Goal: Information Seeking & Learning: Learn about a topic

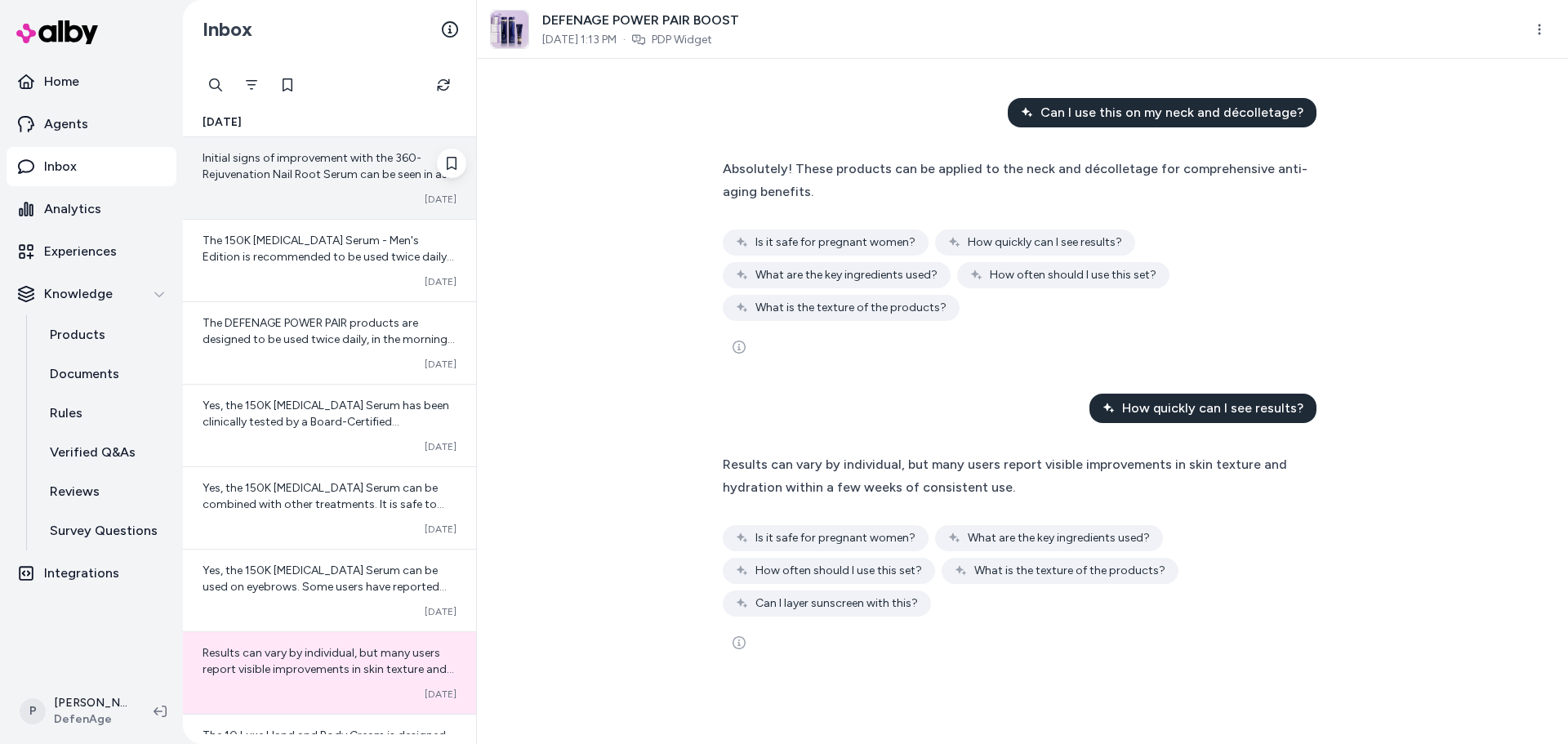
click at [307, 160] on span "Initial signs of improvement with the 360-Rejuvenation Nail Root Serum can be s…" at bounding box center [330, 231] width 253 height 161
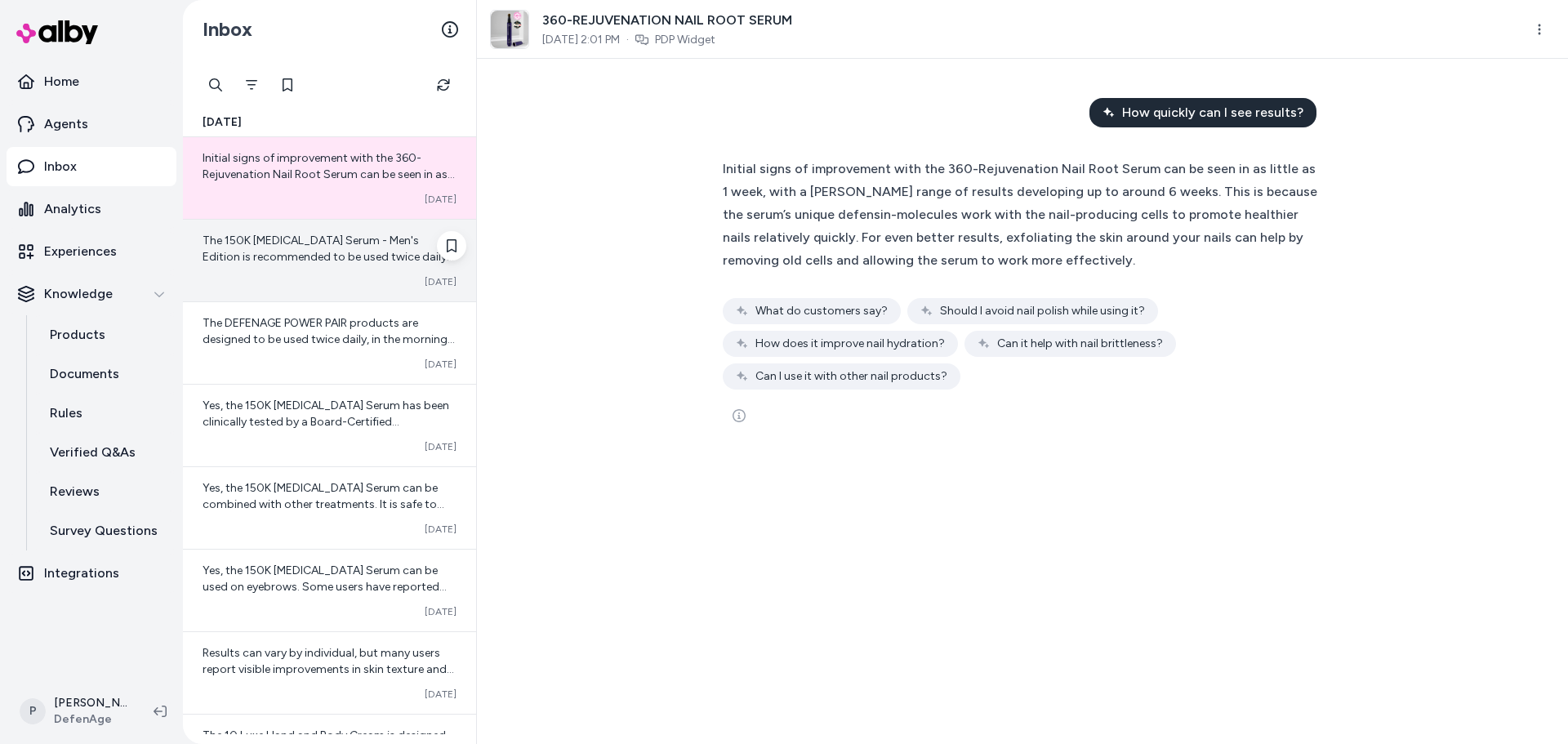
click at [339, 279] on div "Converted [DATE]" at bounding box center [330, 282] width 254 height 13
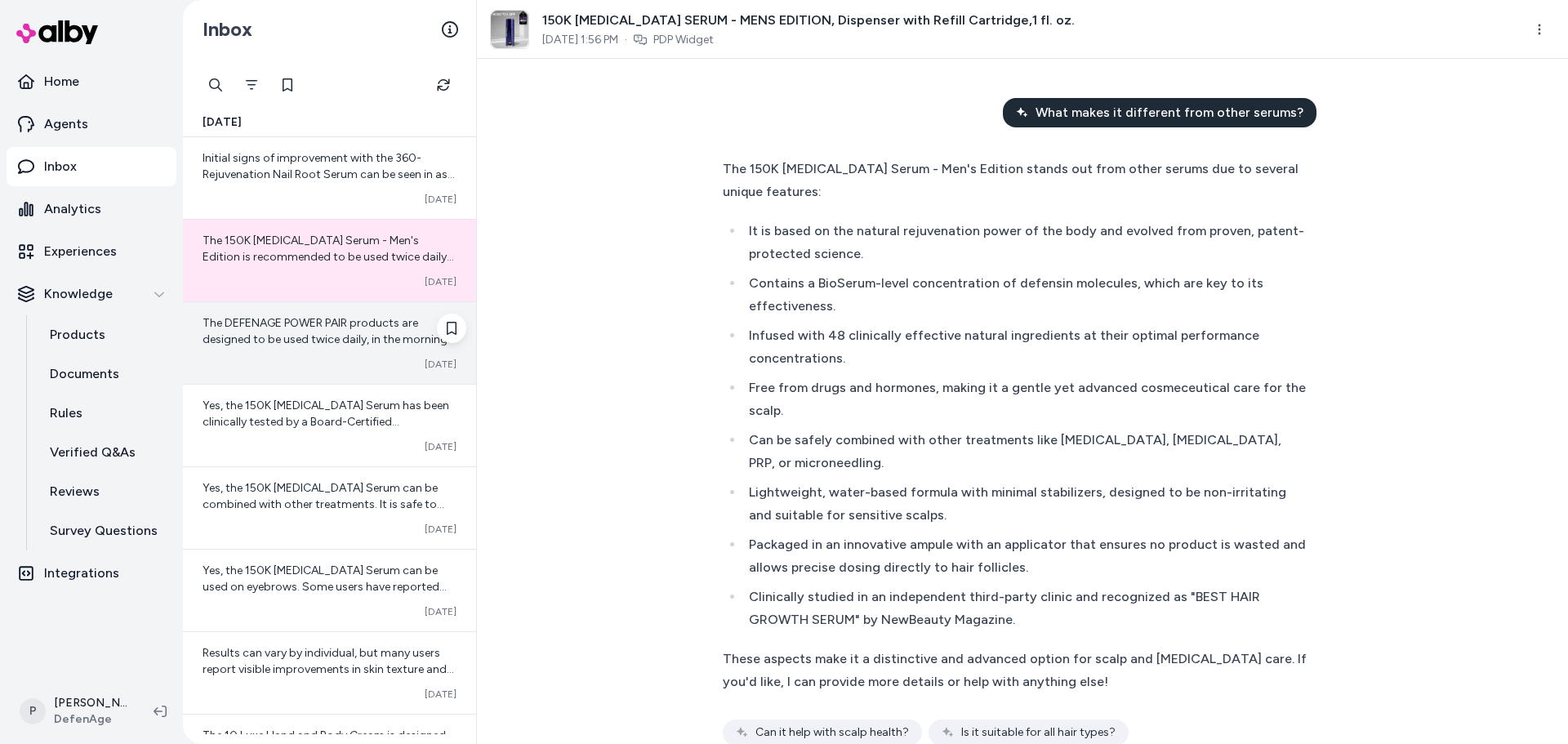
click at [298, 374] on div "The DEFENAGE POWER PAIR products are designed to be used twice daily, in the mo…" at bounding box center [329, 343] width 293 height 82
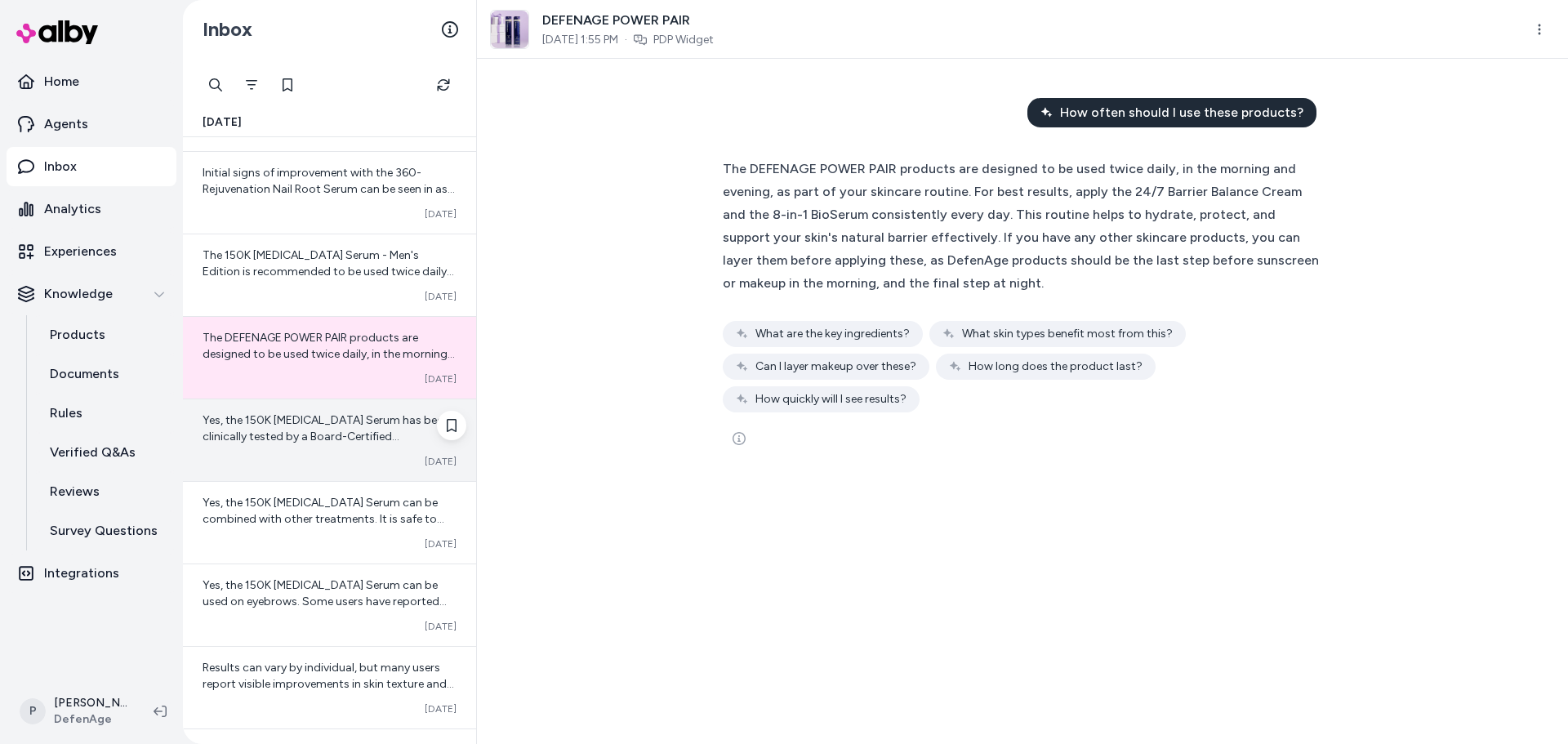
scroll to position [163, 0]
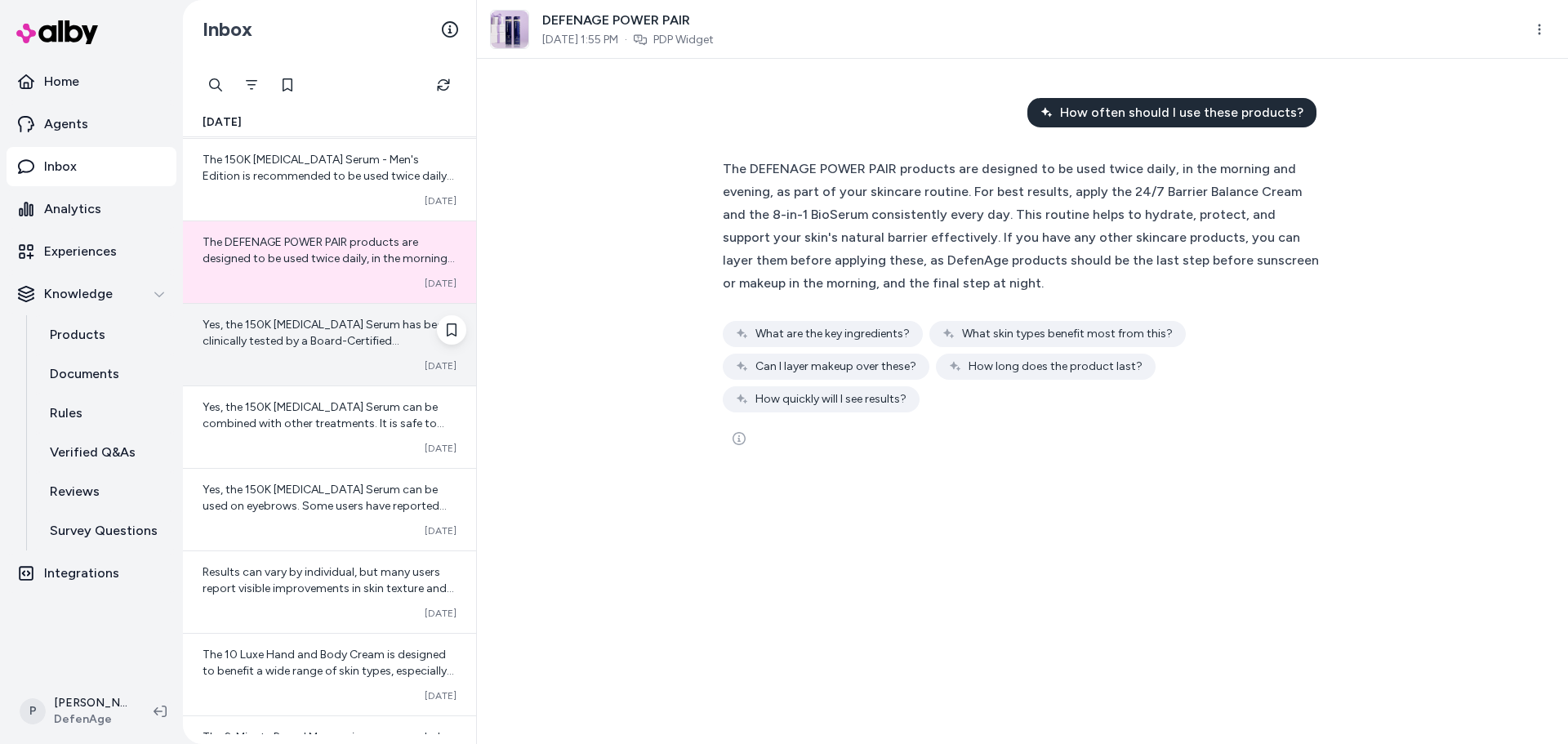
click at [302, 344] on span "Yes, the 150K [MEDICAL_DATA] Serum has been clinically tested by a Board-Certif…" at bounding box center [330, 406] width 254 height 177
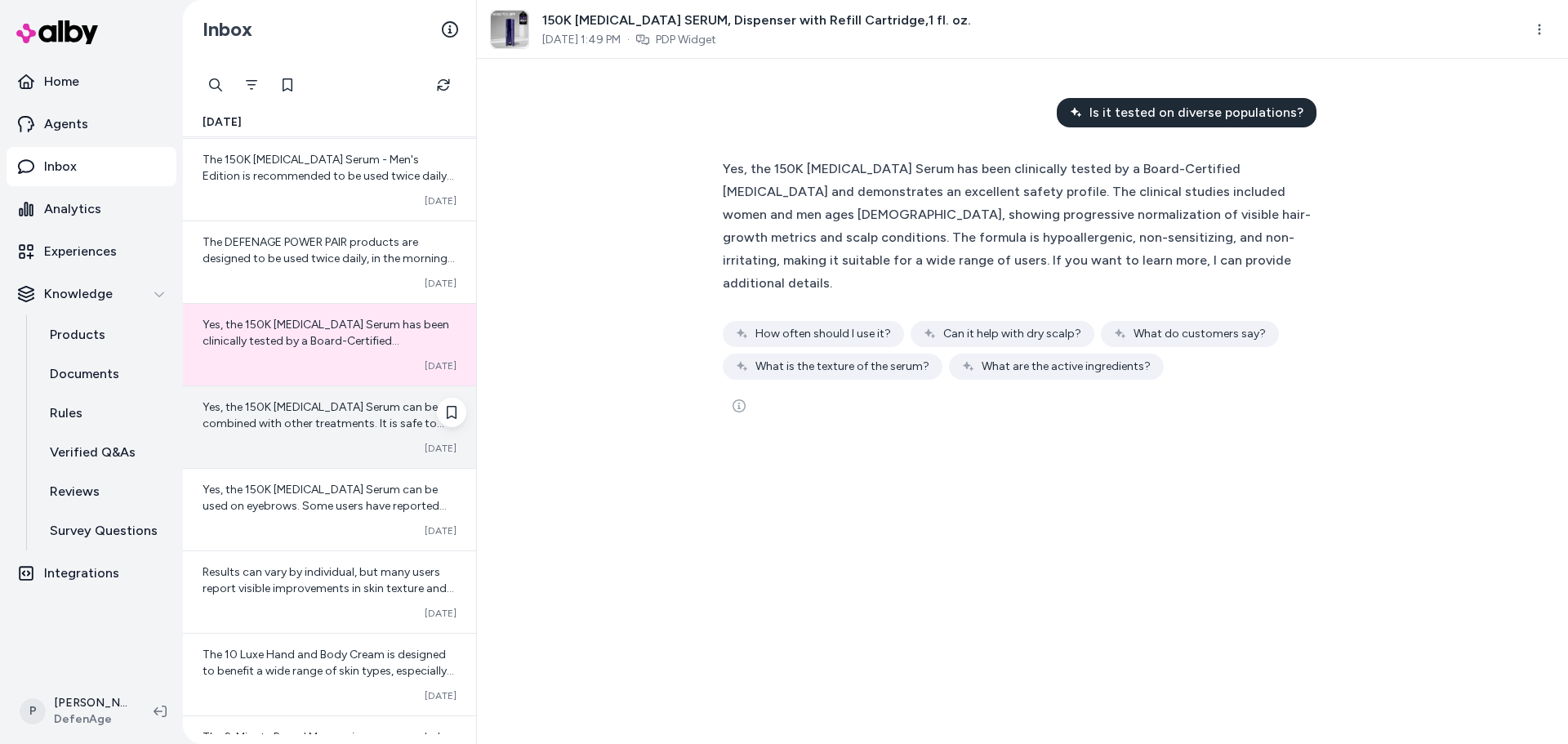
click at [303, 434] on div "Yes, the 150K [MEDICAL_DATA] Serum can be combined with other treatments. It is…" at bounding box center [329, 427] width 293 height 82
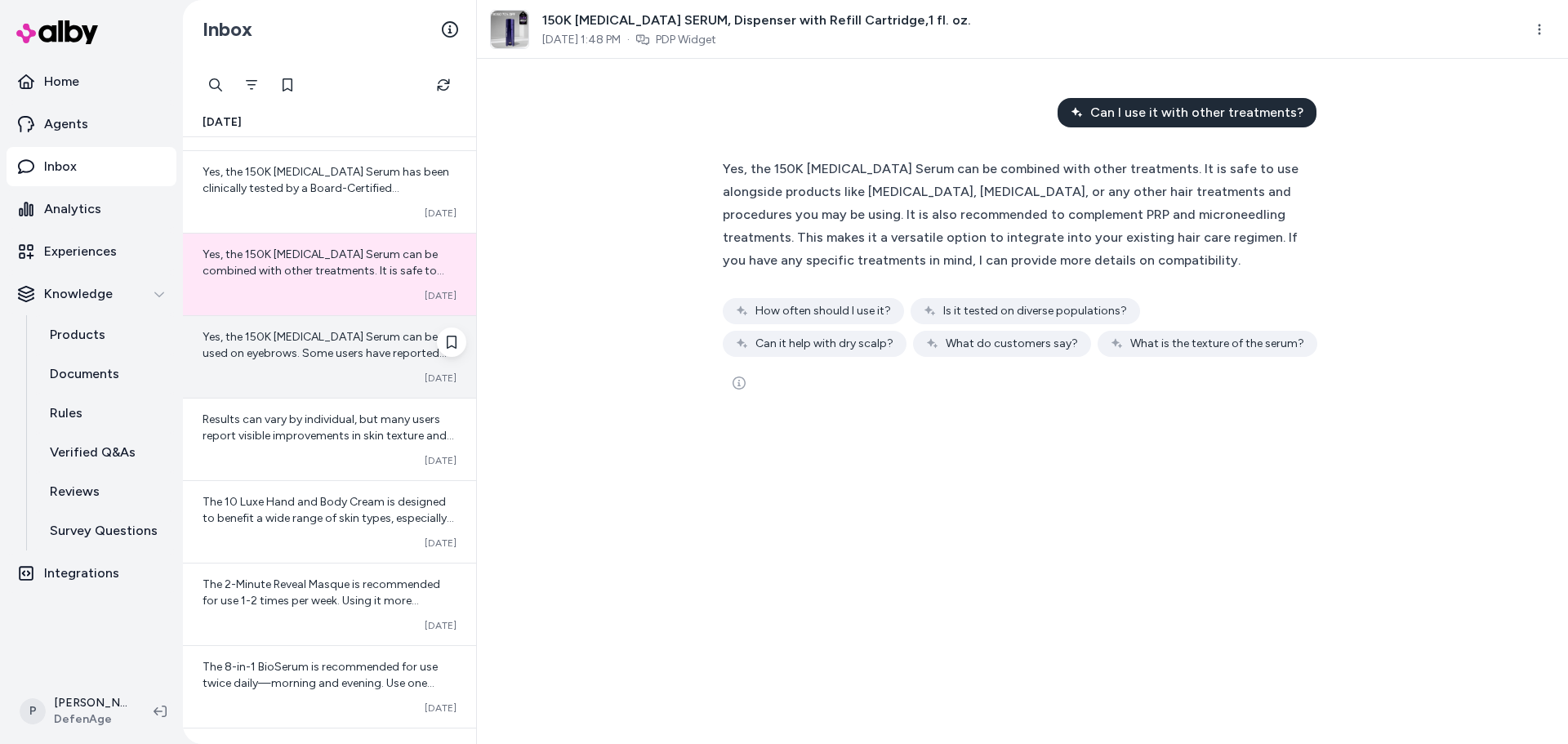
scroll to position [327, 0]
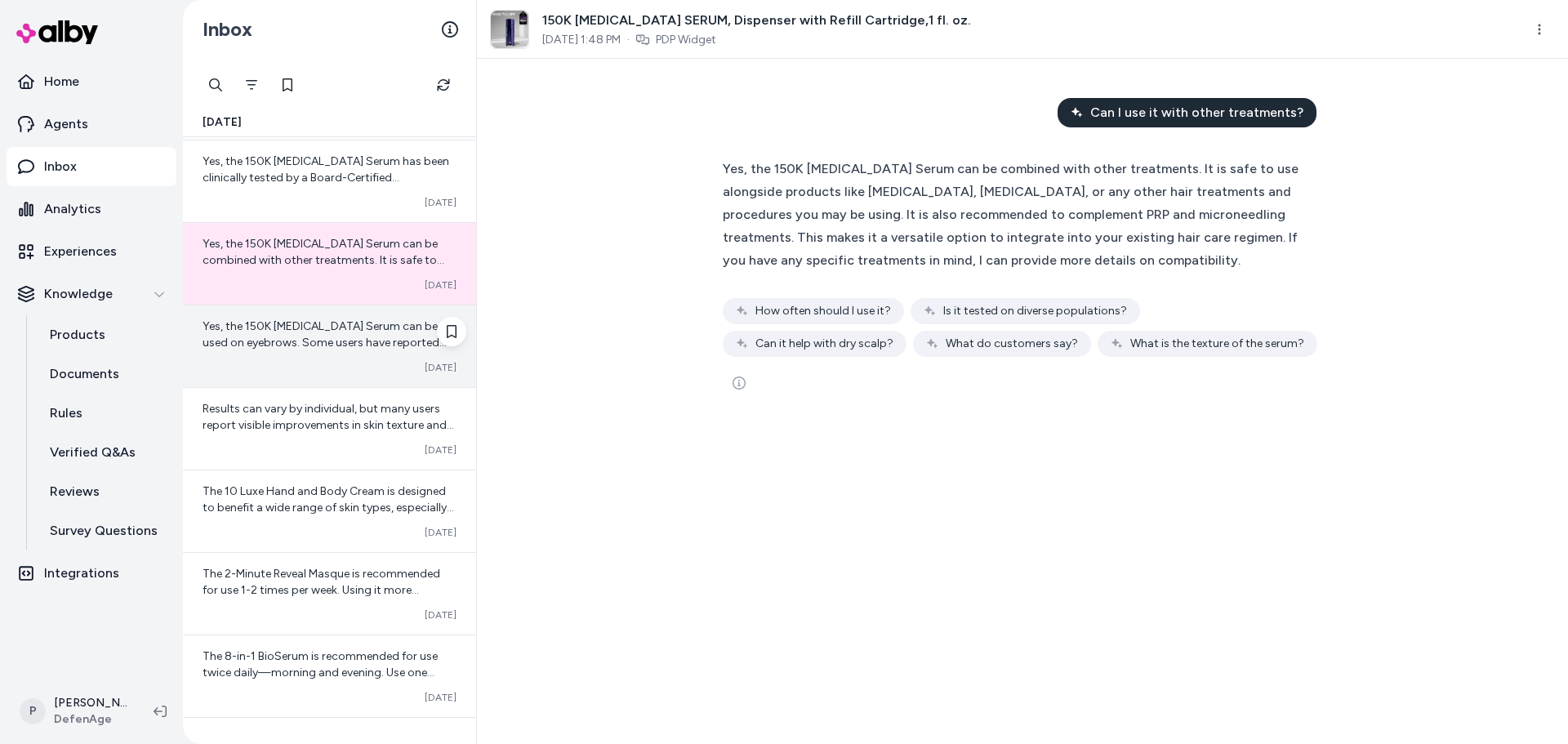
click at [360, 333] on span "Yes, the 150K [MEDICAL_DATA] Serum can be used on eyebrows. Some users have rep…" at bounding box center [328, 416] width 250 height 194
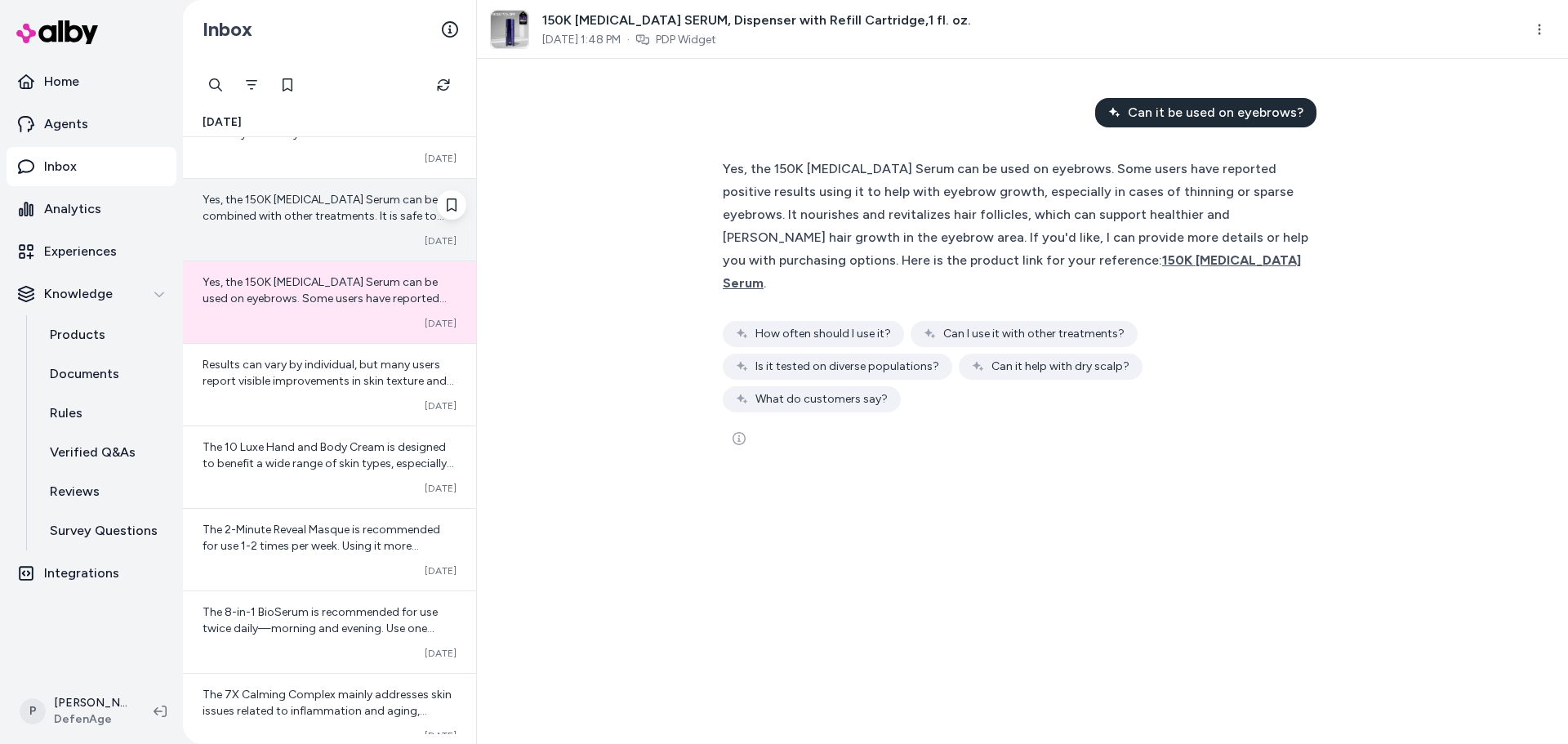
scroll to position [409, 0]
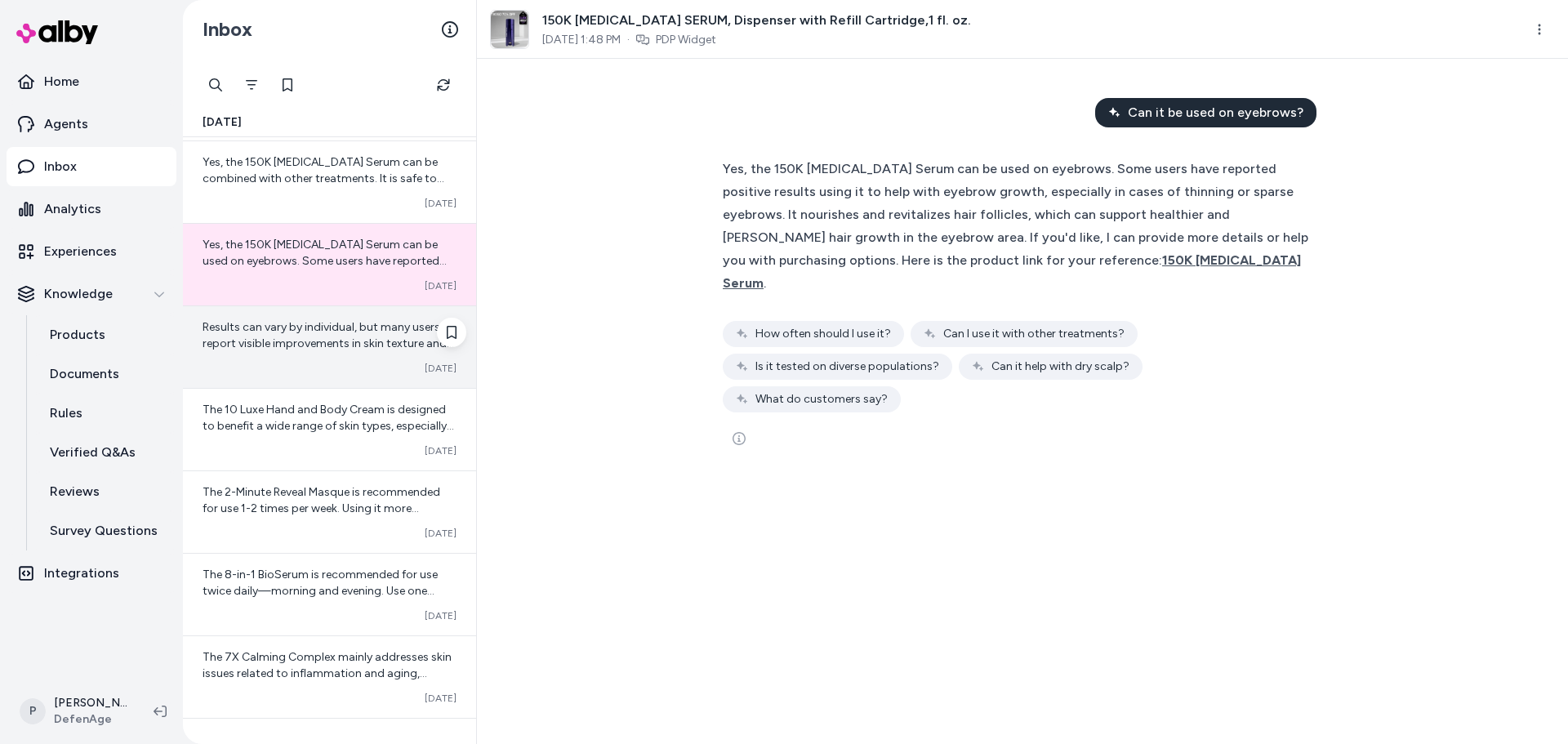
click at [298, 344] on span "Results can vary by individual, but many users report visible improvements in s…" at bounding box center [329, 344] width 252 height 47
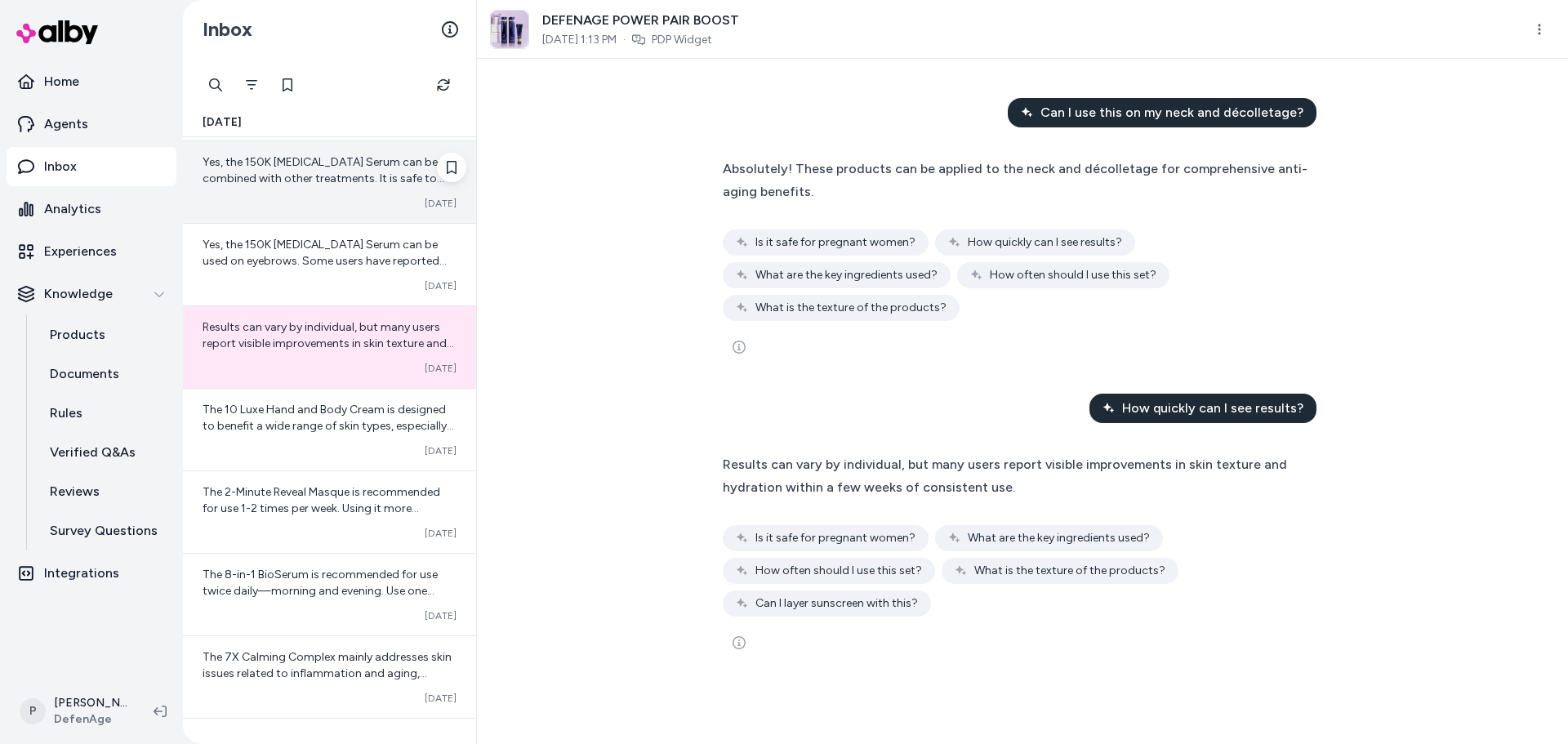
scroll to position [490, 0]
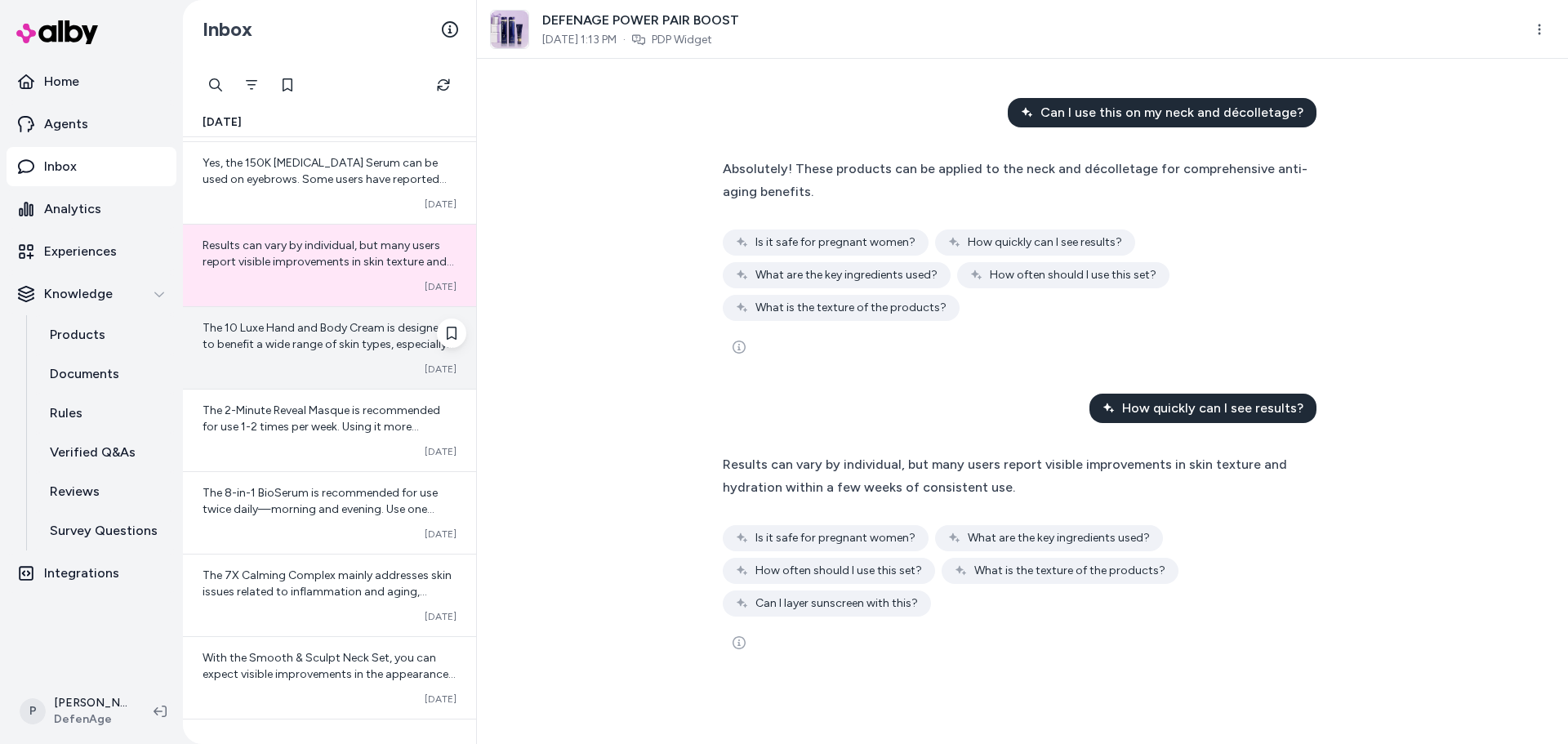
click at [342, 327] on span "The 10 Luxe Hand and Body Cream is designed to benefit a wide range of skin typ…" at bounding box center [329, 434] width 252 height 226
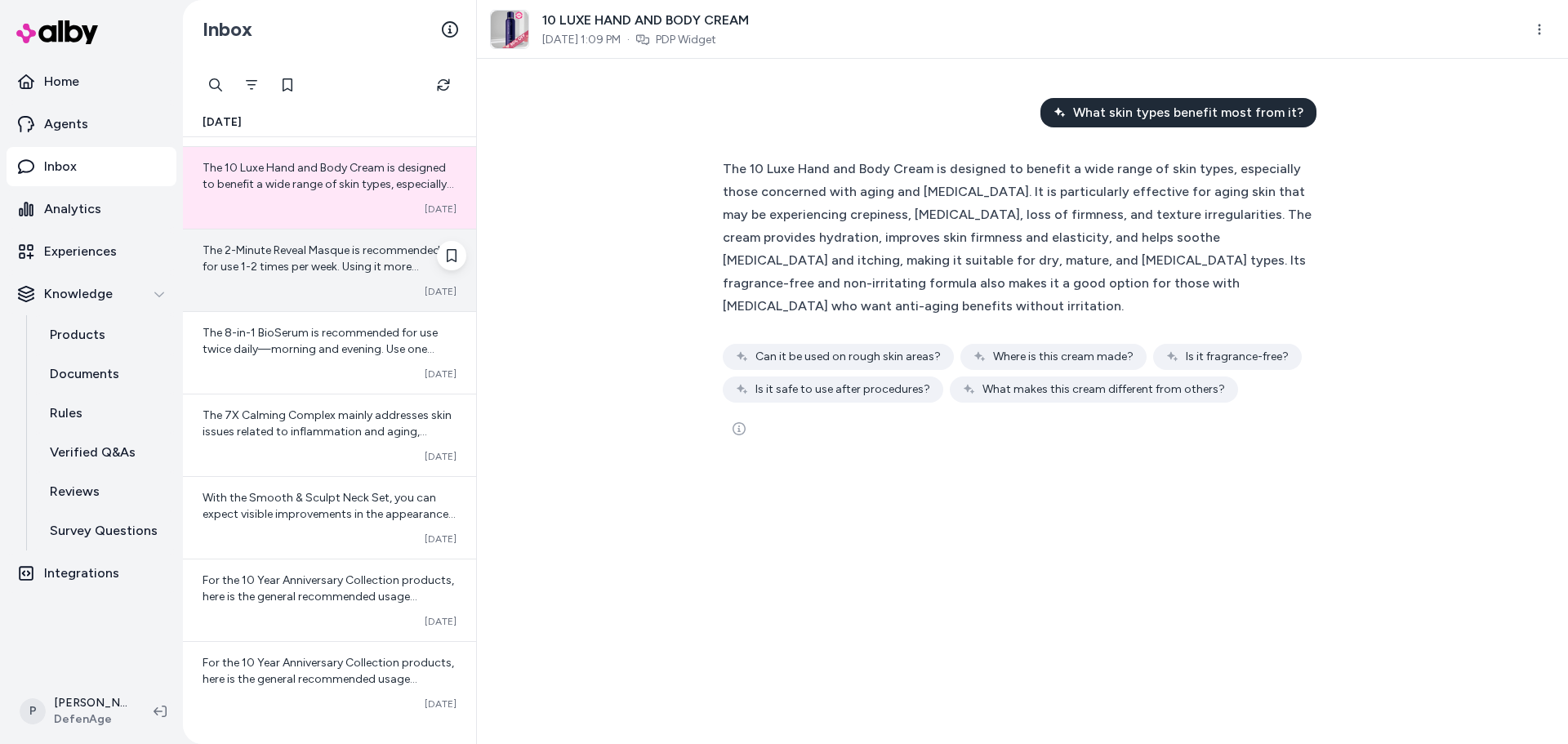
scroll to position [651, 0]
click at [318, 282] on div "The 2-Minute Reveal Masque is recommended for use 1-2 times per week. Using it …" at bounding box center [329, 269] width 293 height 82
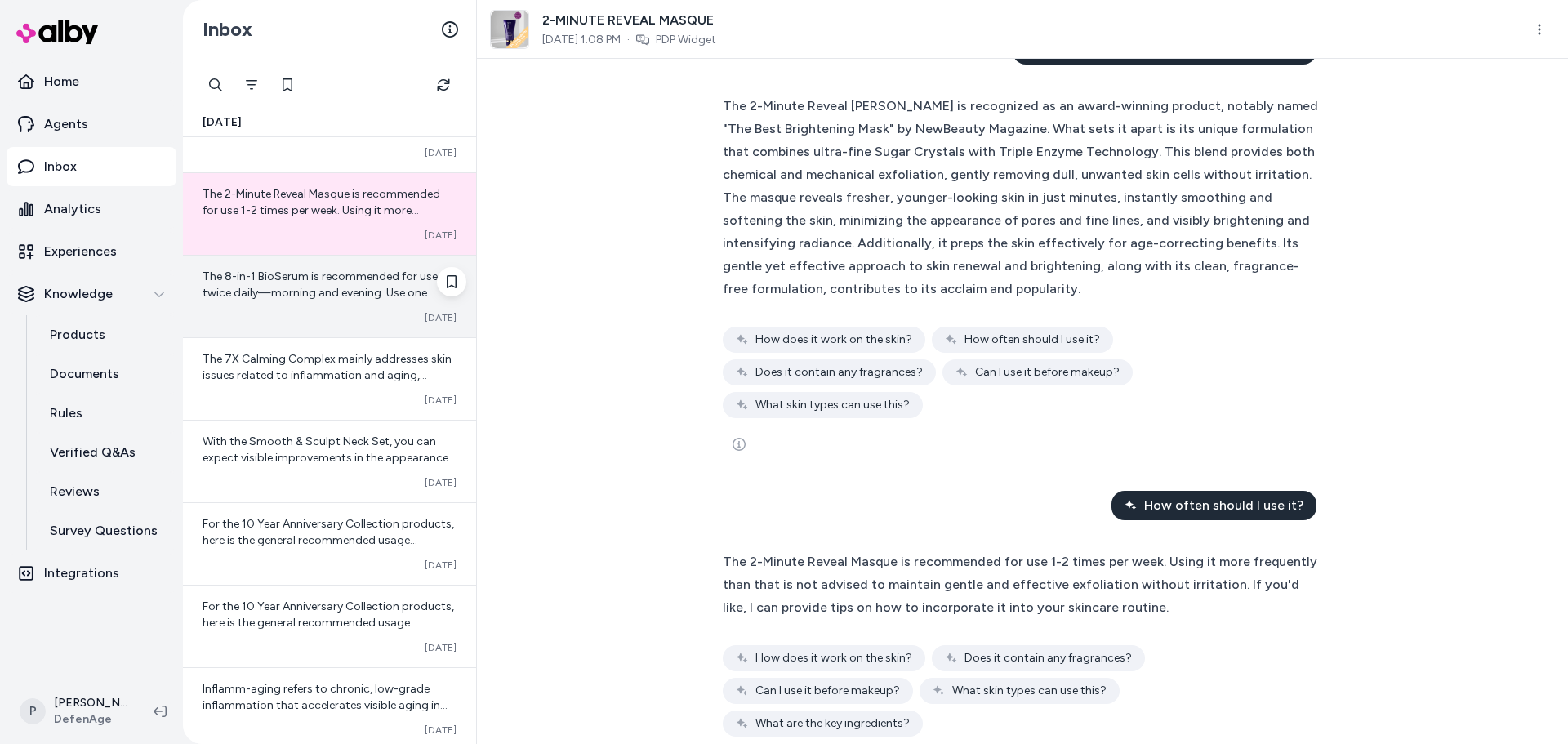
scroll to position [733, 0]
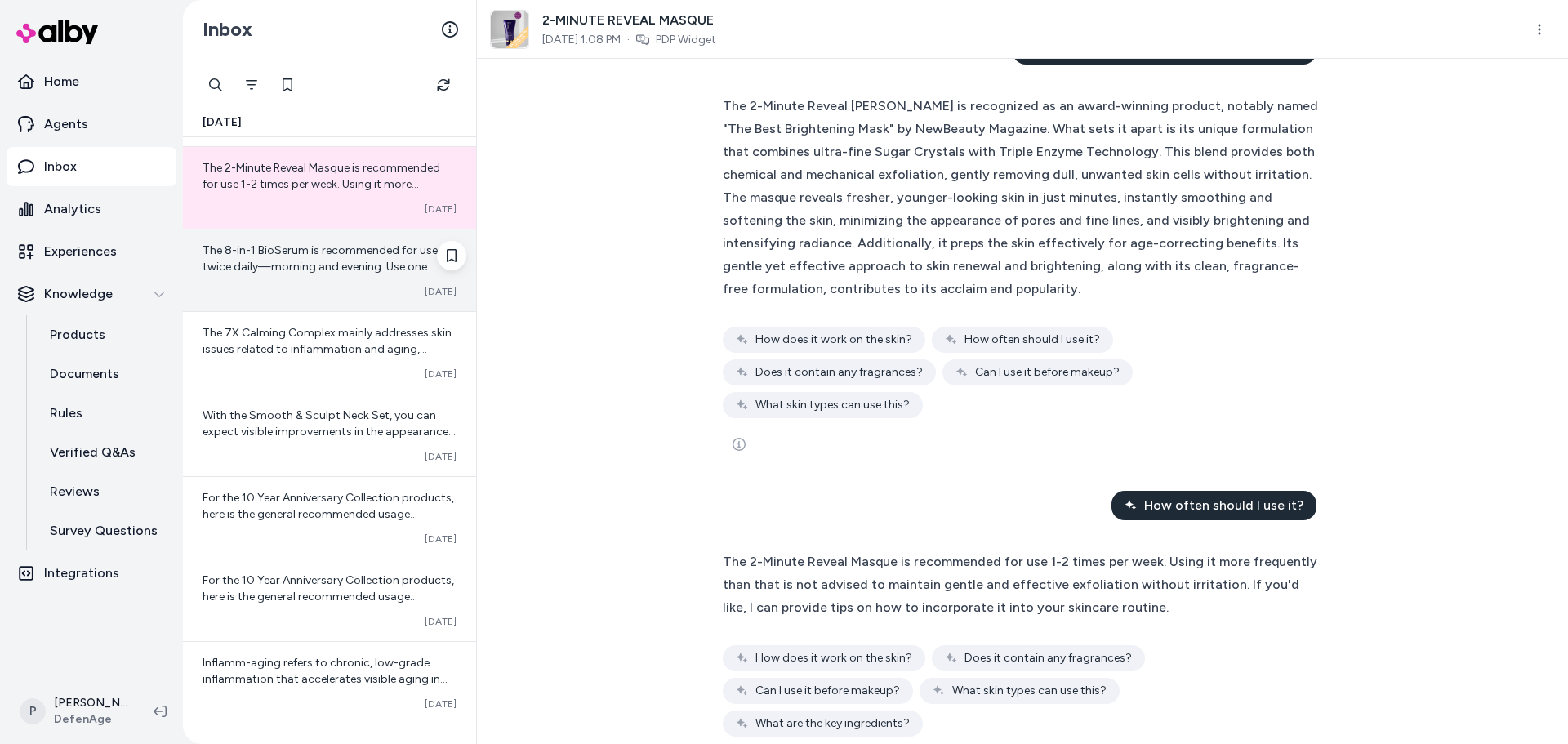
click at [283, 273] on span "The 8-in-1 BioSerum is recommended for use twice daily—morning and evening. Use…" at bounding box center [326, 315] width 246 height 144
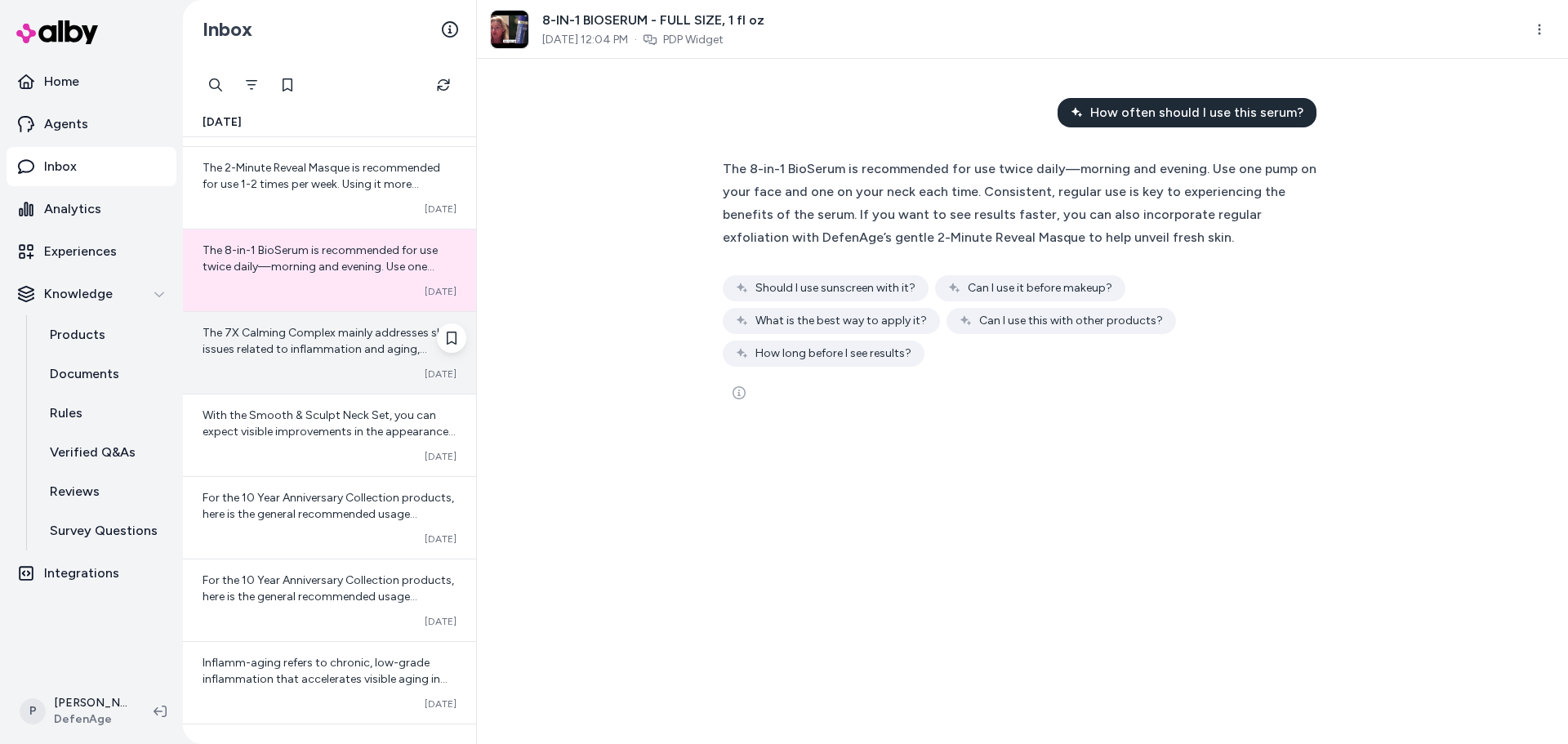
click at [302, 342] on div "The 7X Calming Complex mainly addresses skin issues related to inflammation and…" at bounding box center [330, 342] width 254 height 33
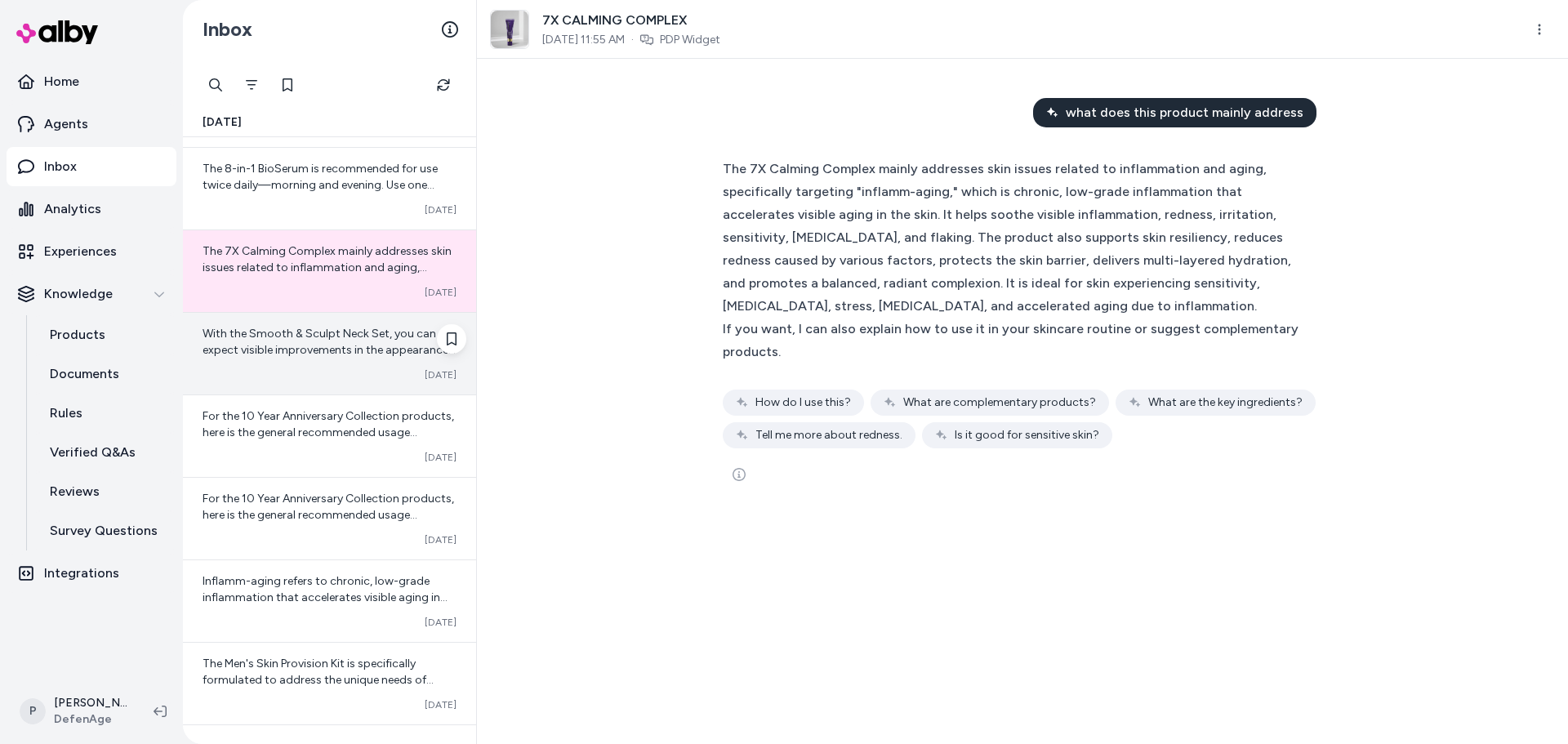
click at [337, 332] on span "With the Smooth & Sculpt Neck Set, you can expect visible improvements in the a…" at bounding box center [330, 423] width 253 height 194
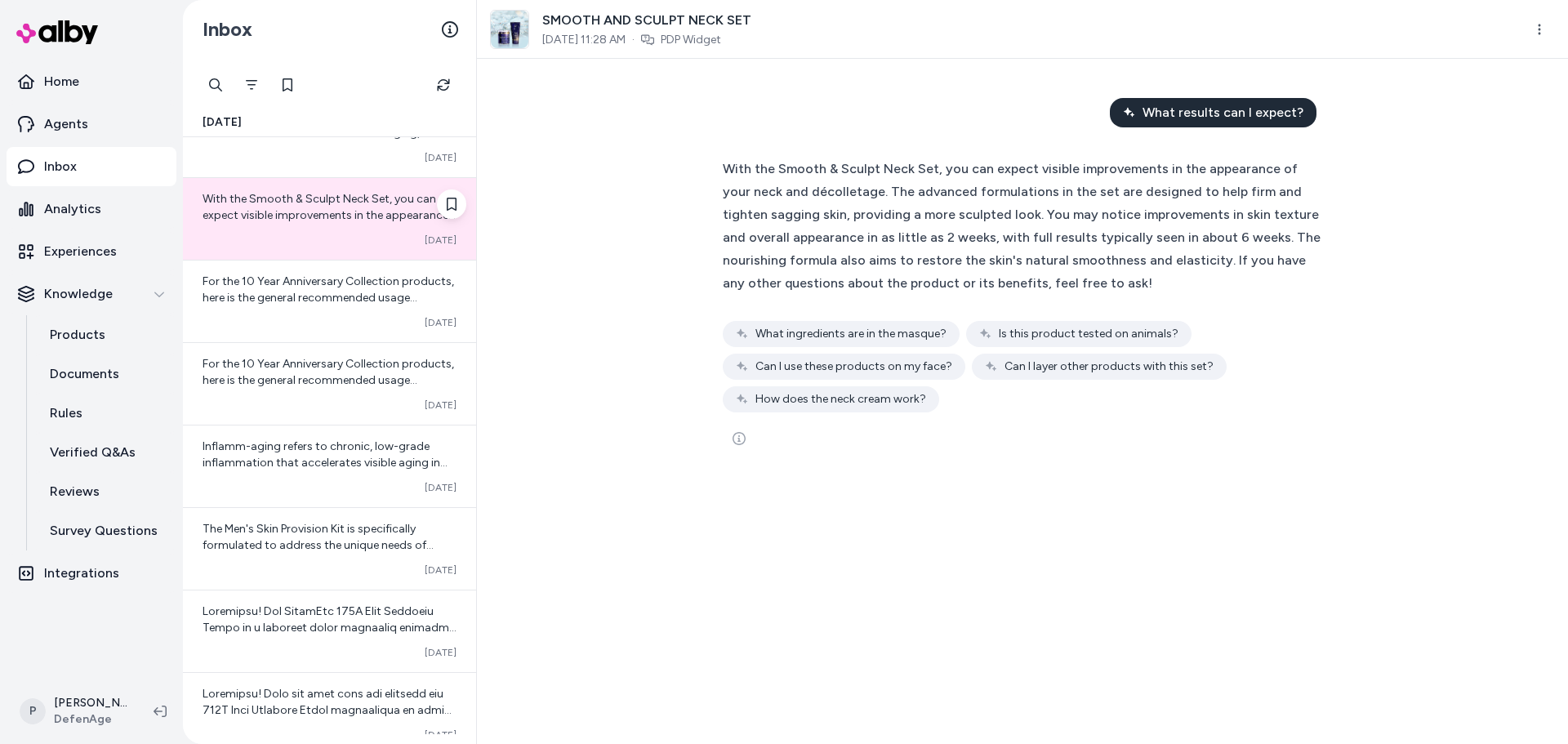
scroll to position [978, 0]
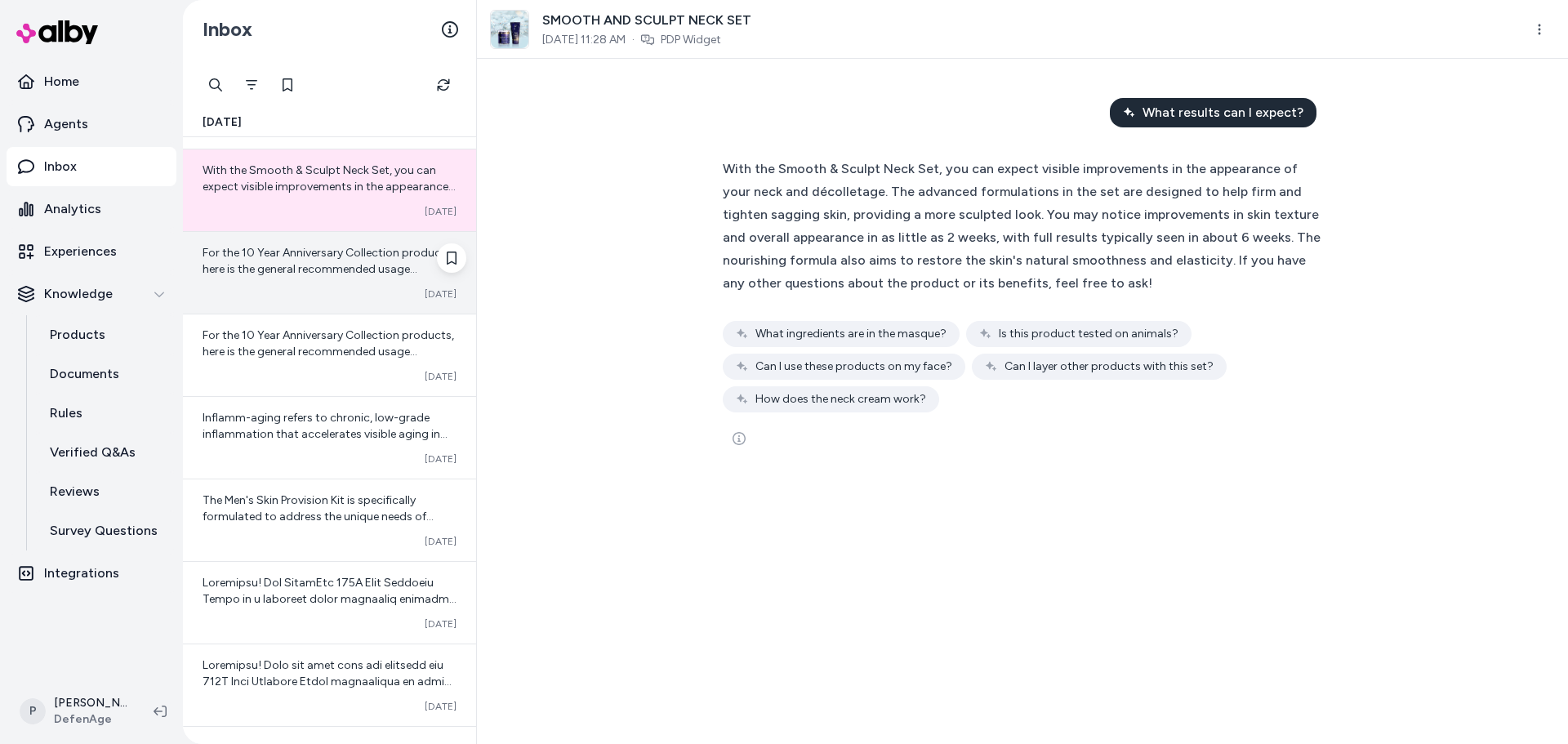
click at [308, 292] on div "Converted [DATE]" at bounding box center [330, 294] width 254 height 13
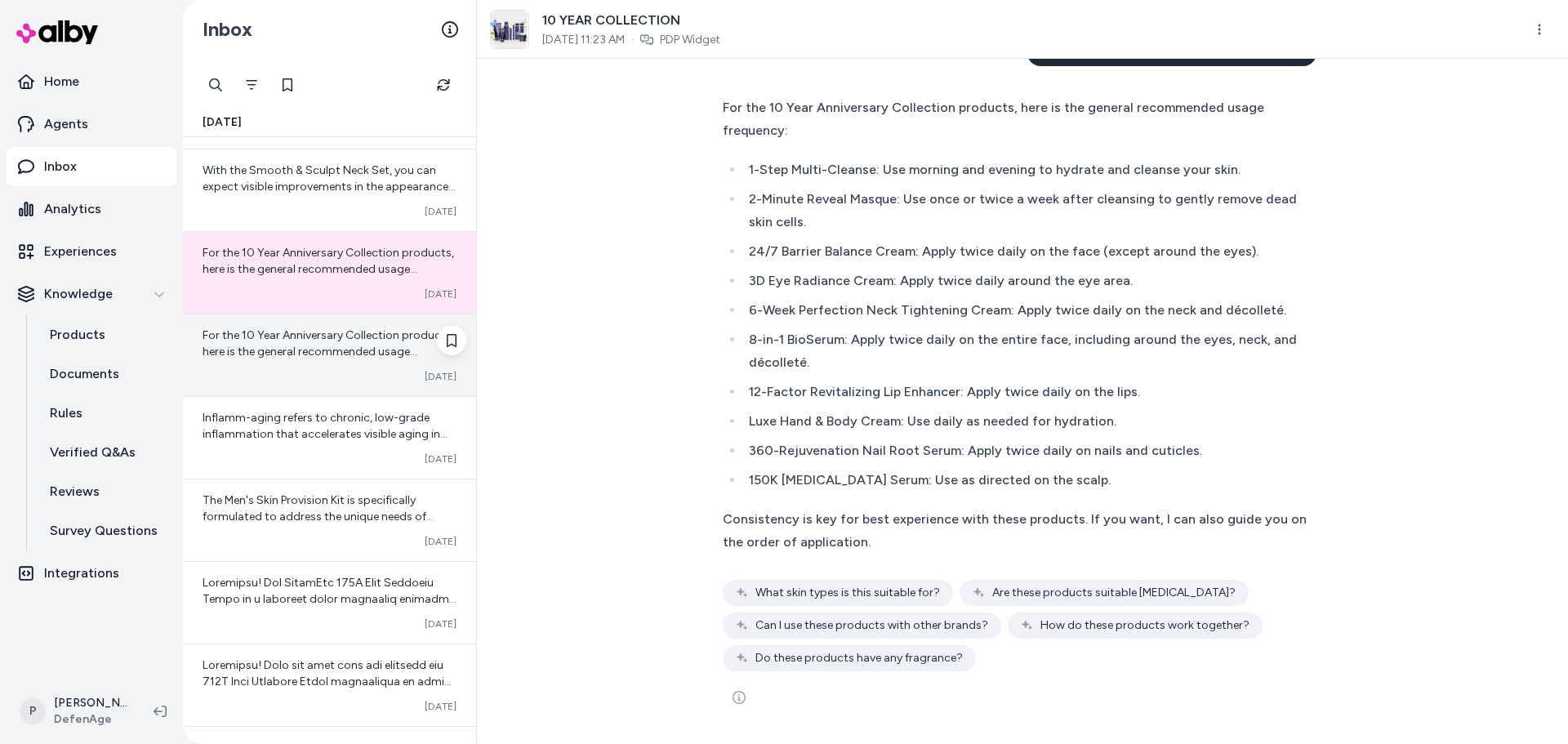
scroll to position [844, 0]
click at [352, 363] on div "For the 10 Year Anniversary Collection products, here is the general recommende…" at bounding box center [329, 355] width 293 height 82
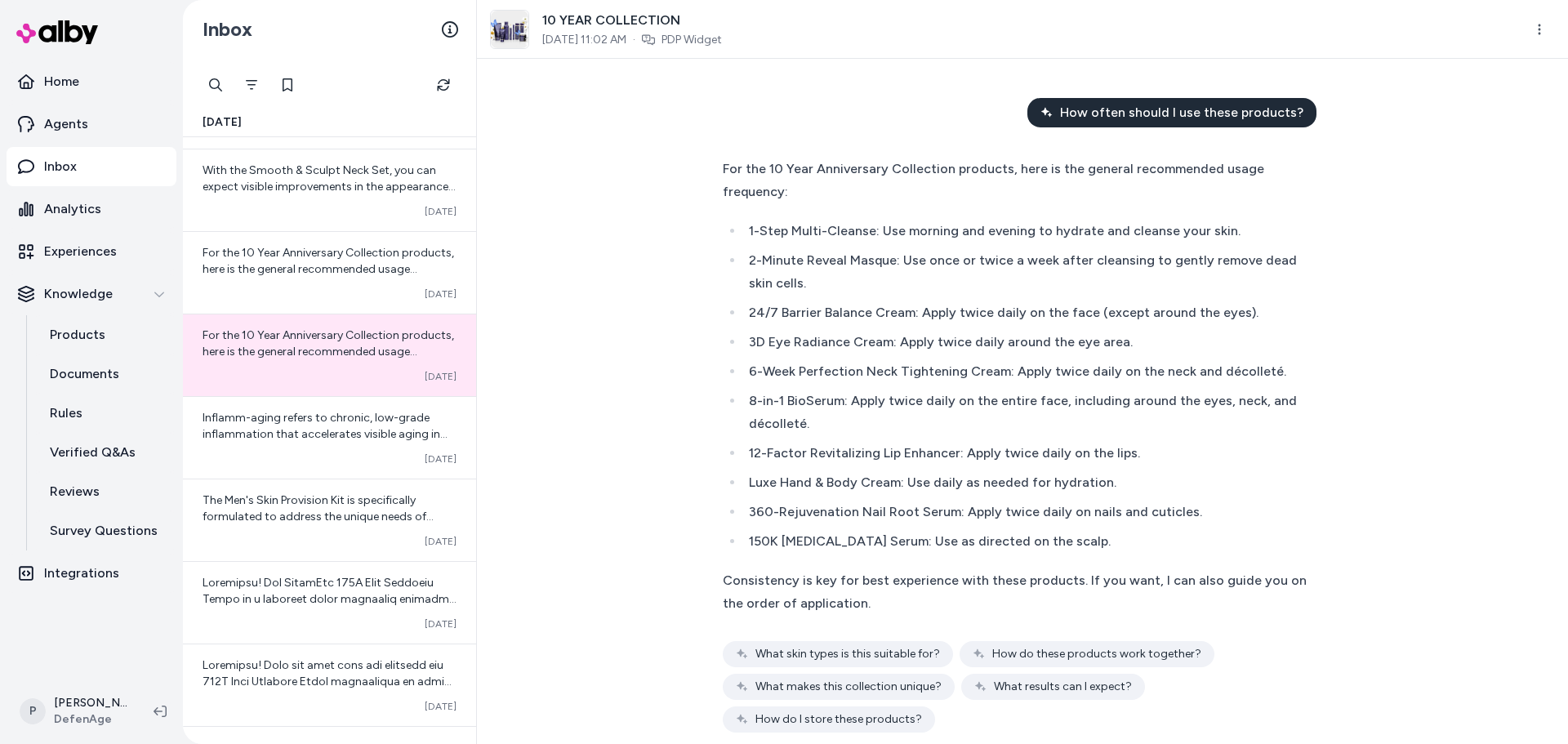
scroll to position [62, 0]
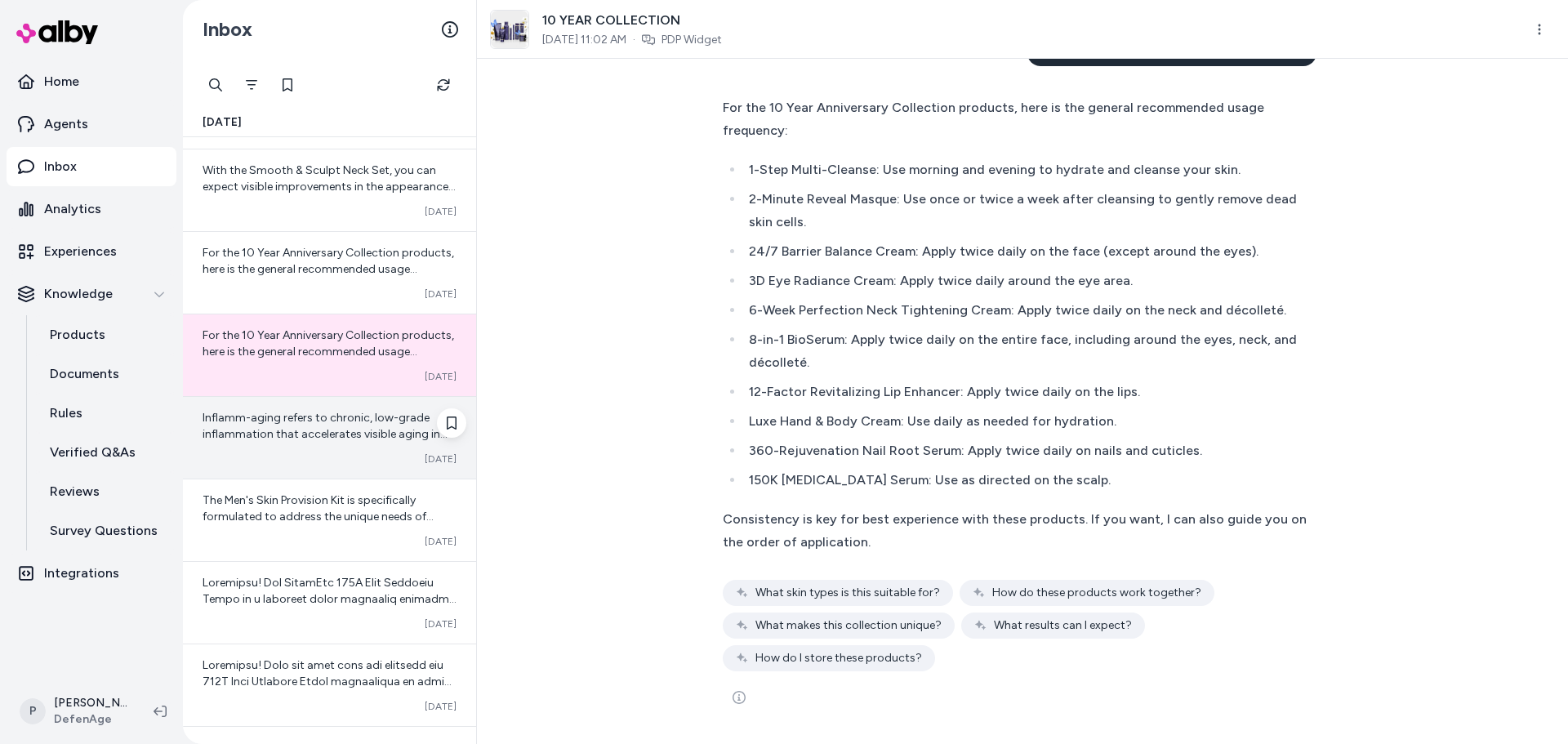
click at [361, 448] on div "Inflamm-aging refers to chronic, low-grade inflammation that accelerates visibl…" at bounding box center [329, 437] width 293 height 82
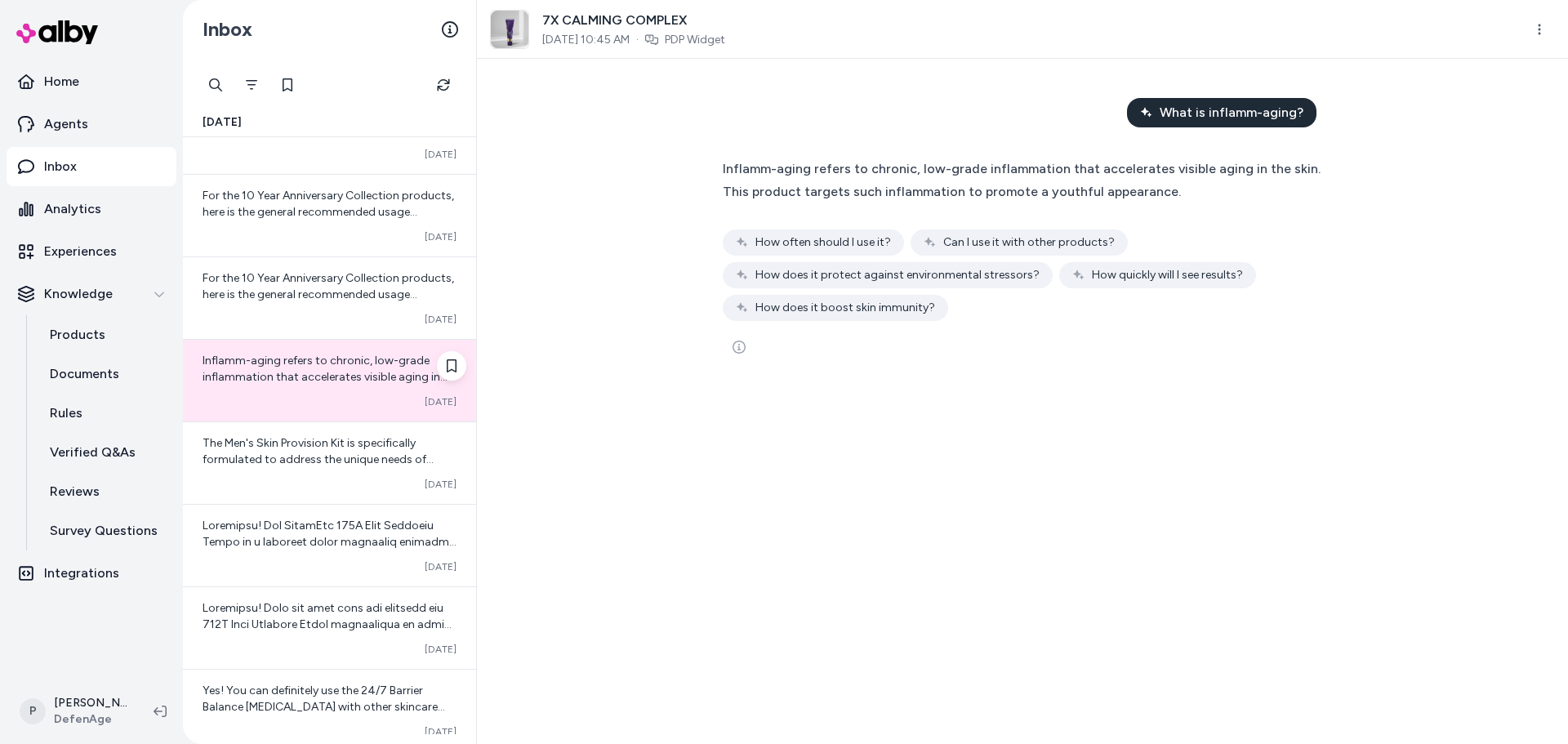
scroll to position [1142, 0]
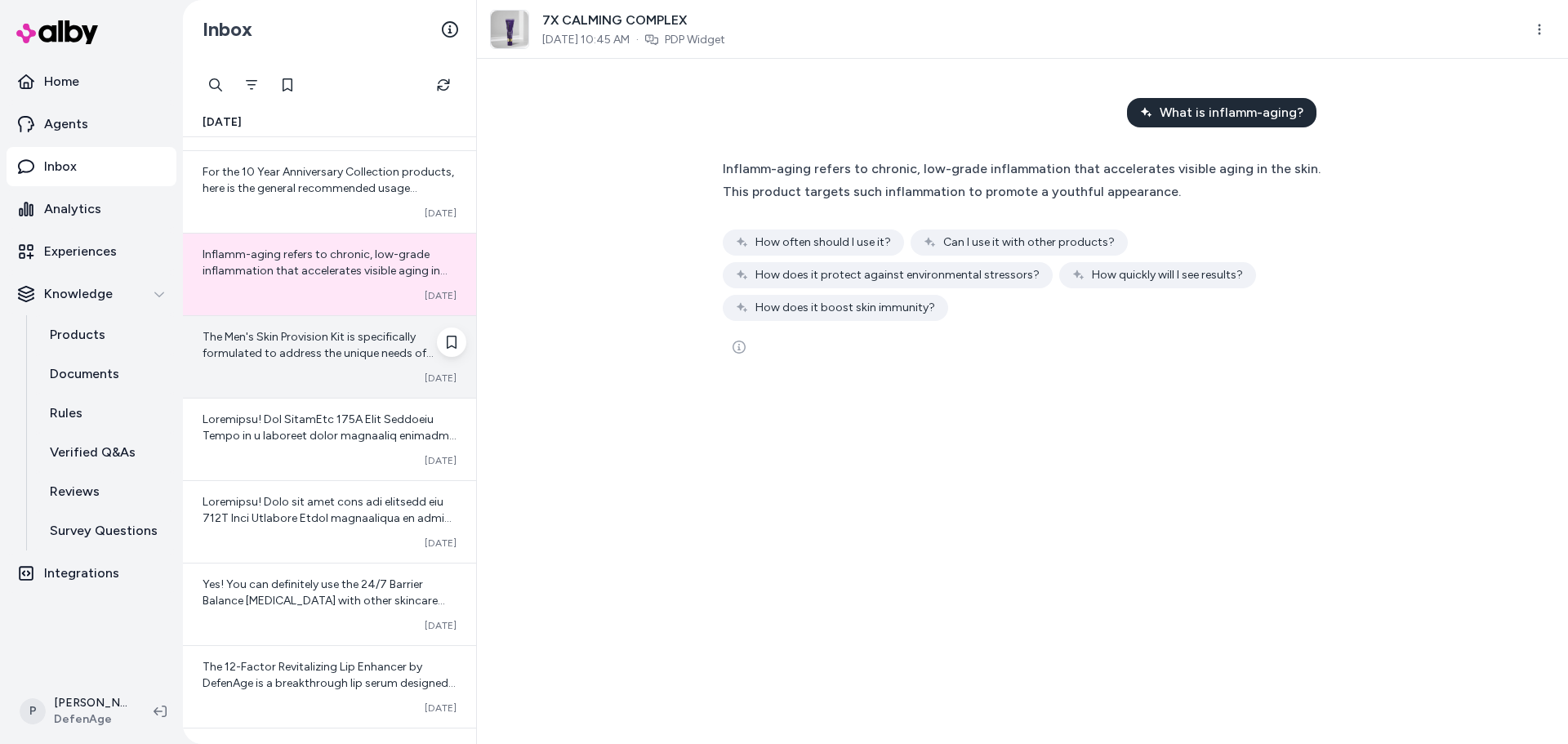
click at [326, 376] on div "Converted [DATE]" at bounding box center [330, 378] width 254 height 13
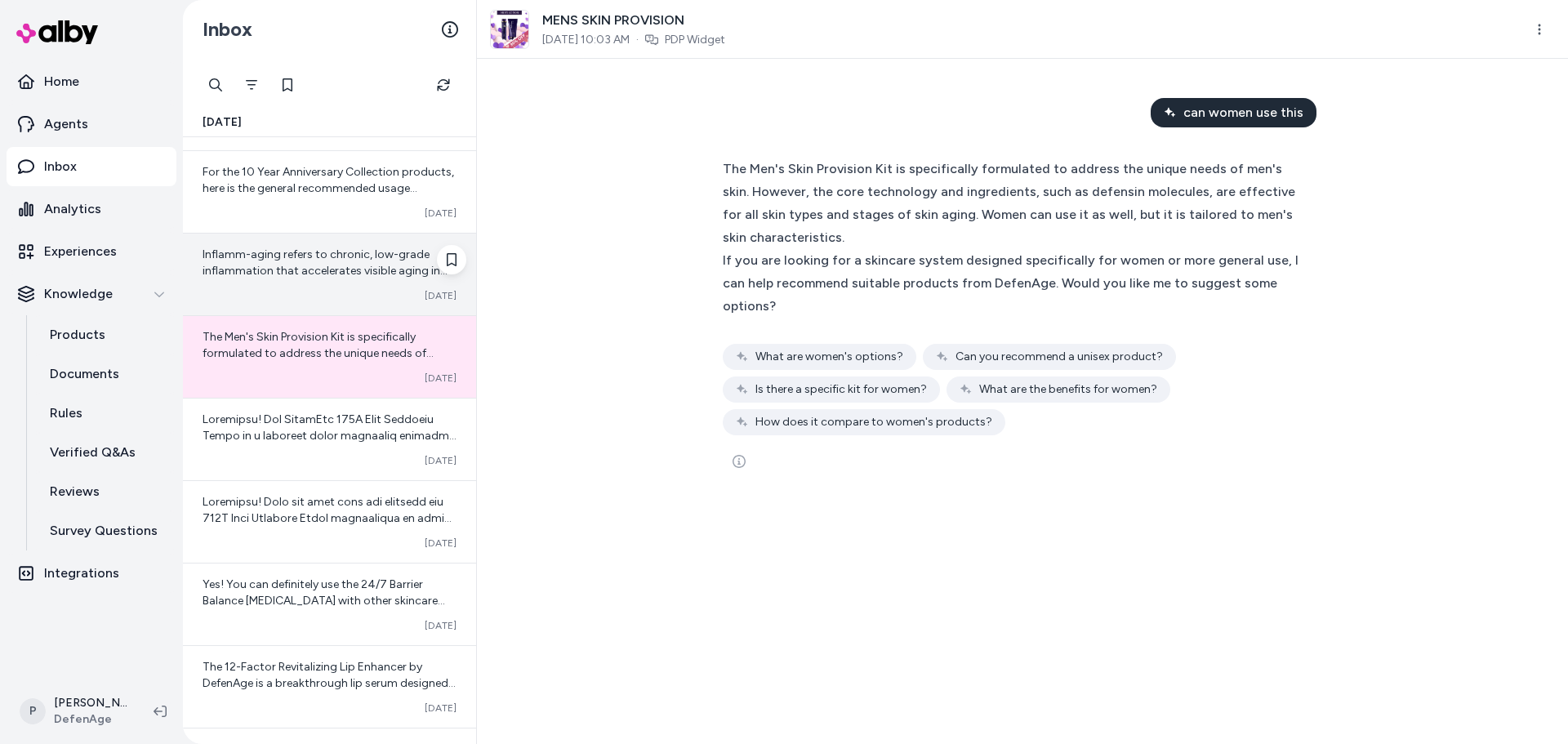
scroll to position [1223, 0]
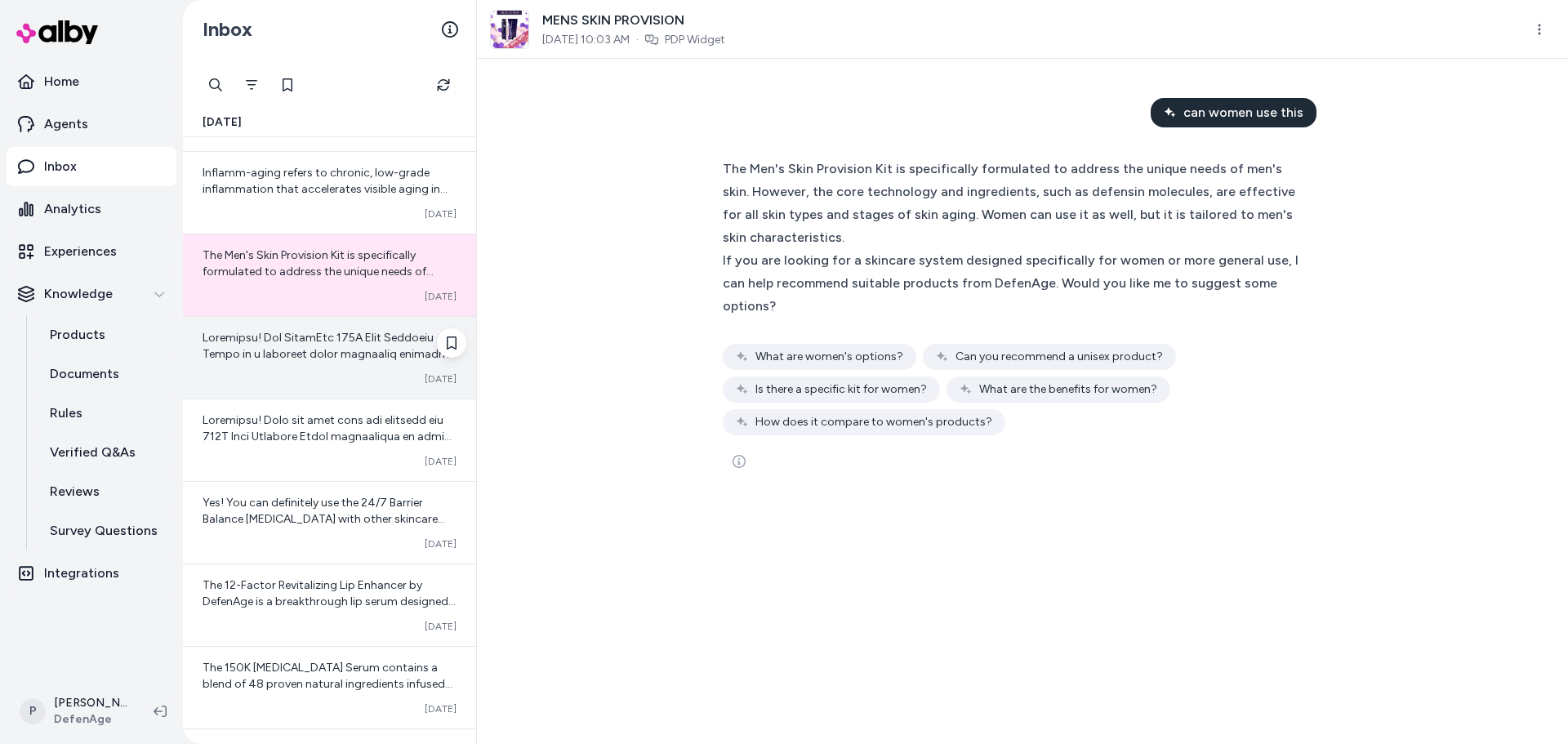
click at [330, 374] on div "Converted [DATE]" at bounding box center [330, 379] width 254 height 13
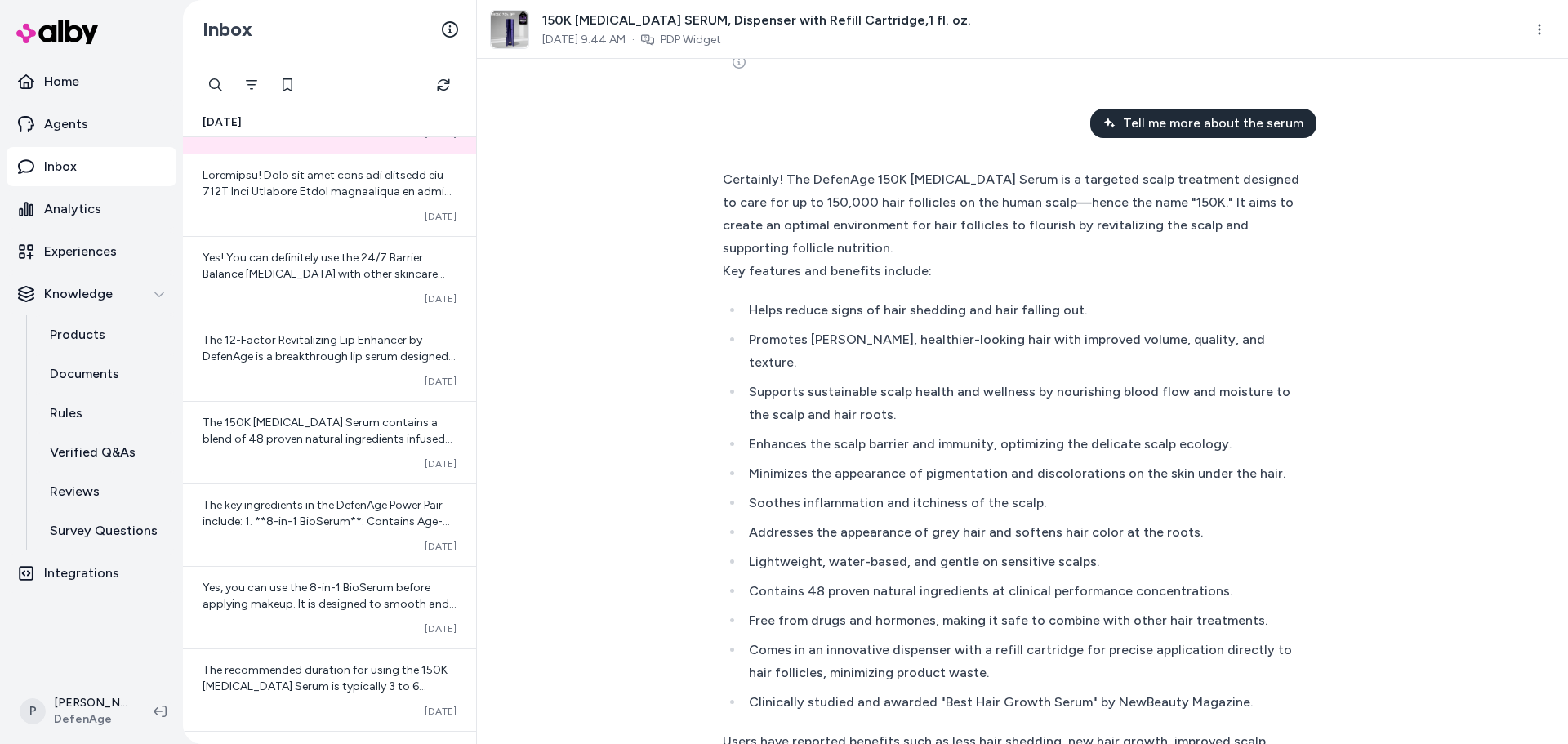
scroll to position [187, 0]
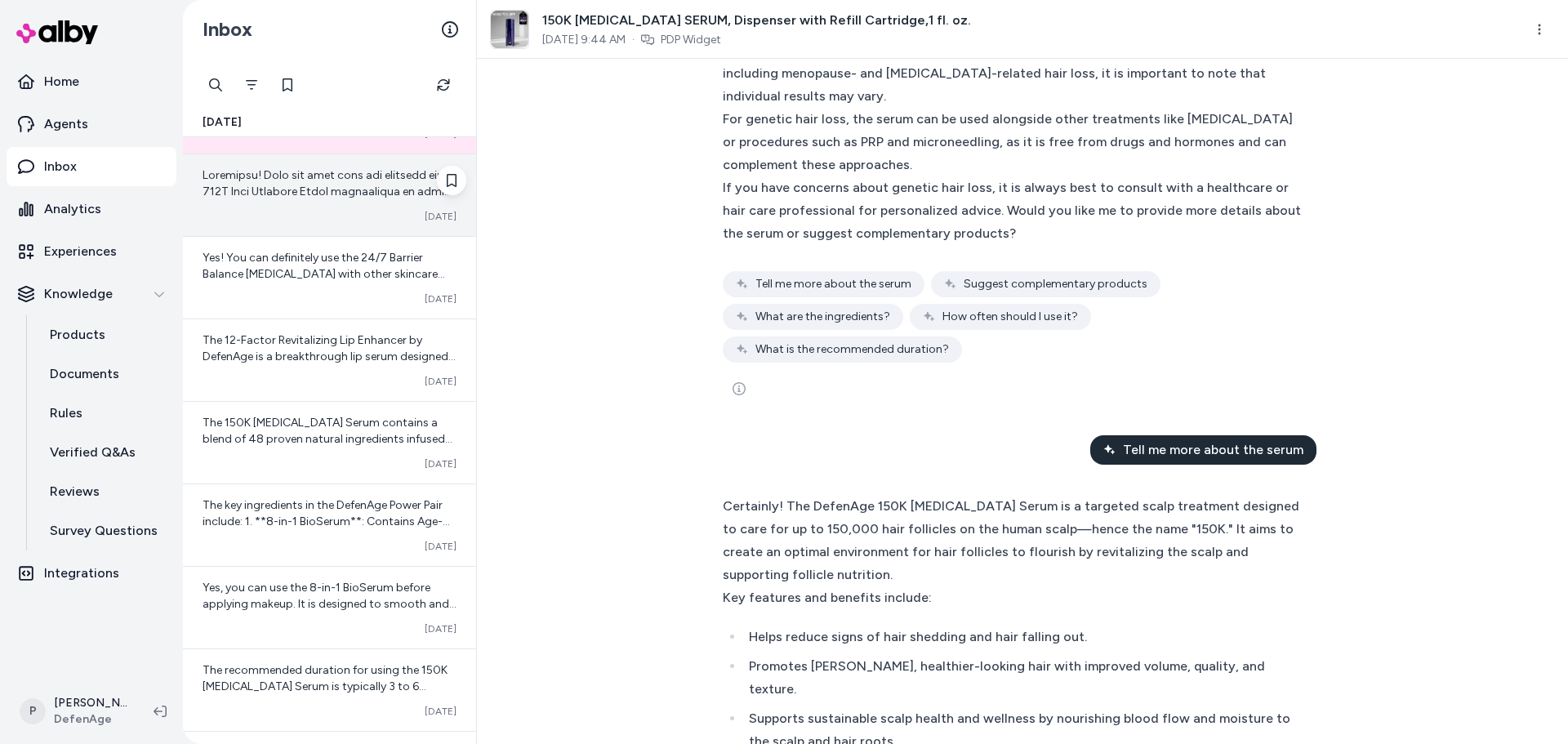
click at [248, 191] on span at bounding box center [329, 363] width 252 height 389
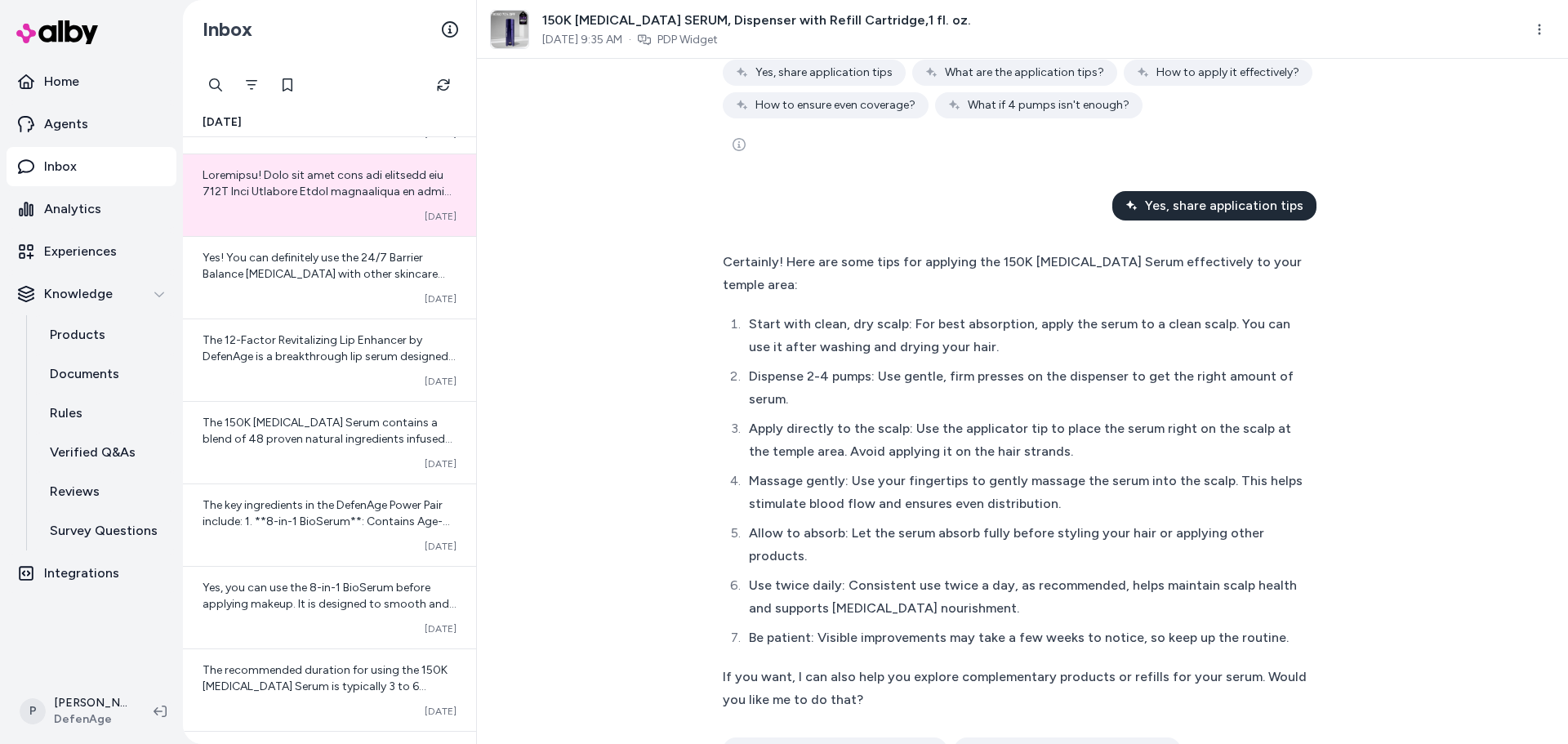
scroll to position [641, 0]
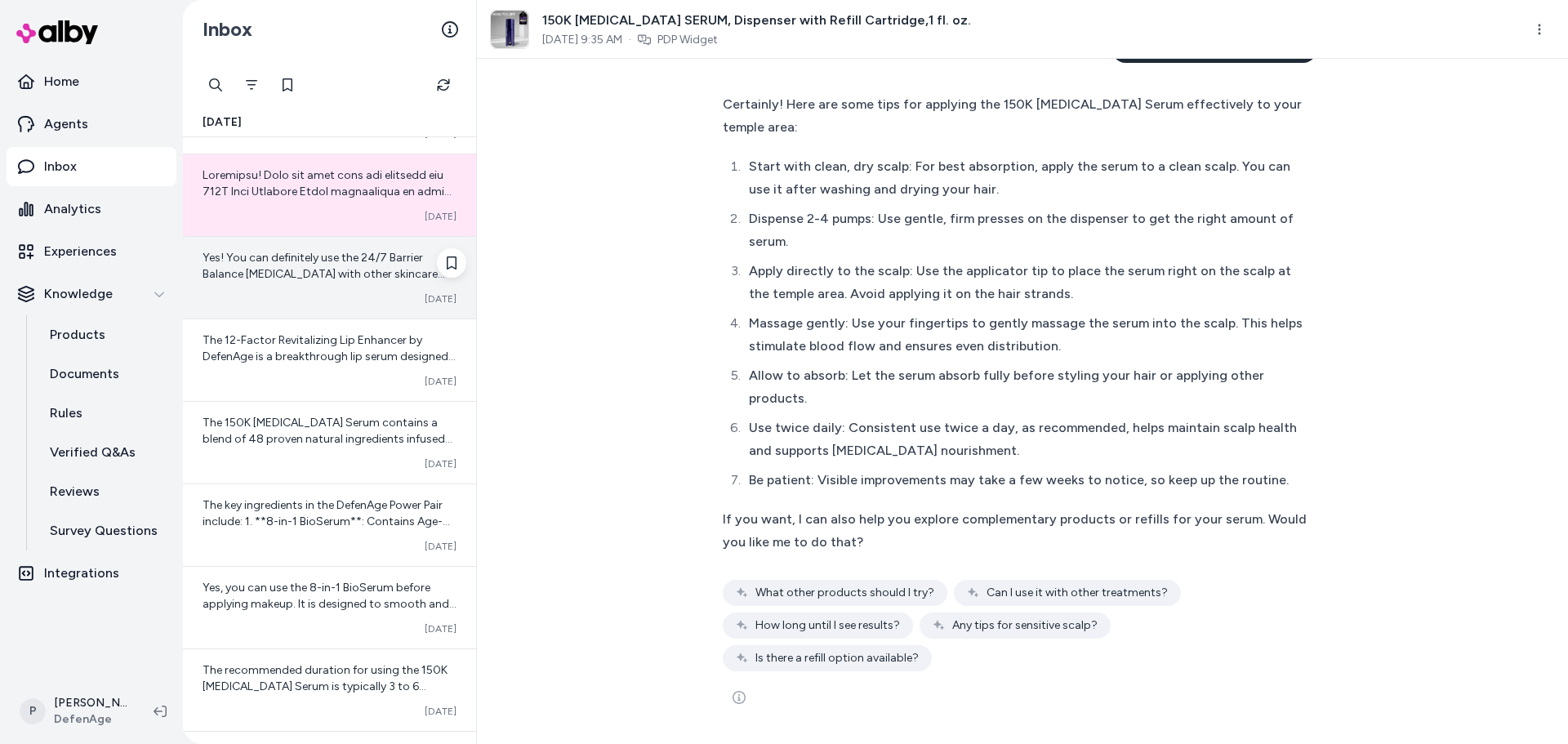
click at [311, 280] on span "Yes! You can definitely use the 24/7 Barrier Balance [MEDICAL_DATA] with other …" at bounding box center [330, 397] width 254 height 292
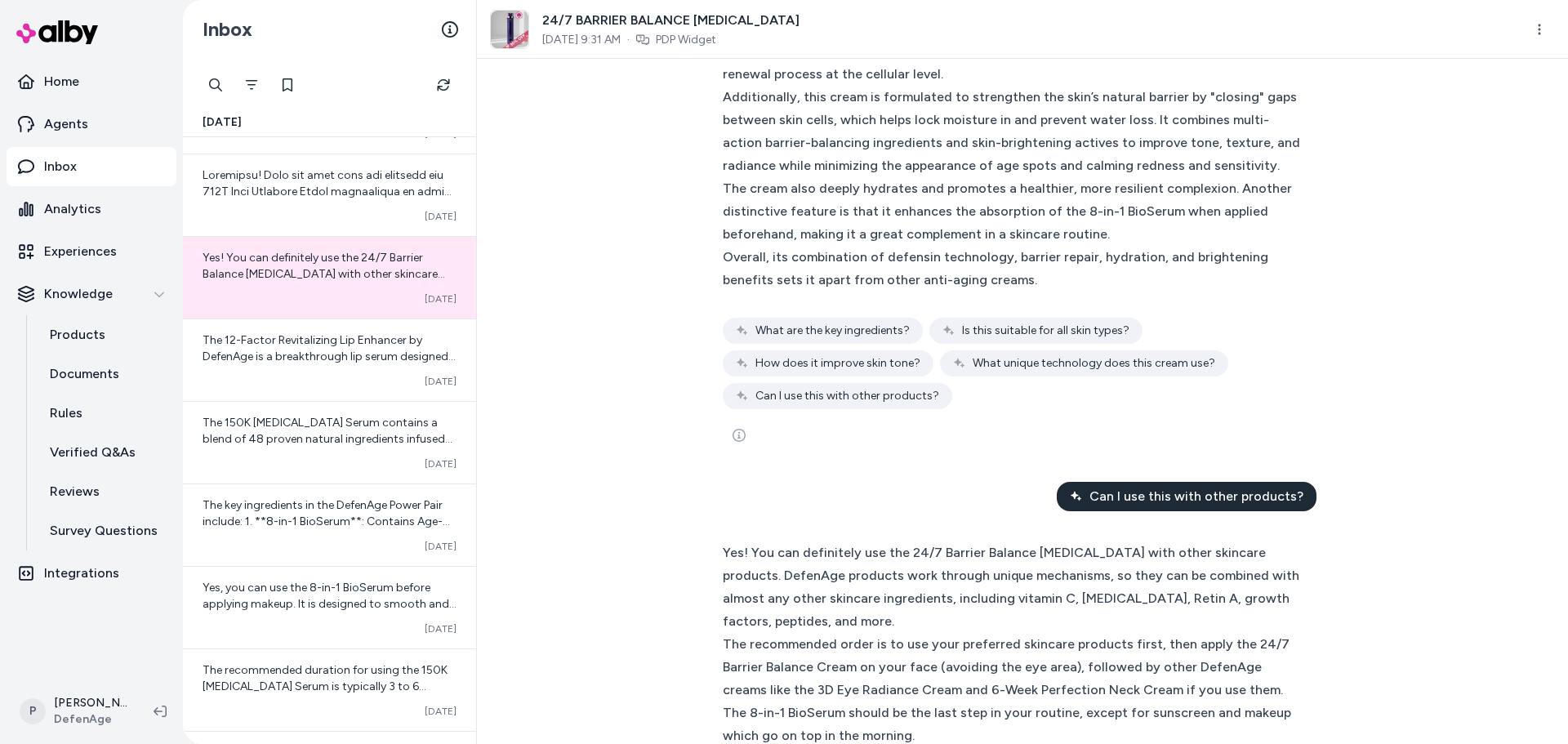
scroll to position [403, 0]
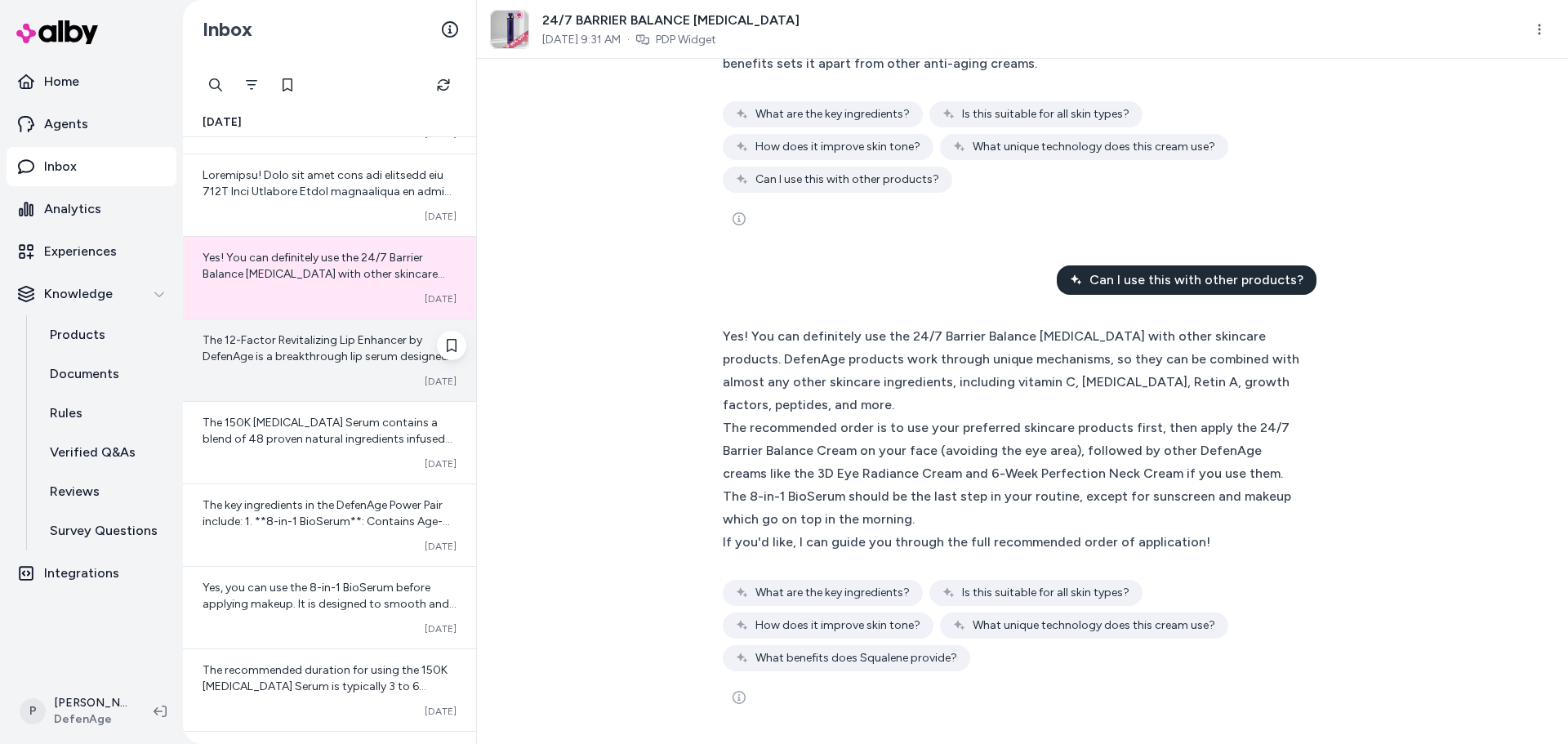
click at [283, 365] on div "The 12-Factor Revitalizing Lip Enhancer by DefenAge is a breakthrough lip serum…" at bounding box center [330, 349] width 254 height 33
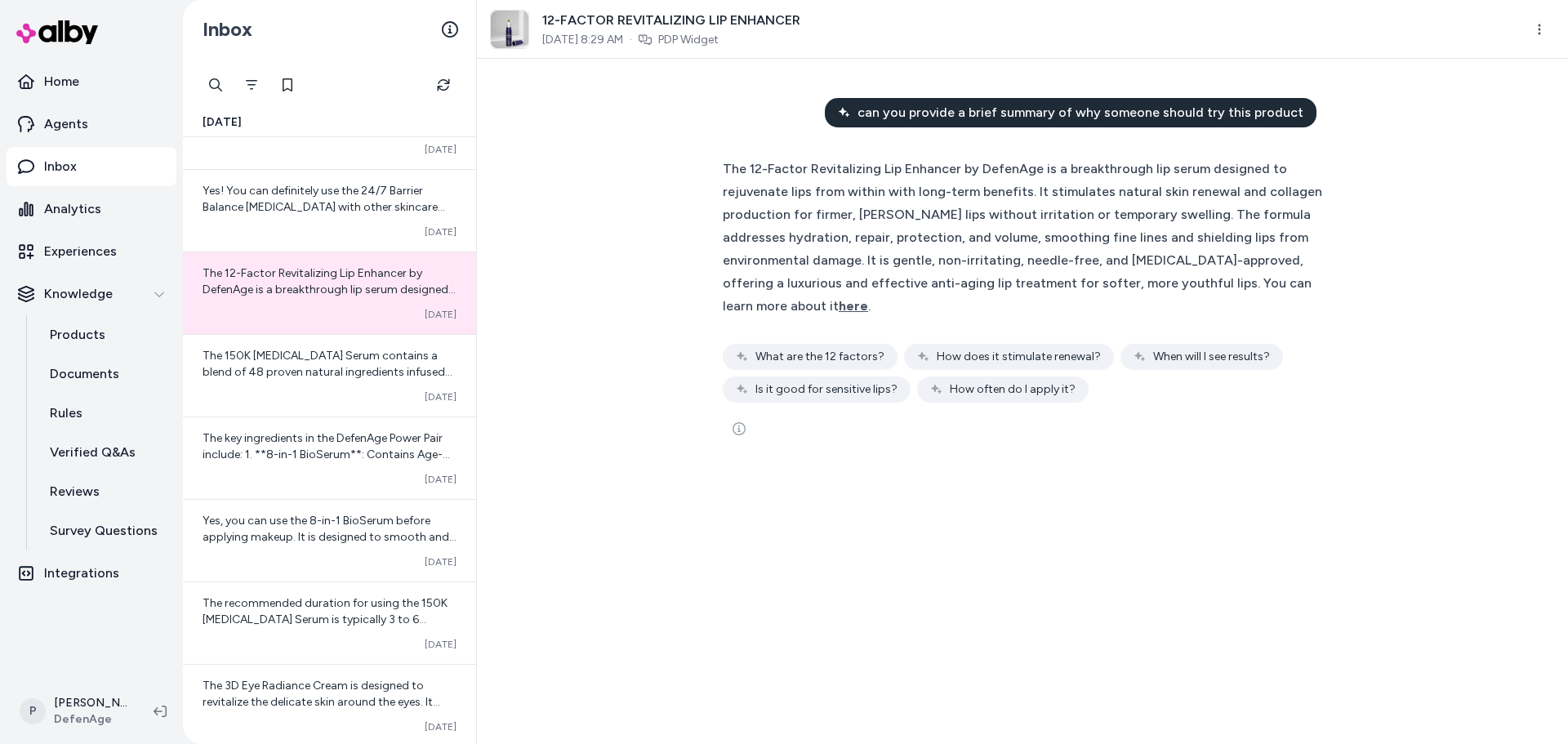
scroll to position [1632, 0]
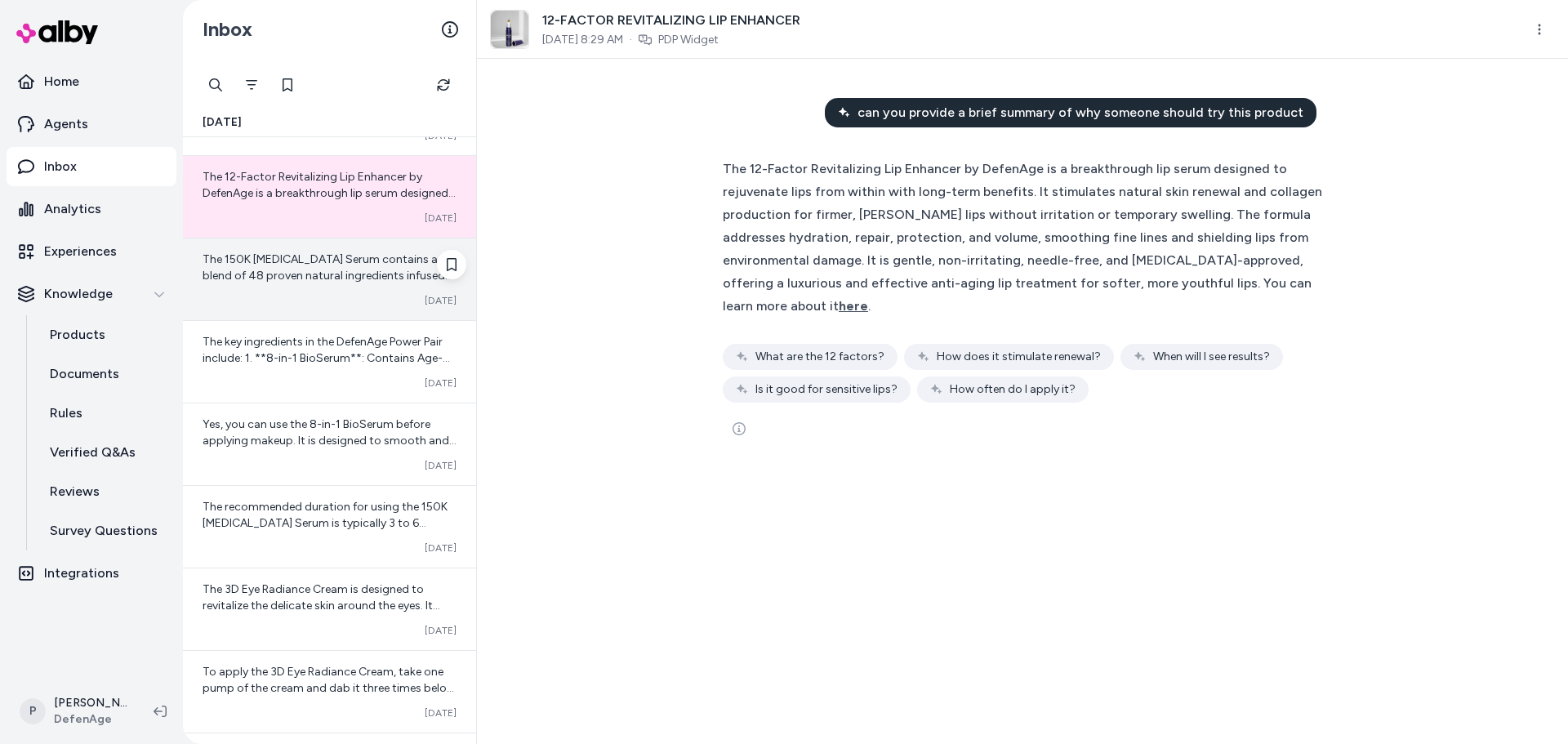
click at [314, 285] on div "The 150K [MEDICAL_DATA] Serum contains a blend of 48 proven natural ingredients…" at bounding box center [329, 279] width 293 height 82
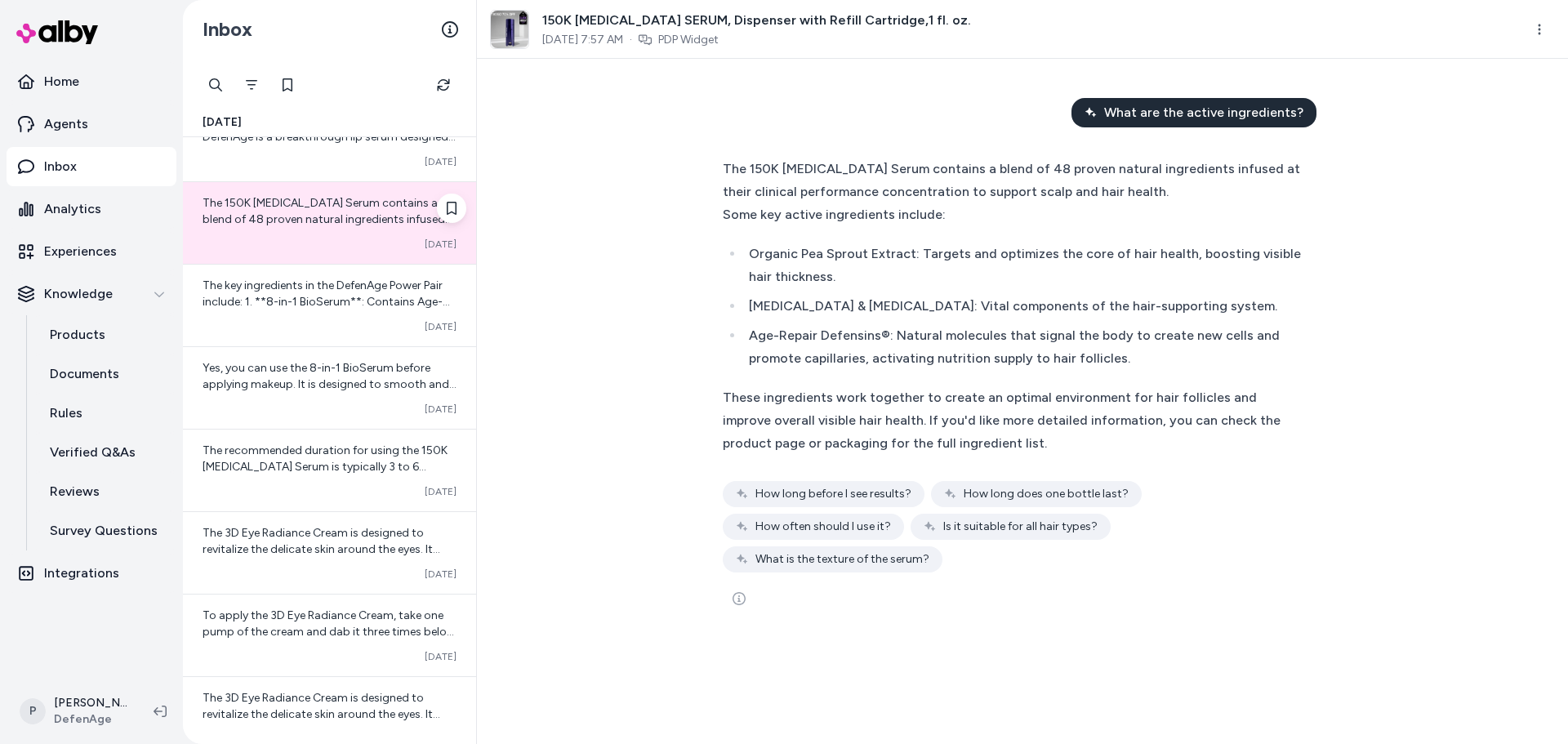
scroll to position [1796, 0]
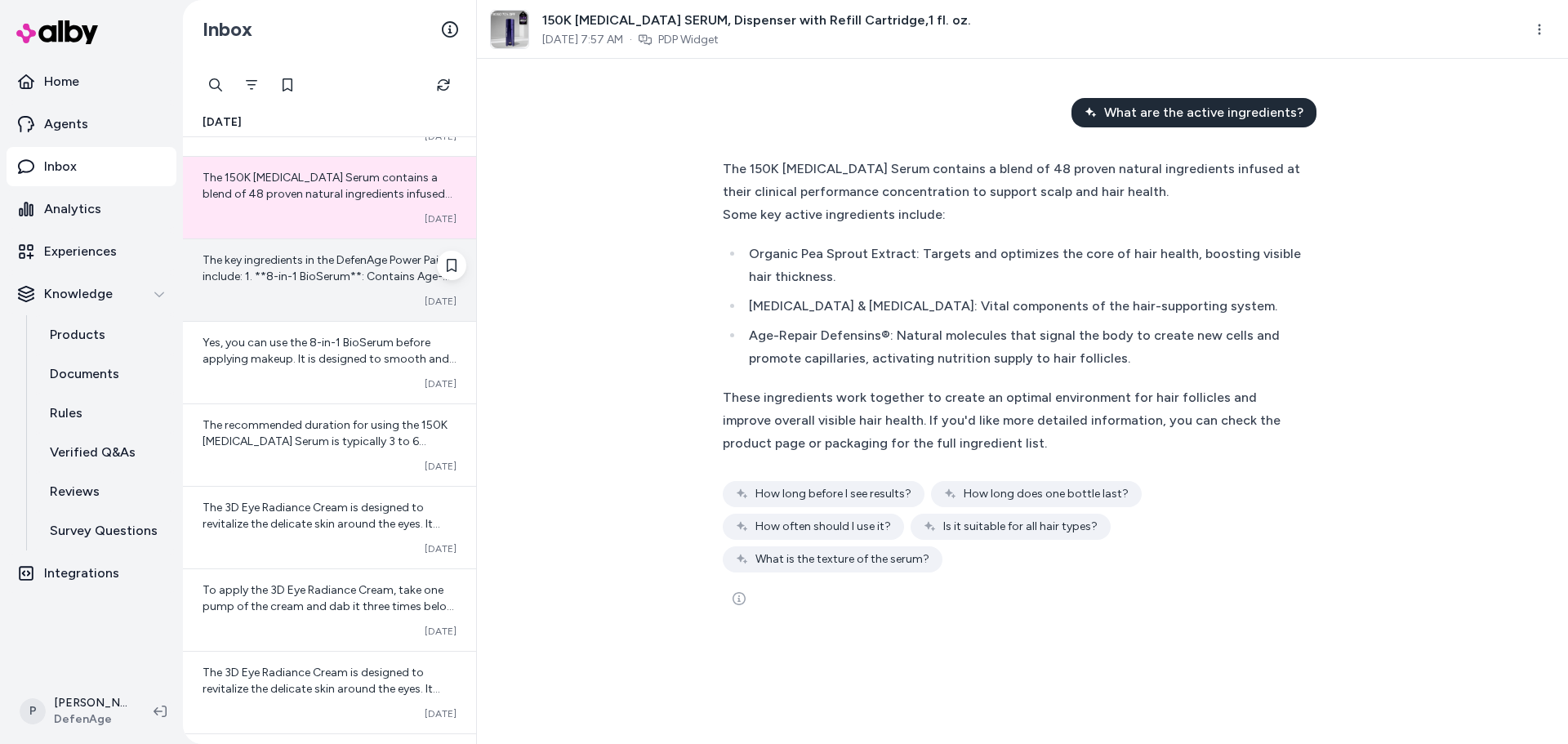
click at [279, 291] on div "The key ingredients in the DefenAge Power Pair include: 1. **8-in-1 BioSerum**:…" at bounding box center [329, 280] width 293 height 82
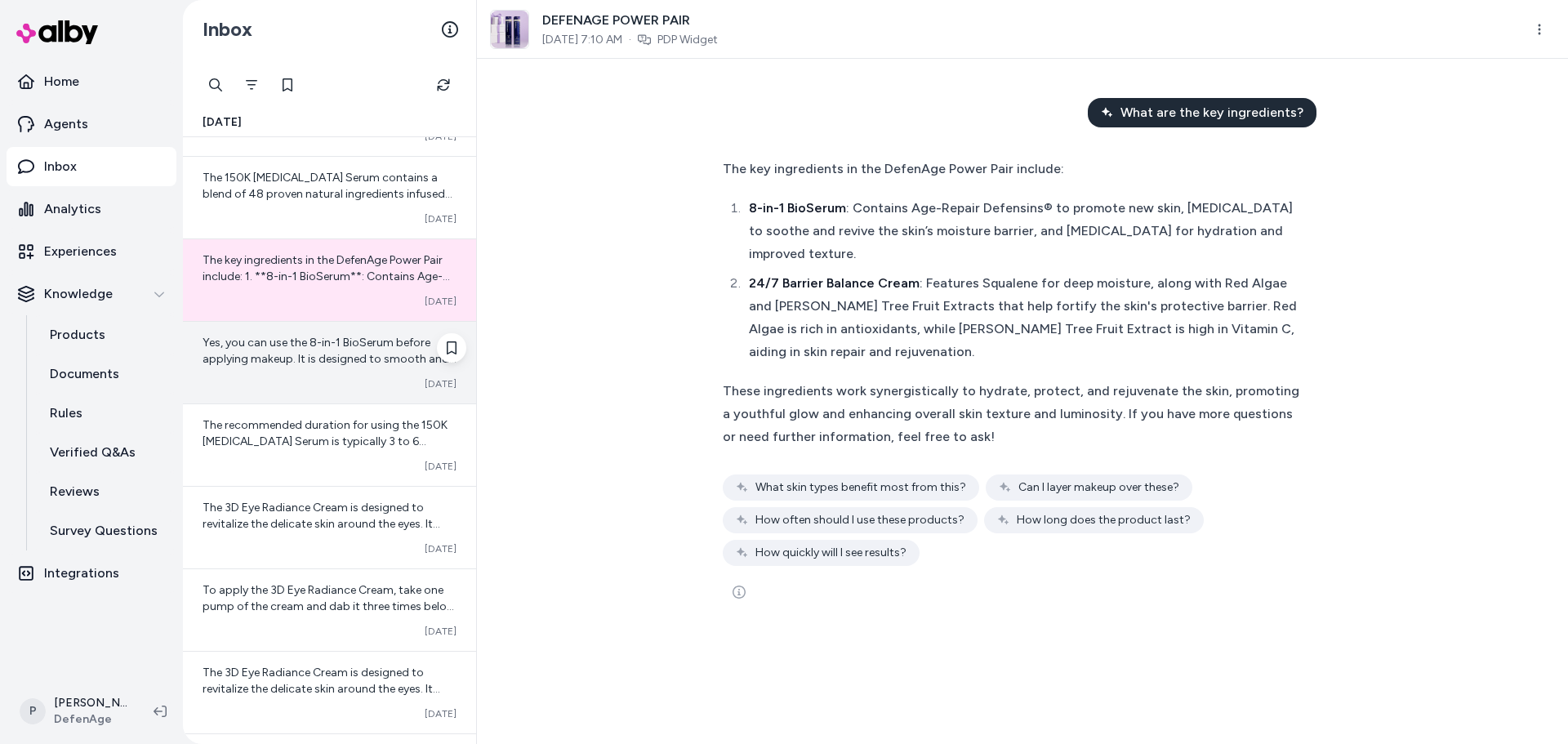
click at [310, 364] on span "Yes, you can use the 8-in-1 BioSerum before applying makeup. It is designed to …" at bounding box center [330, 400] width 254 height 129
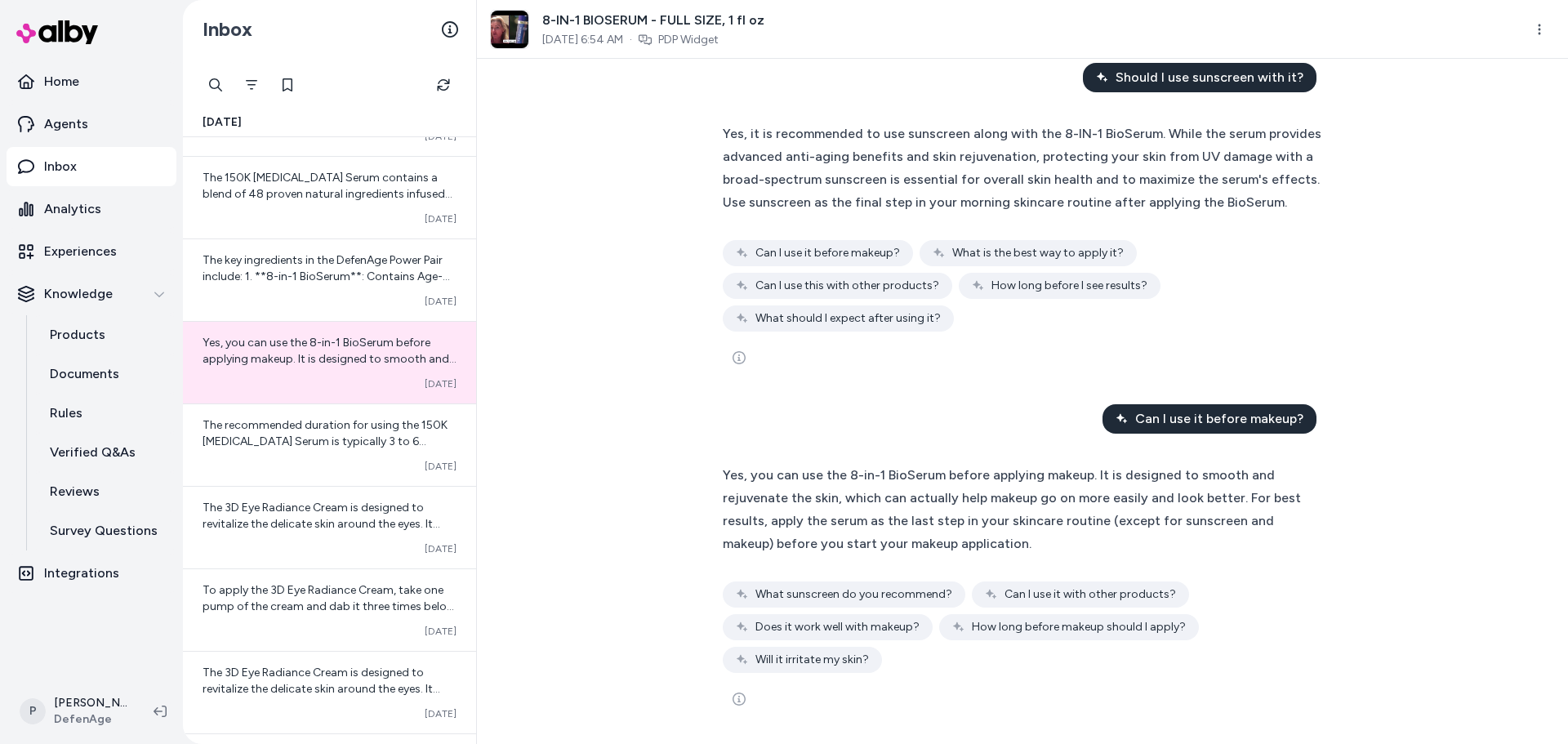
scroll to position [378, 0]
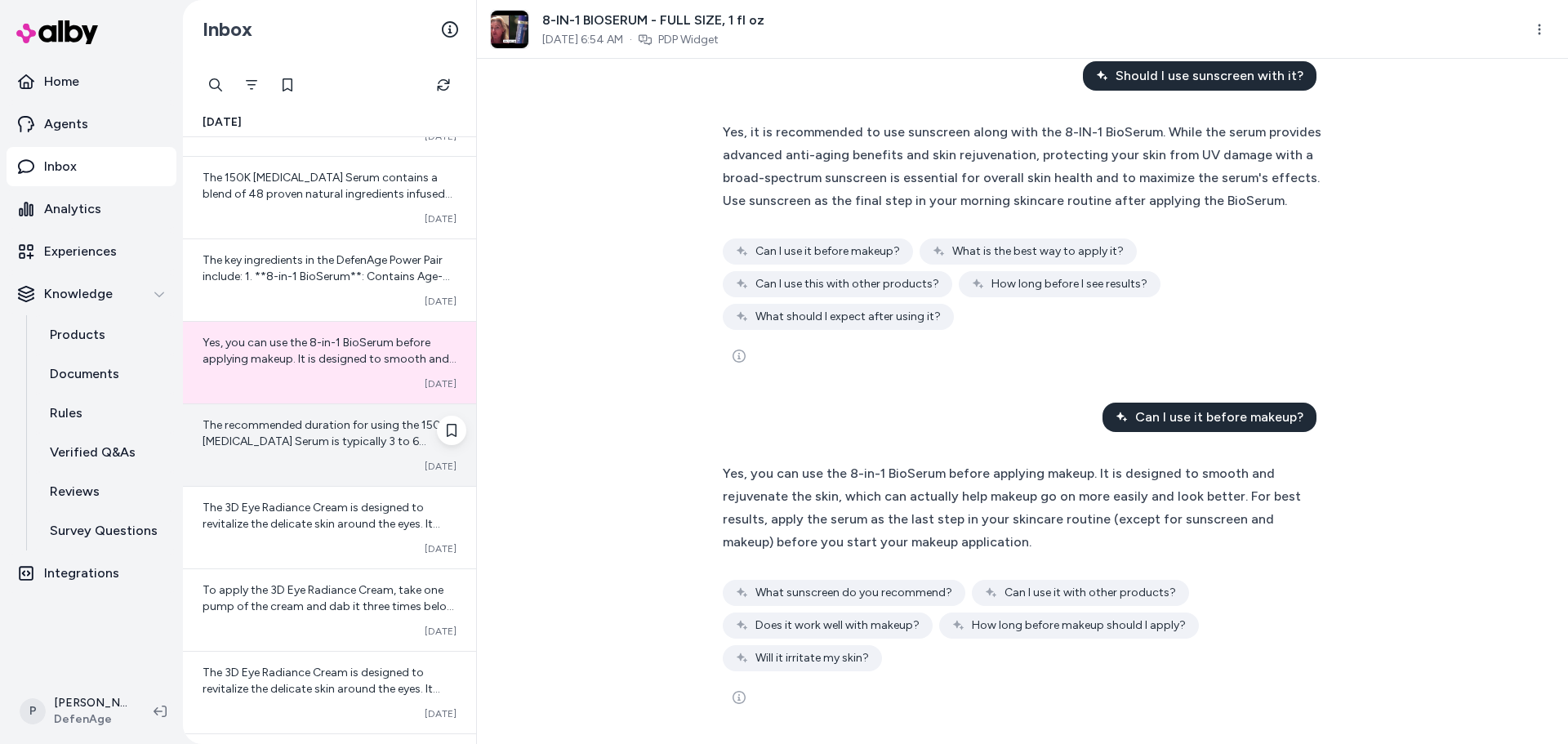
click at [322, 445] on span "The recommended duration for using the 150K [MEDICAL_DATA] Serum is typically 3…" at bounding box center [328, 474] width 251 height 112
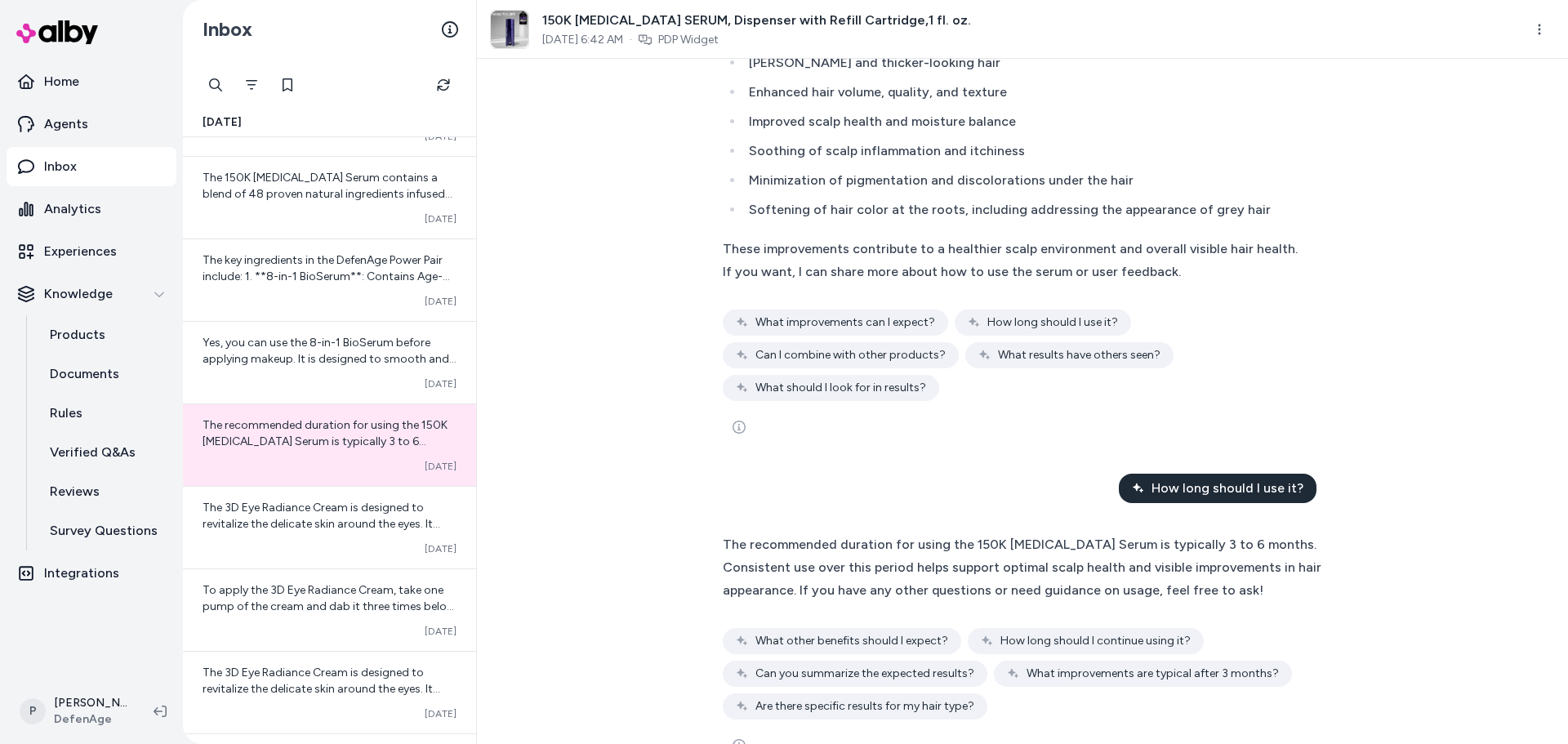
scroll to position [5812, 0]
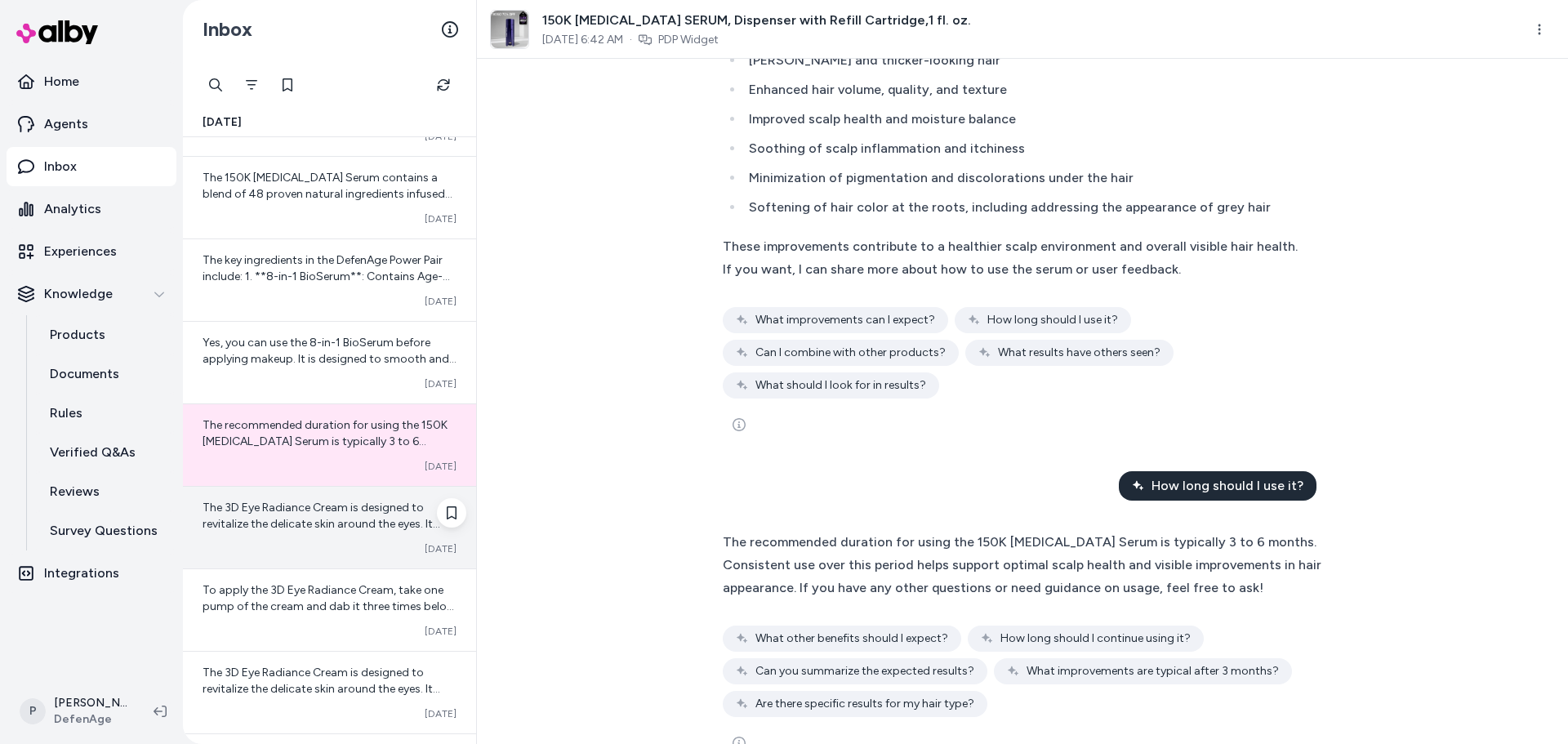
click at [340, 512] on span "The 3D Eye Radiance Cream is designed to revitalize the delicate skin around th…" at bounding box center [330, 605] width 253 height 210
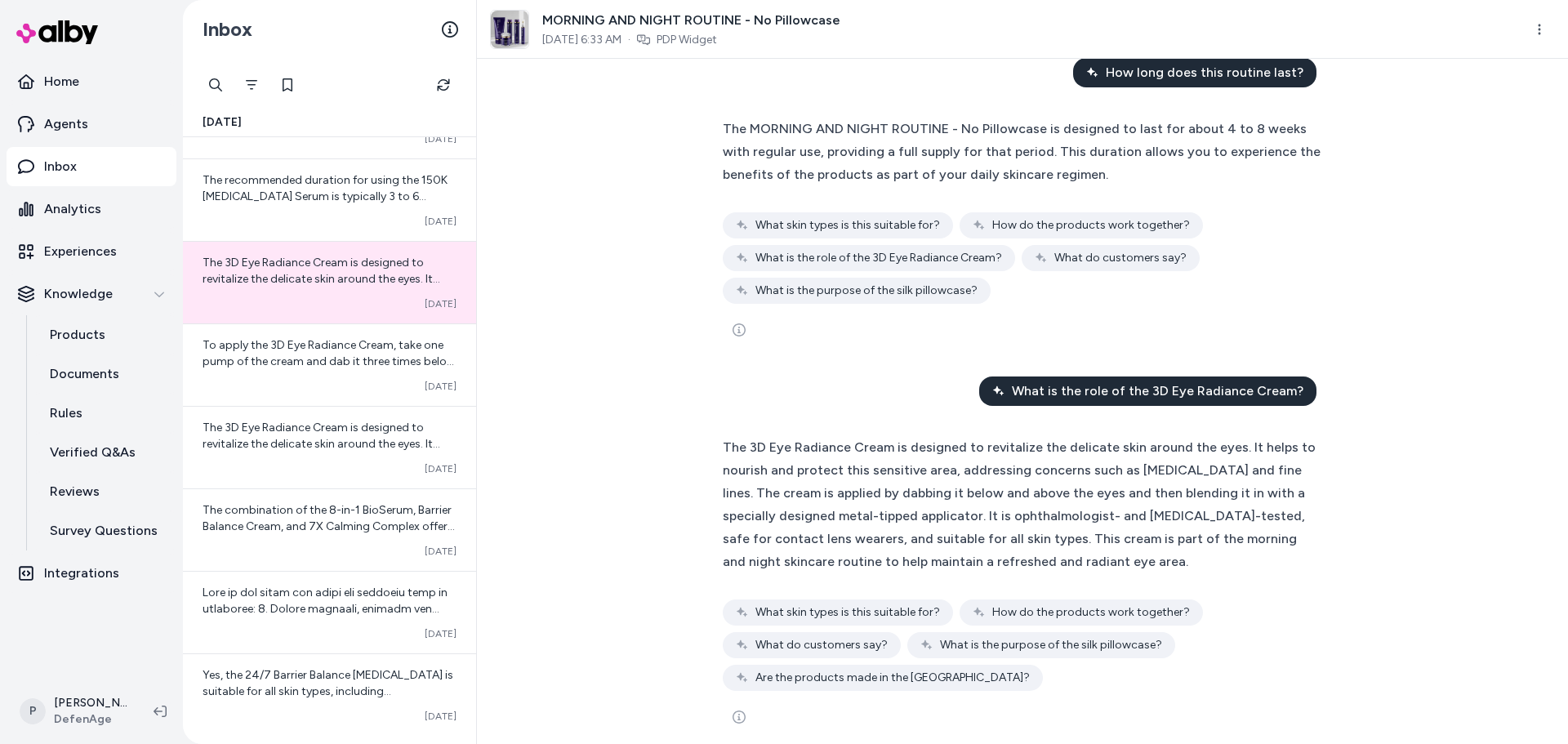
scroll to position [60, 0]
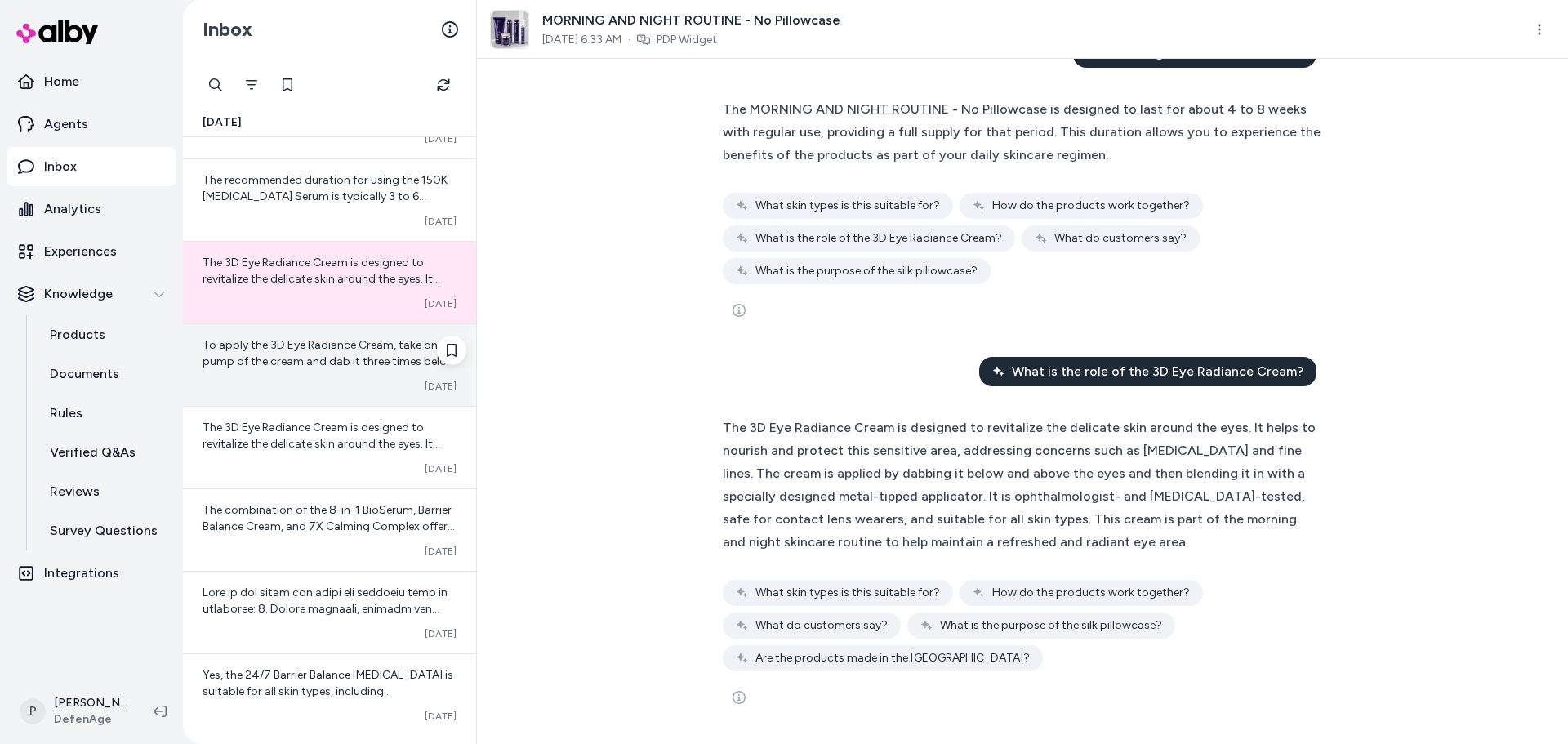
click at [294, 371] on div "To apply the 3D Eye Radiance Cream, take one pump of the cream and dab it three…" at bounding box center [329, 365] width 293 height 82
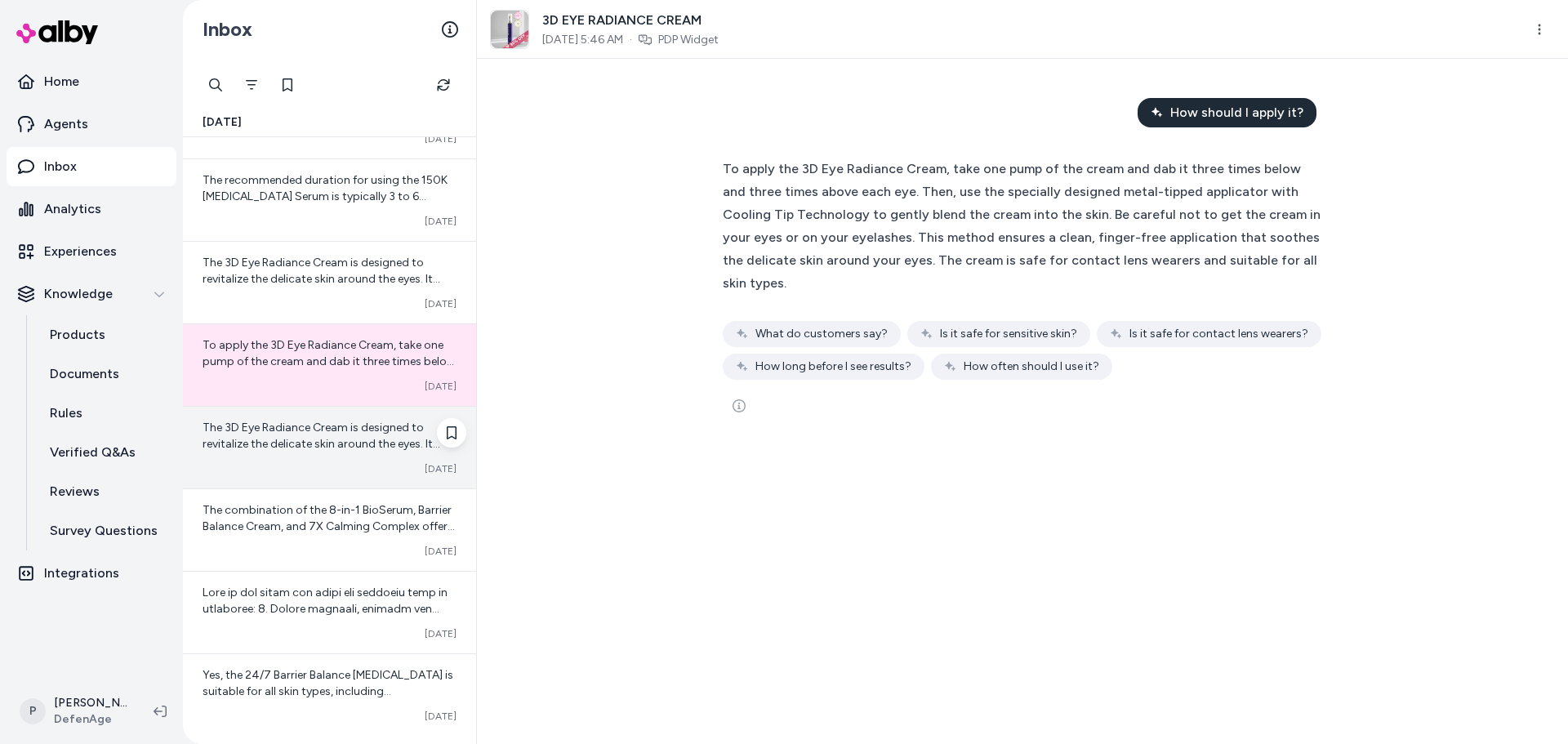
click at [284, 456] on div "The 3D Eye Radiance Cream is designed to revitalize the delicate skin around th…" at bounding box center [329, 447] width 293 height 82
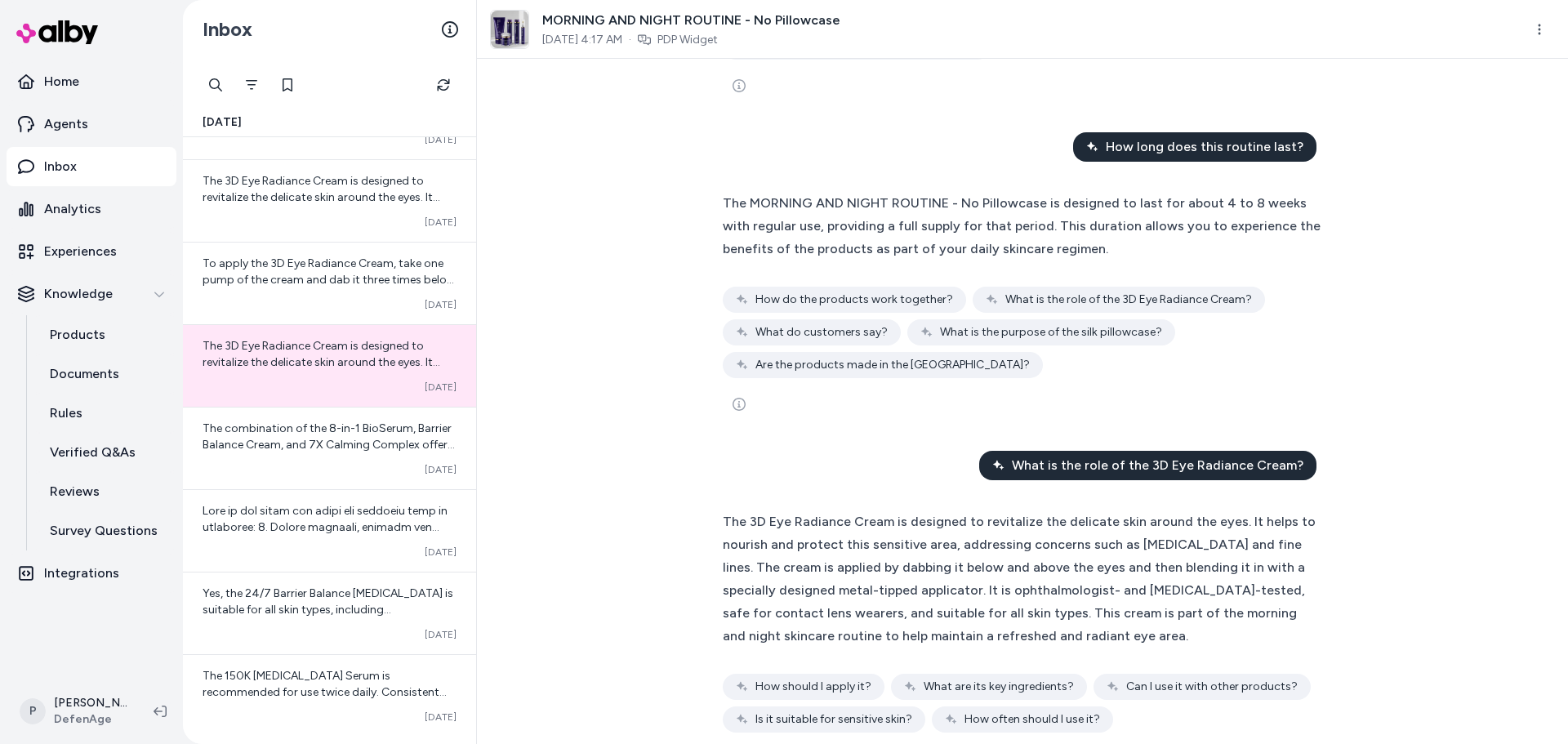
scroll to position [368, 0]
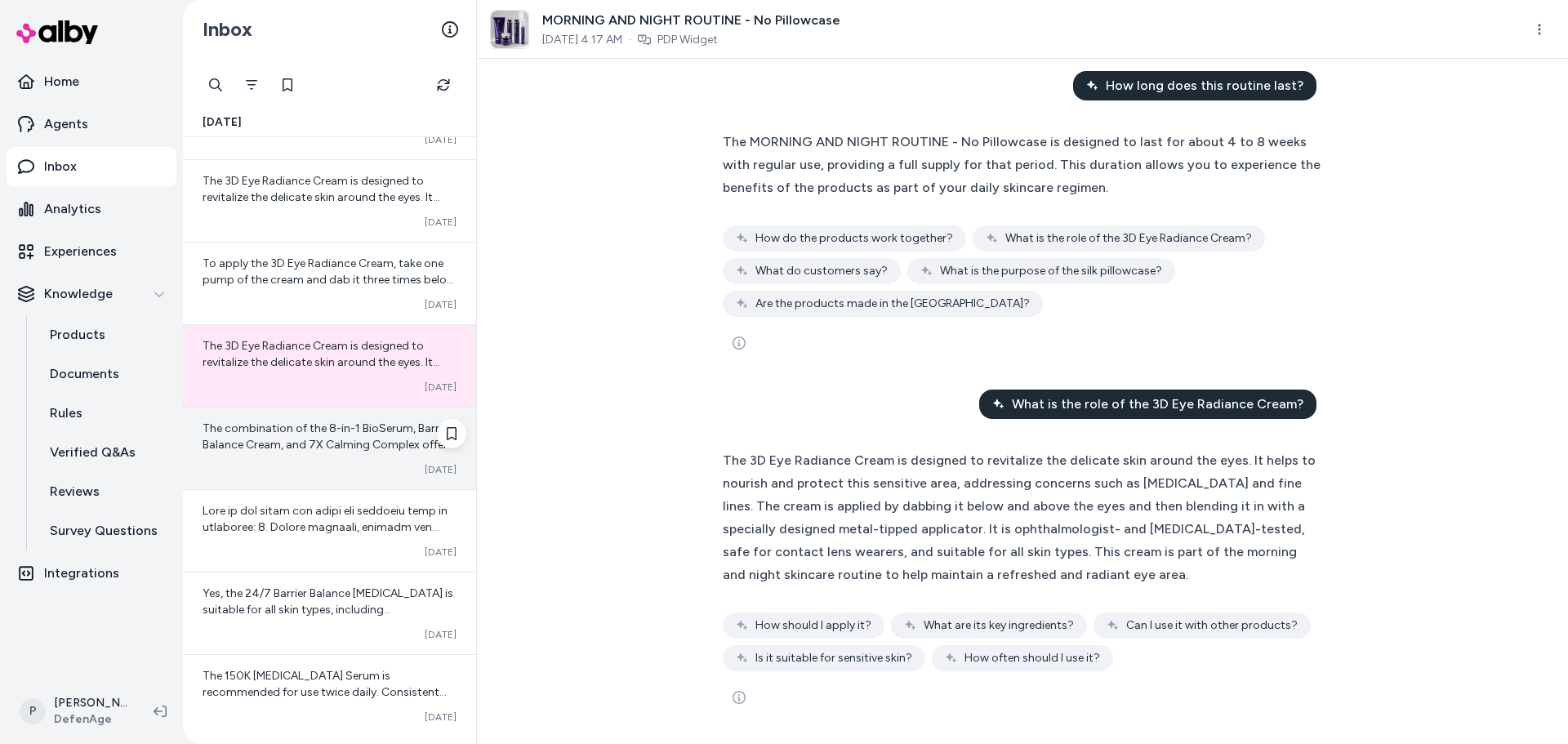
click at [313, 429] on span "The combination of the 8-in-1 BioSerum, Barrier Balance Cream, and 7X Calming C…" at bounding box center [329, 453] width 252 height 63
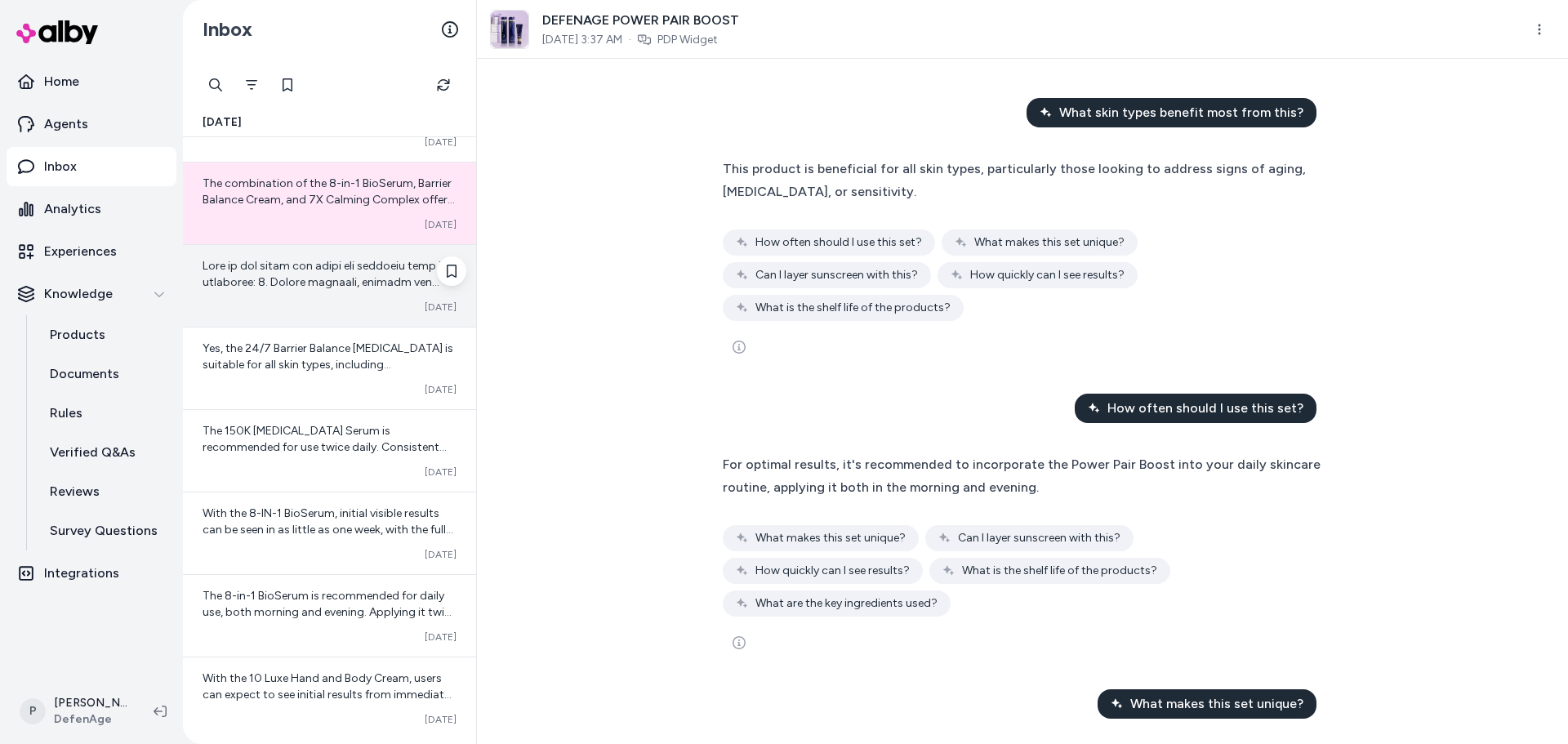
click at [330, 311] on div "Converted [DATE]" at bounding box center [330, 307] width 254 height 13
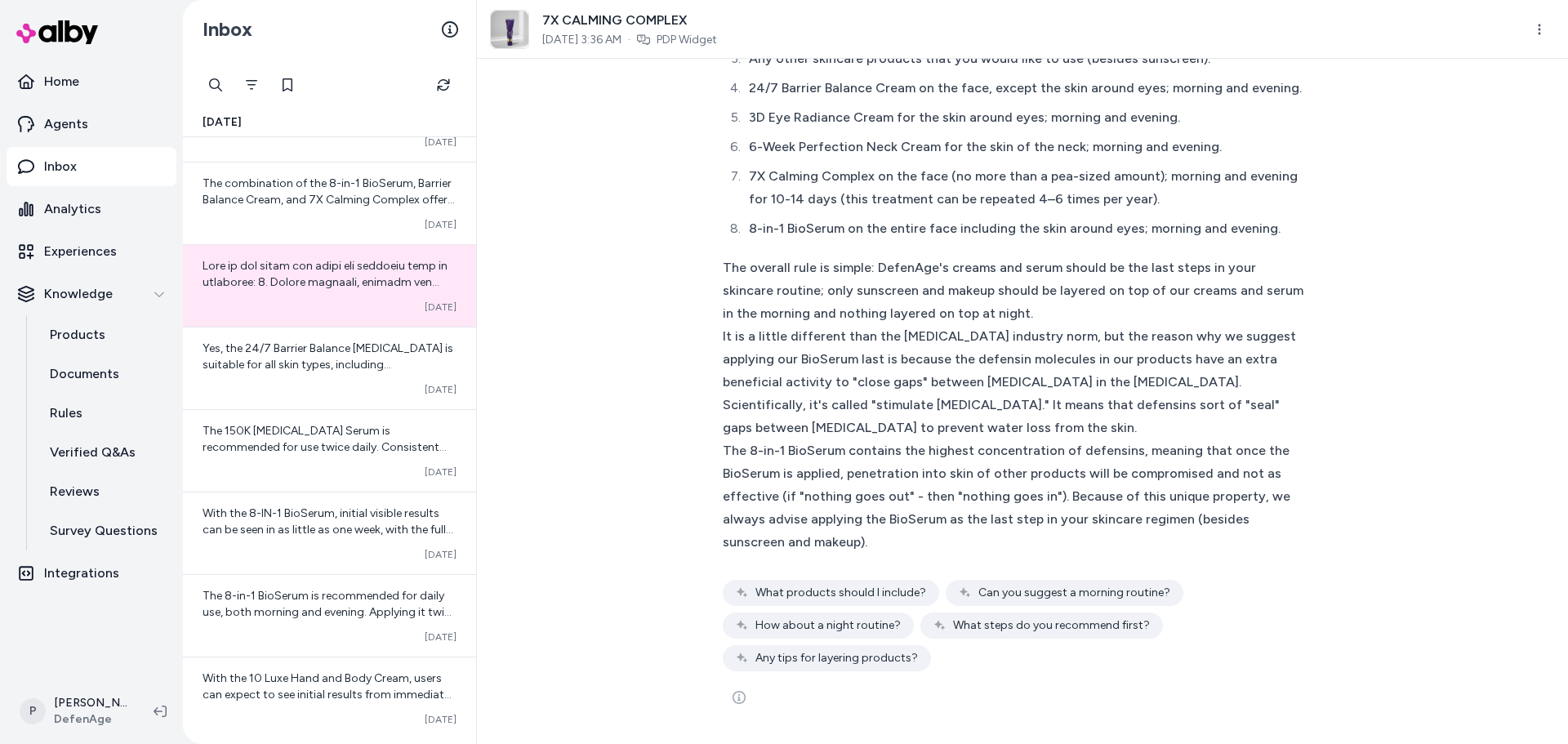
scroll to position [2327, 0]
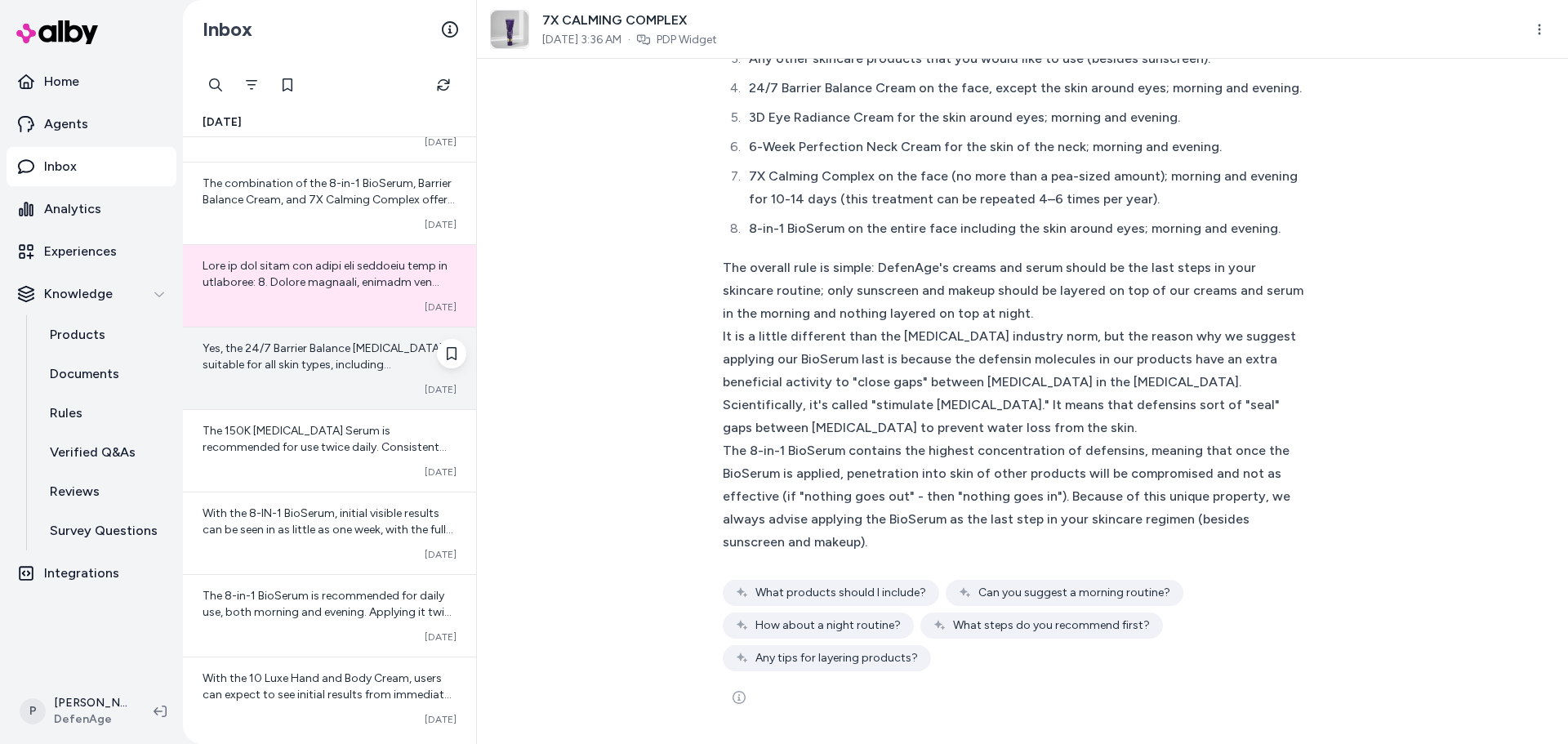
click at [344, 362] on span "Yes, the 24/7 Barrier Balance [MEDICAL_DATA] is suitable for all skin types, in…" at bounding box center [328, 413] width 251 height 144
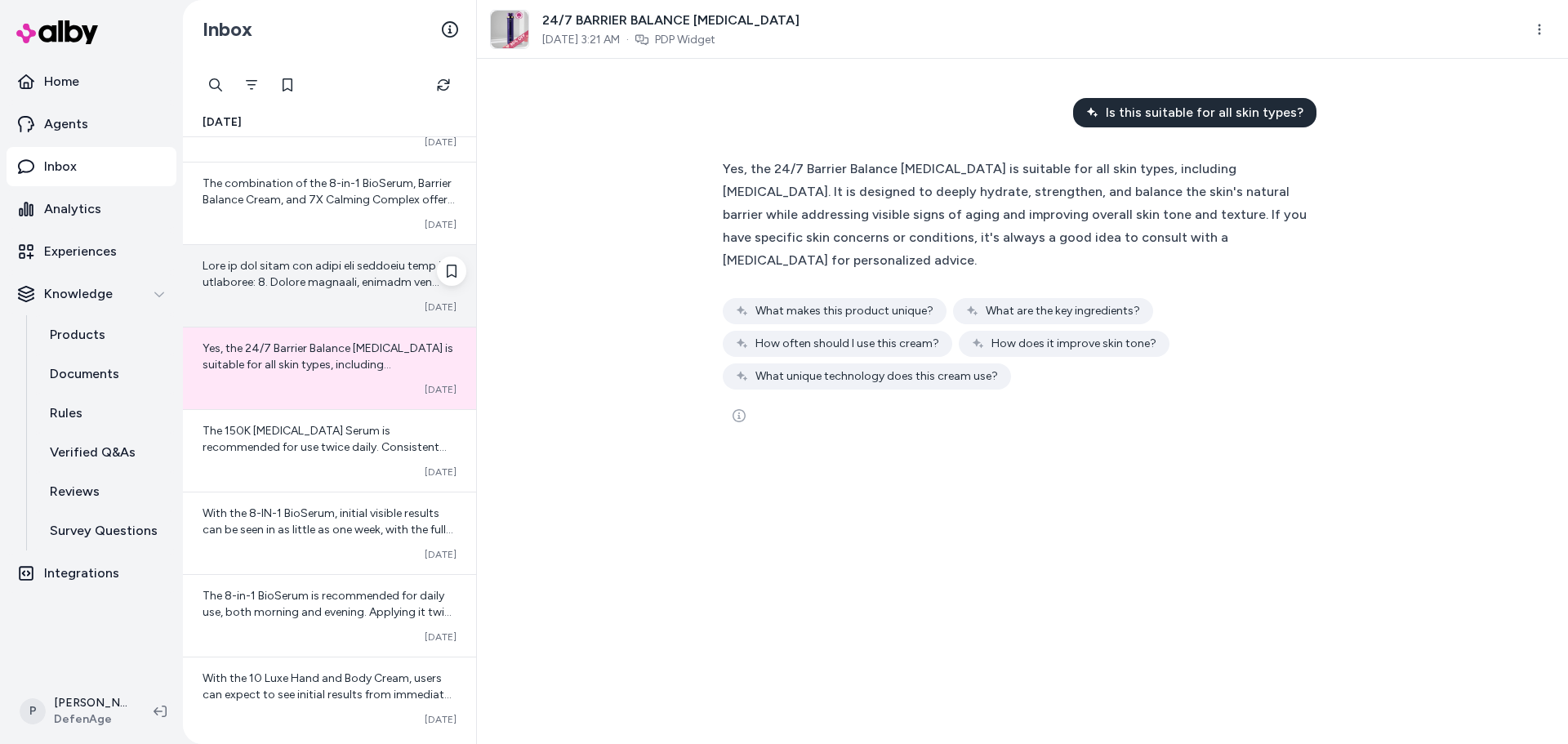
scroll to position [2531, 0]
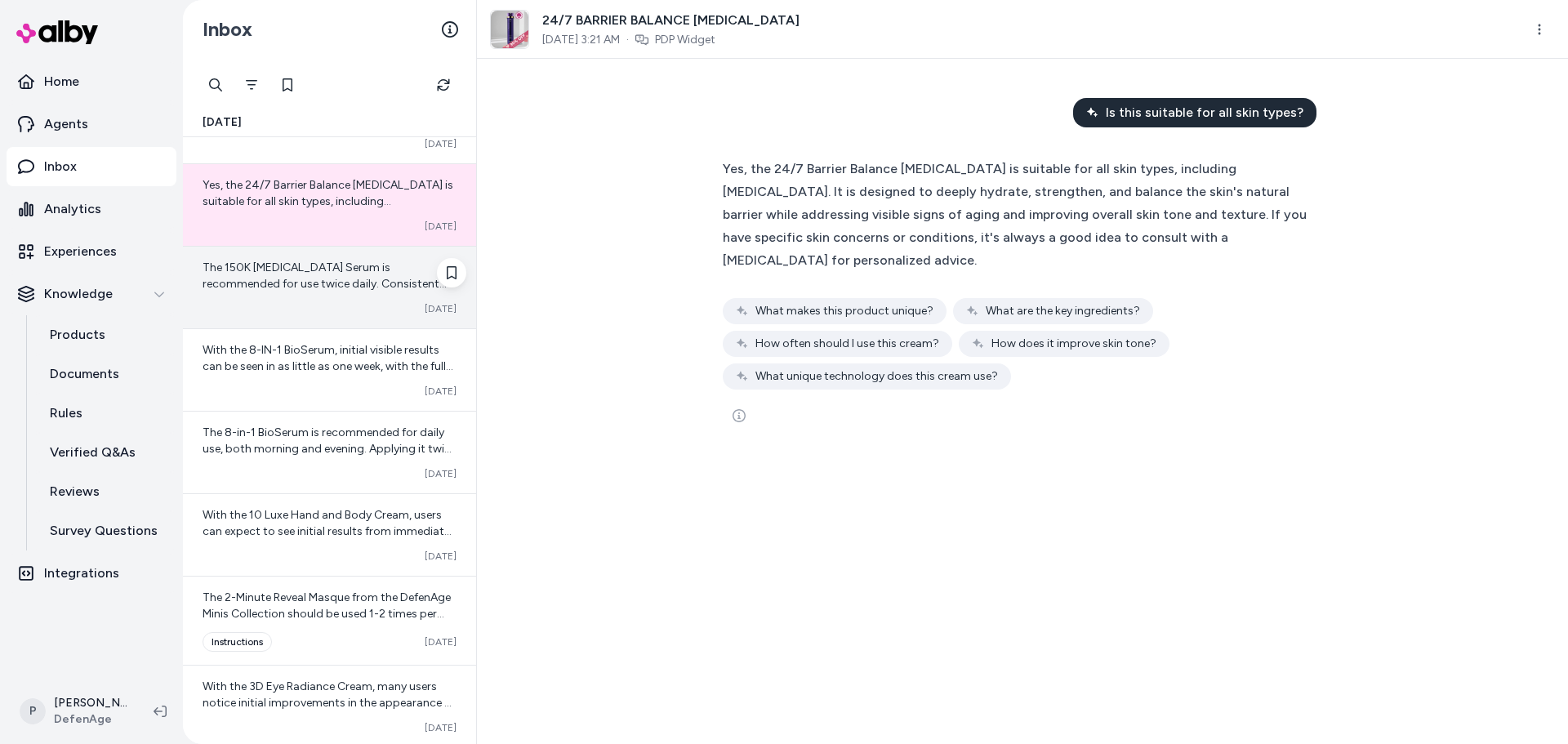
click at [322, 299] on div "The 150K [MEDICAL_DATA] Serum is recommended for use twice daily. Consistent ap…" at bounding box center [329, 287] width 293 height 82
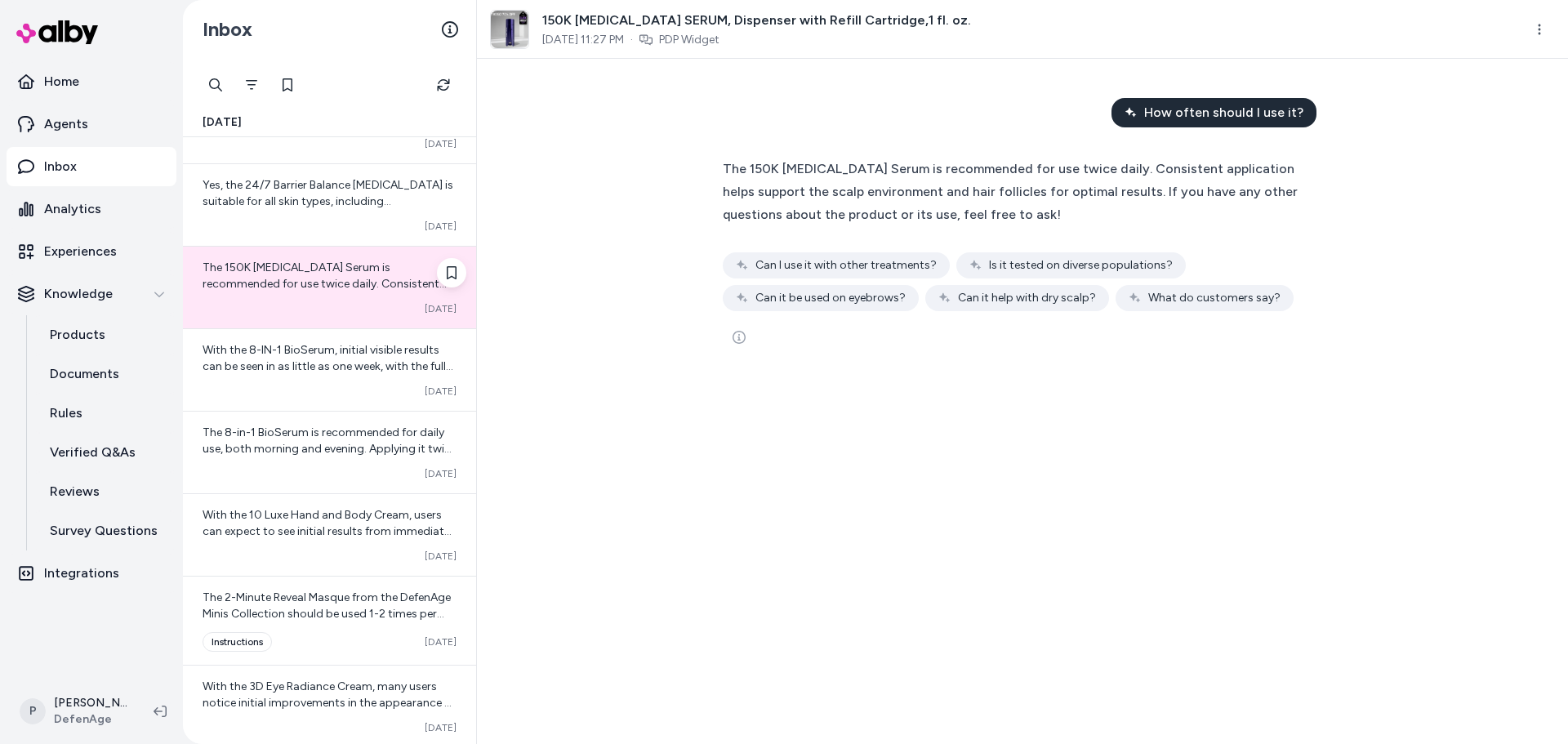
scroll to position [2613, 0]
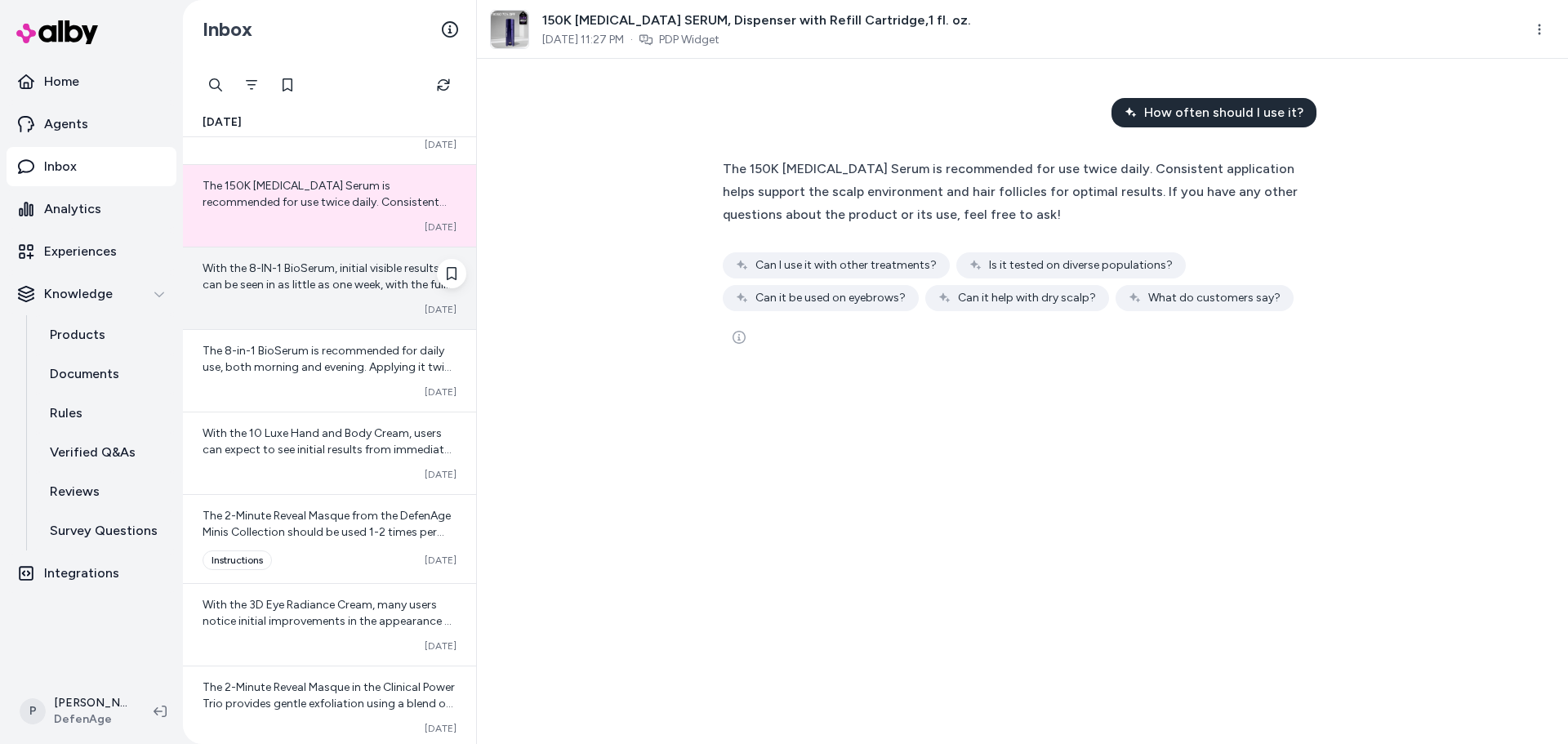
click at [325, 298] on div "With the 8-IN-1 BioSerum, initial visible results can be seen in as little as o…" at bounding box center [329, 288] width 293 height 82
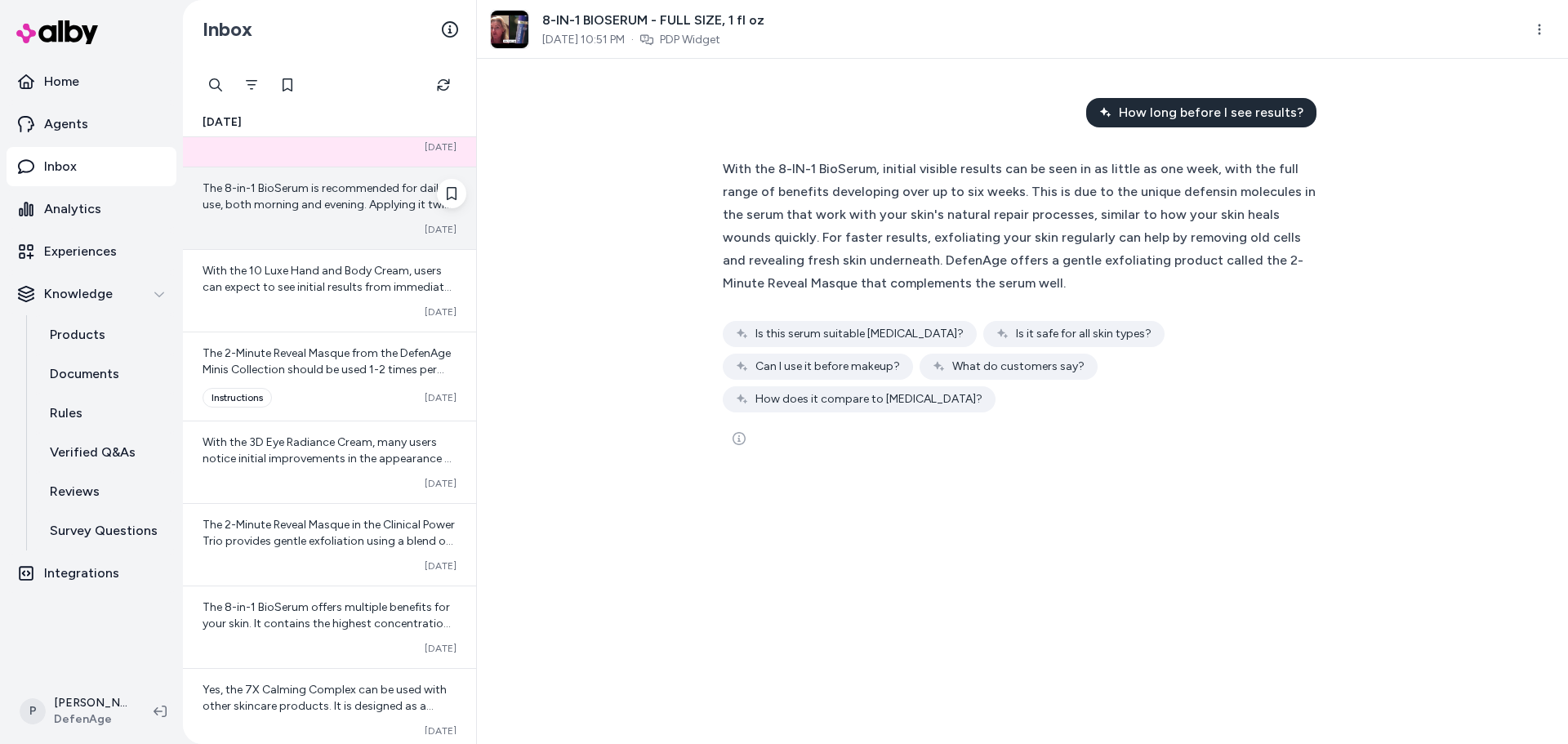
scroll to position [2777, 0]
click at [309, 237] on div "The 8-in-1 BioSerum is recommended for daily use, both morning and evening. App…" at bounding box center [329, 207] width 293 height 82
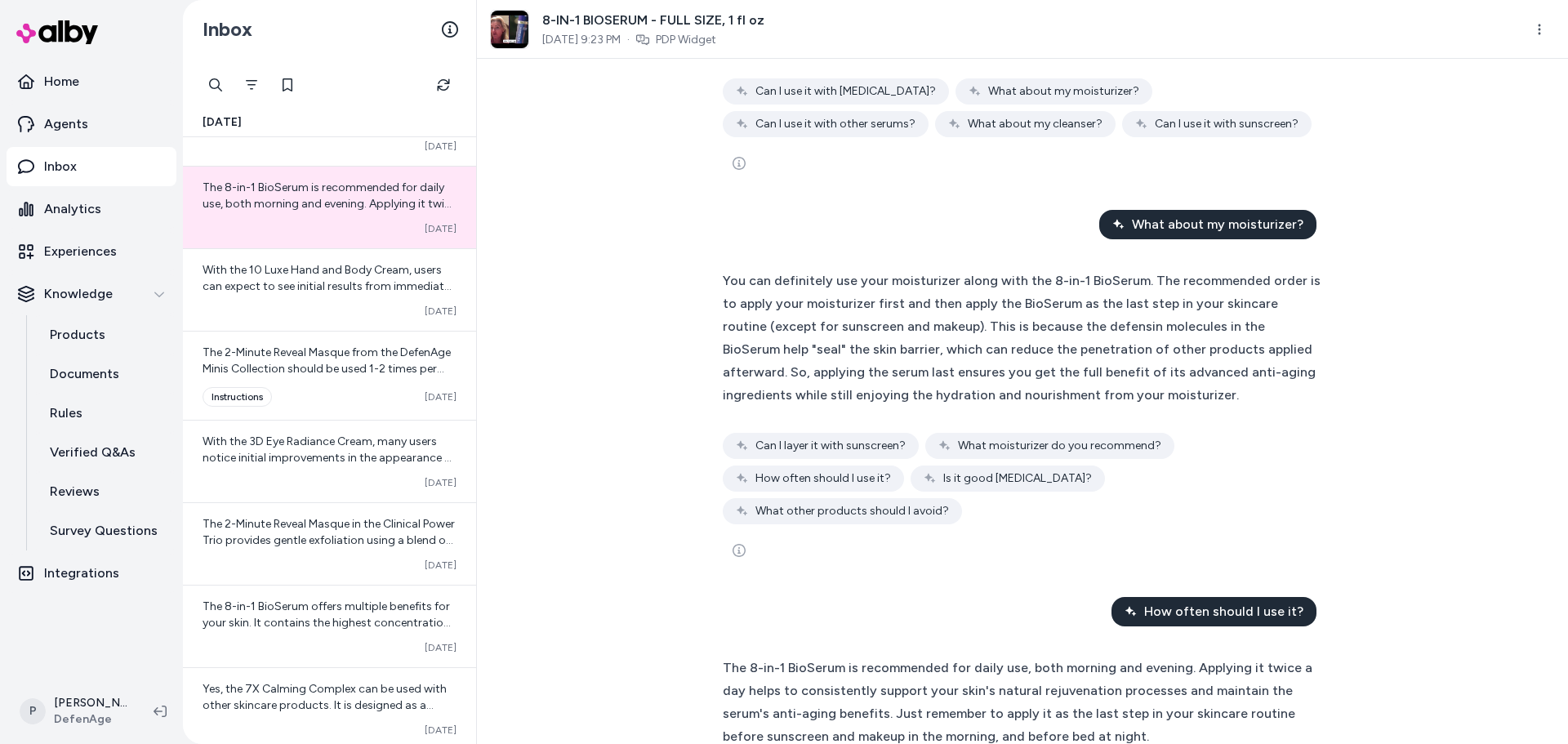
scroll to position [1653, 0]
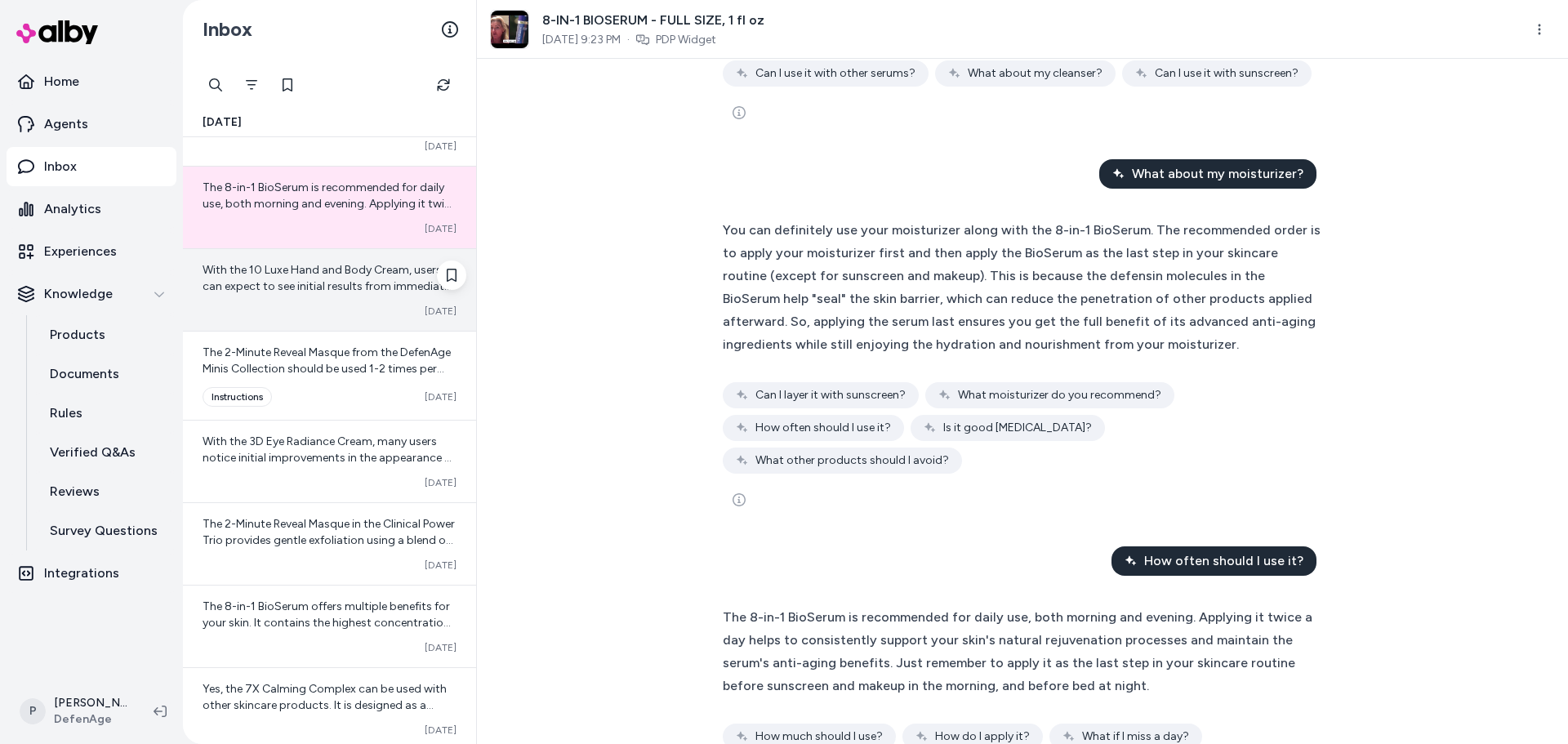
click at [273, 297] on div "With the 10 Luxe Hand and Body Cream, users can expect to see initial results f…" at bounding box center [329, 289] width 293 height 82
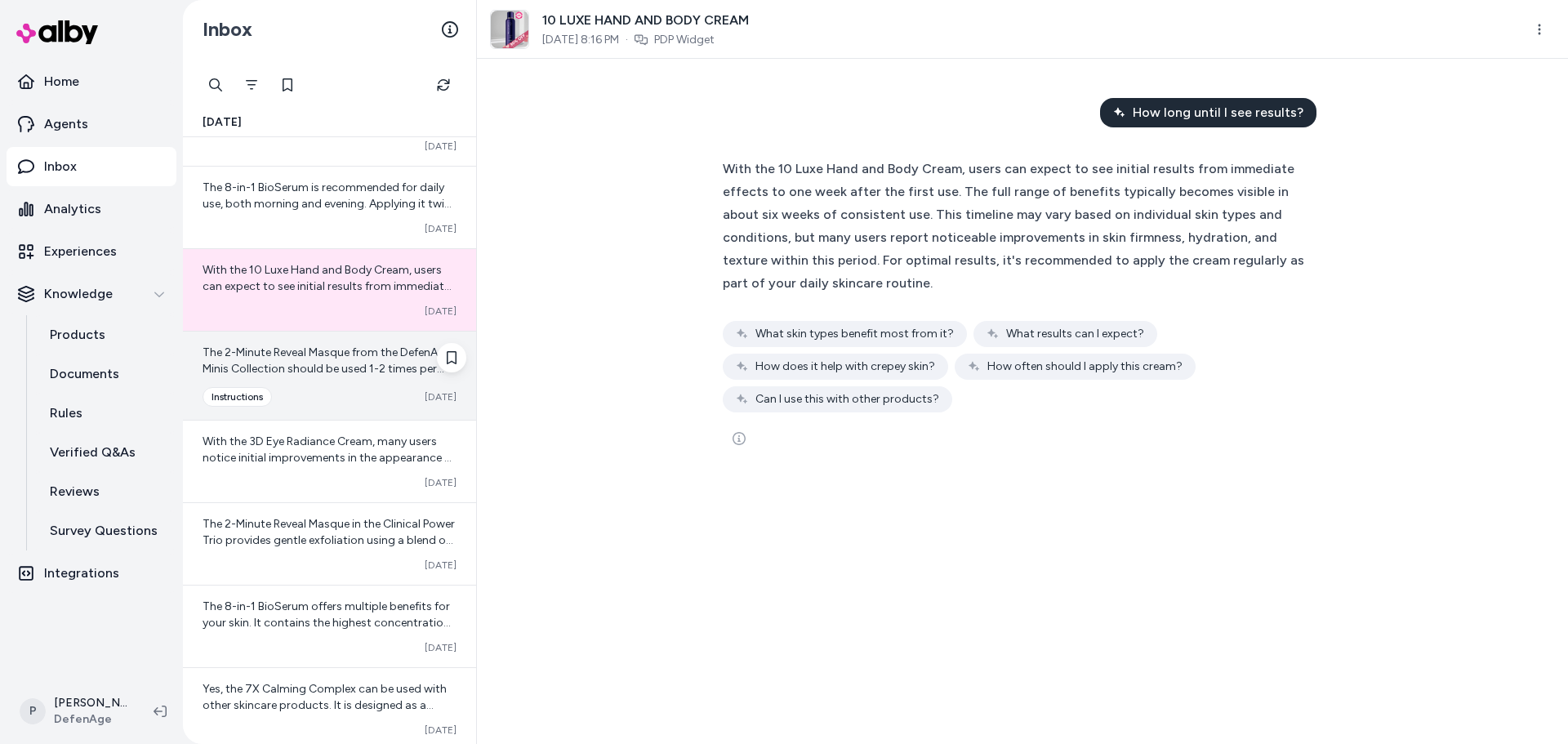
click at [336, 344] on div "The 2-Minute Reveal Masque from the DefenAge Minis Collection should be used 1-…" at bounding box center [329, 376] width 293 height 88
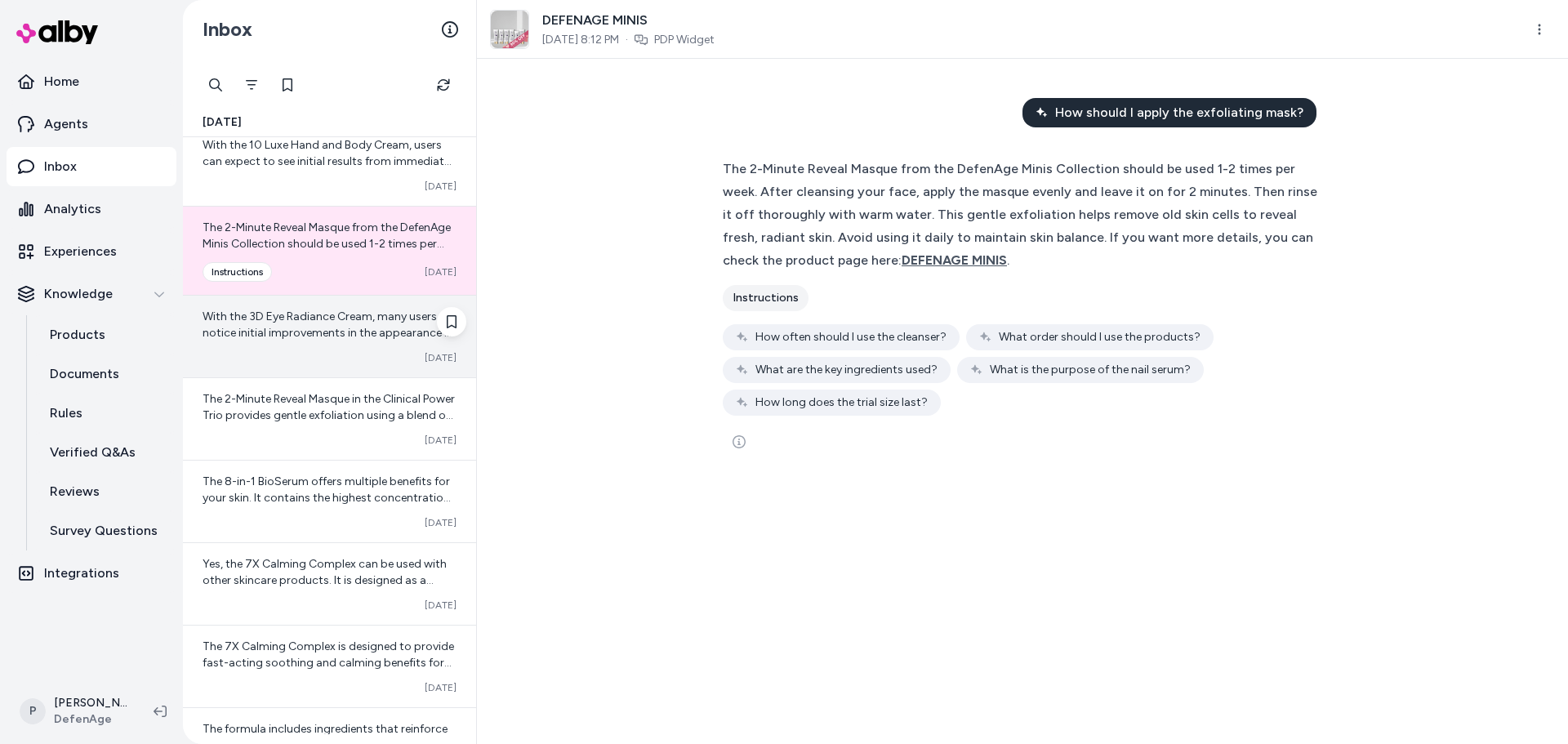
scroll to position [2940, 0]
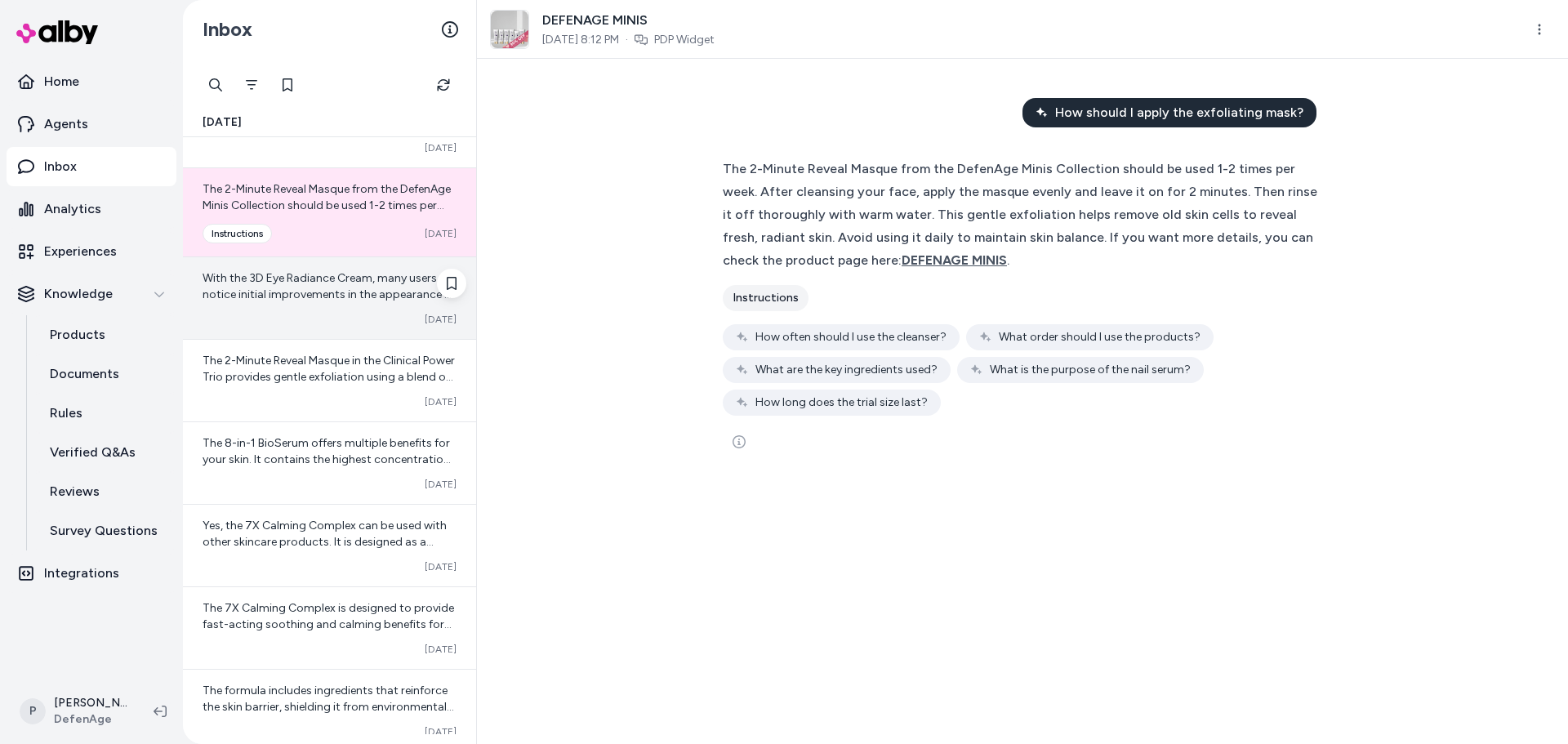
click at [344, 296] on span "With the 3D Eye Radiance Cream, many users notice initial improvements in the a…" at bounding box center [330, 359] width 253 height 177
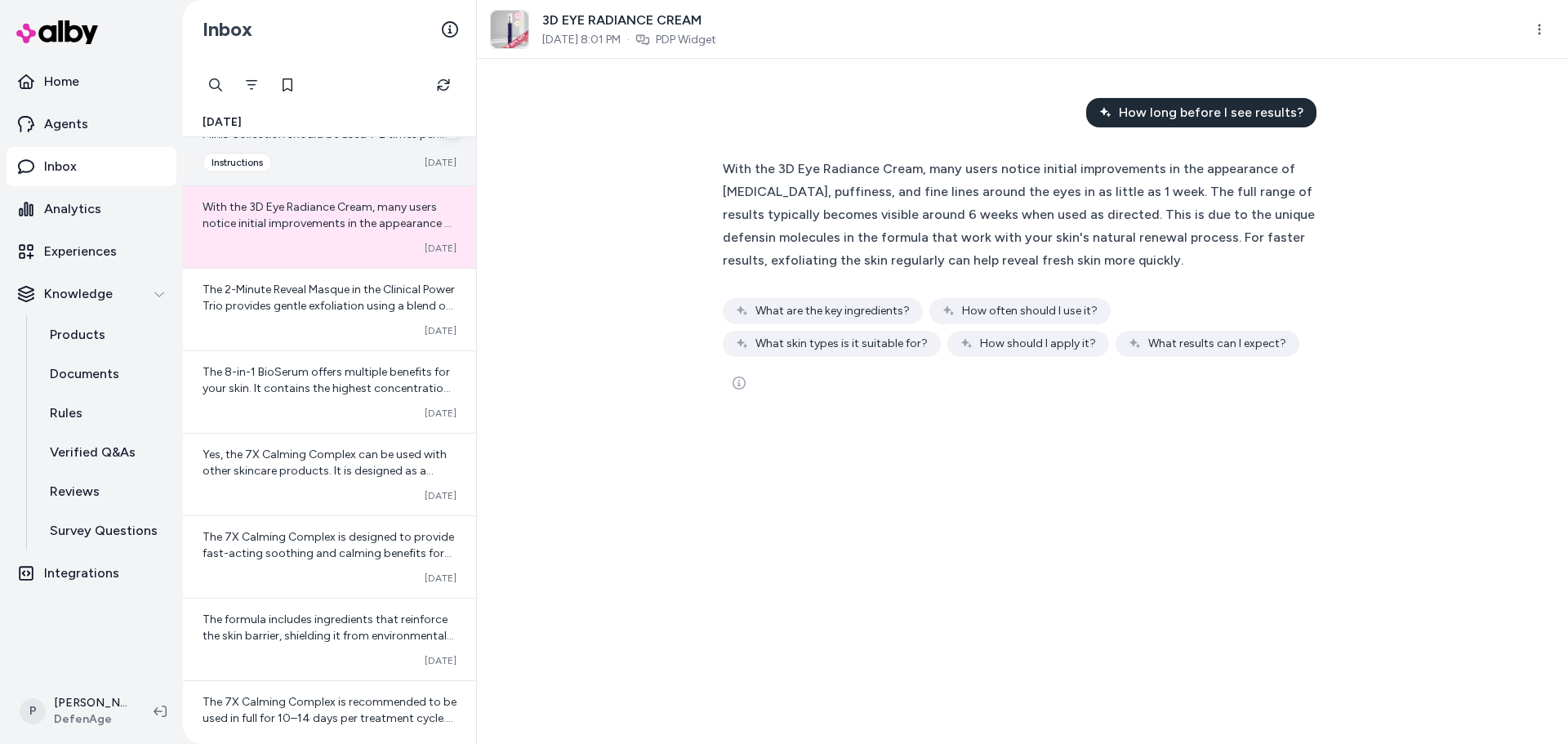
scroll to position [3104, 0]
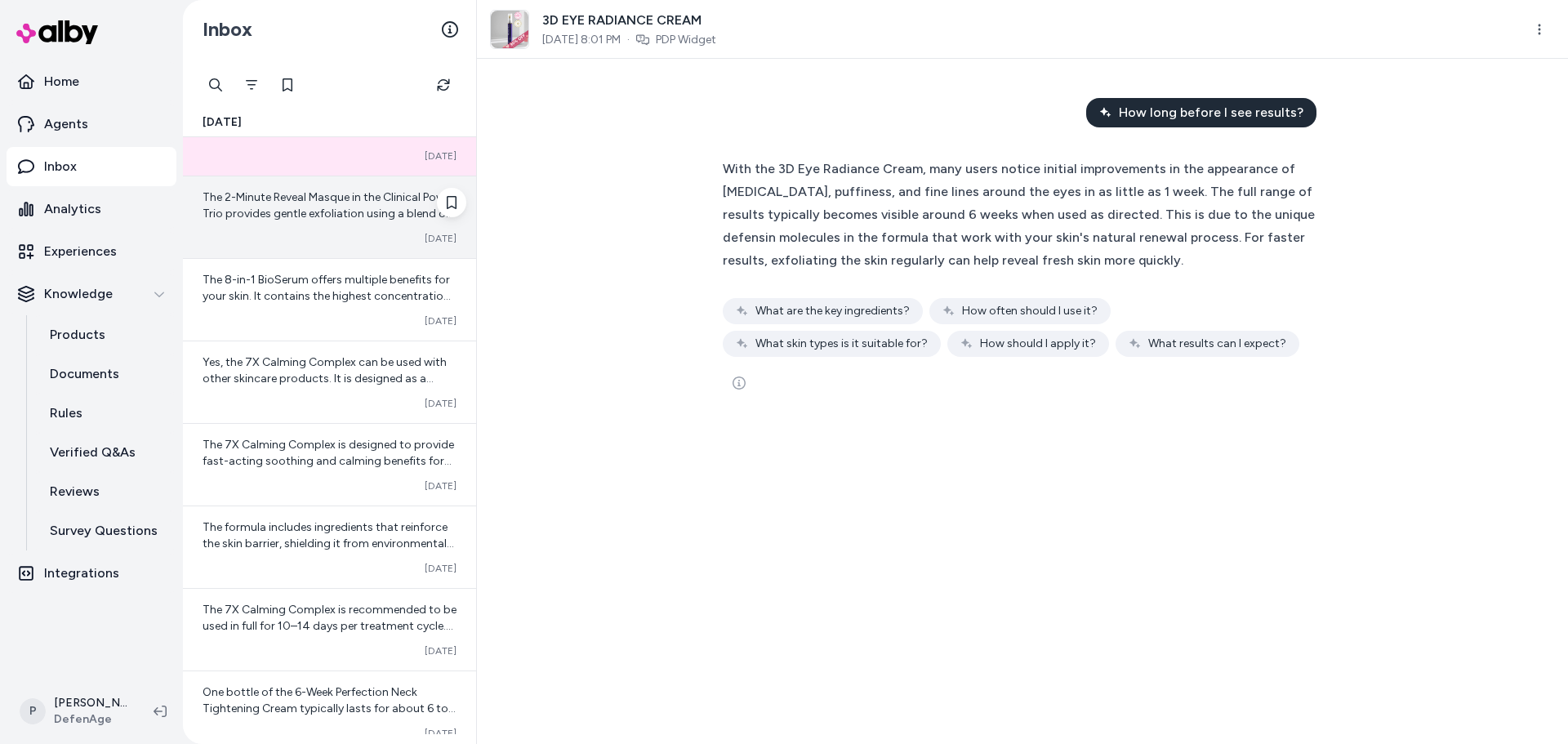
click at [310, 252] on div "The 2-Minute Reveal Masque in the Clinical Power Trio provides gentle exfoliati…" at bounding box center [329, 217] width 293 height 82
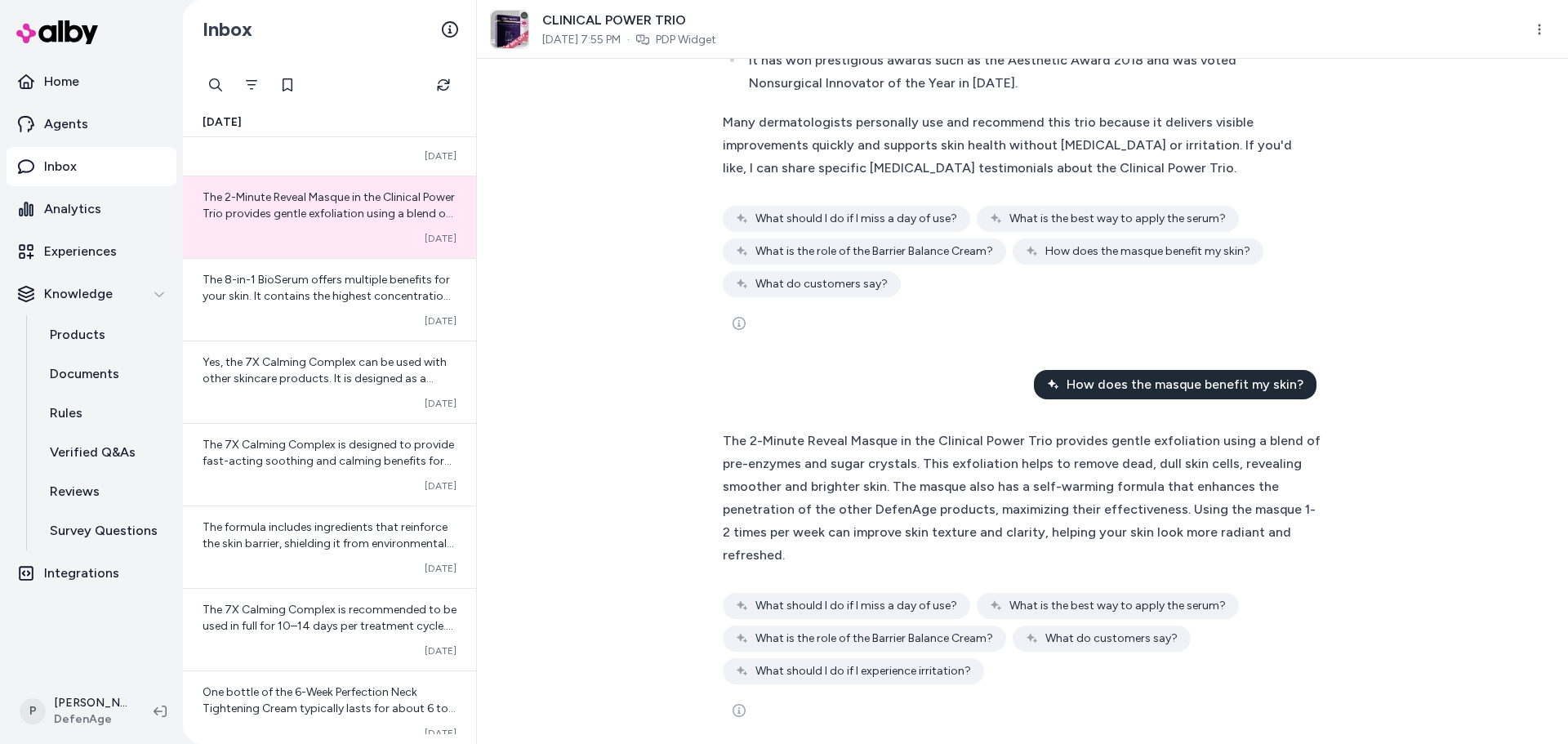
scroll to position [423, 0]
